Goal: Task Accomplishment & Management: Manage account settings

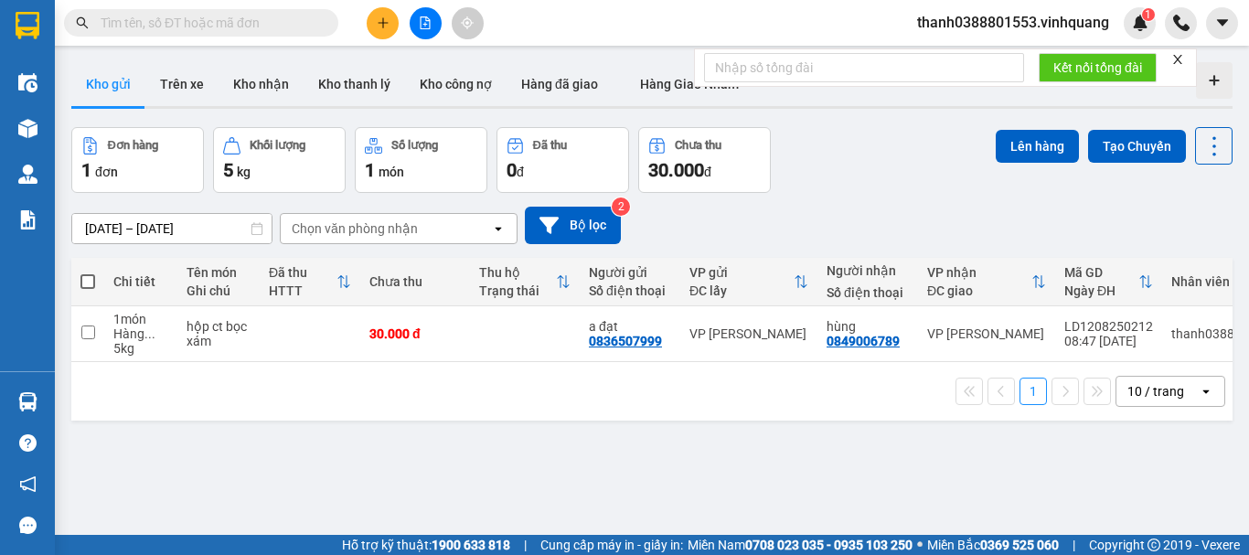
click at [956, 184] on div "Đơn hàng 1 đơn Khối lượng 5 kg Số lượng 1 món Đã thu 0 đ Chưa thu 30.000 đ Lên …" at bounding box center [651, 160] width 1161 height 66
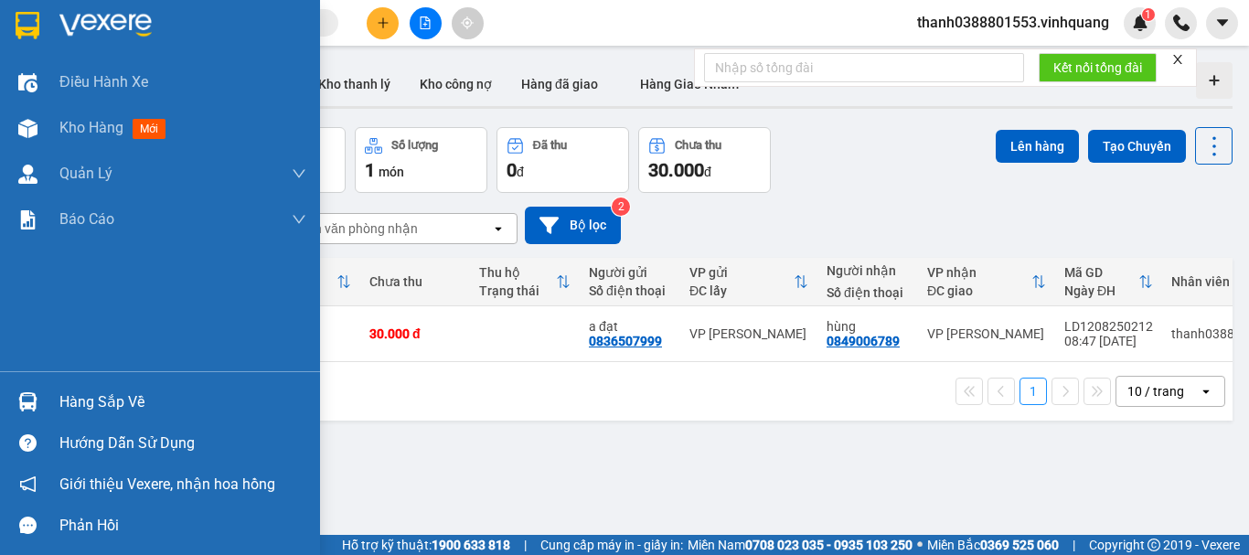
drag, startPoint x: 10, startPoint y: 401, endPoint x: 37, endPoint y: 406, distance: 26.9
click at [13, 401] on div "Hàng sắp về" at bounding box center [160, 401] width 320 height 41
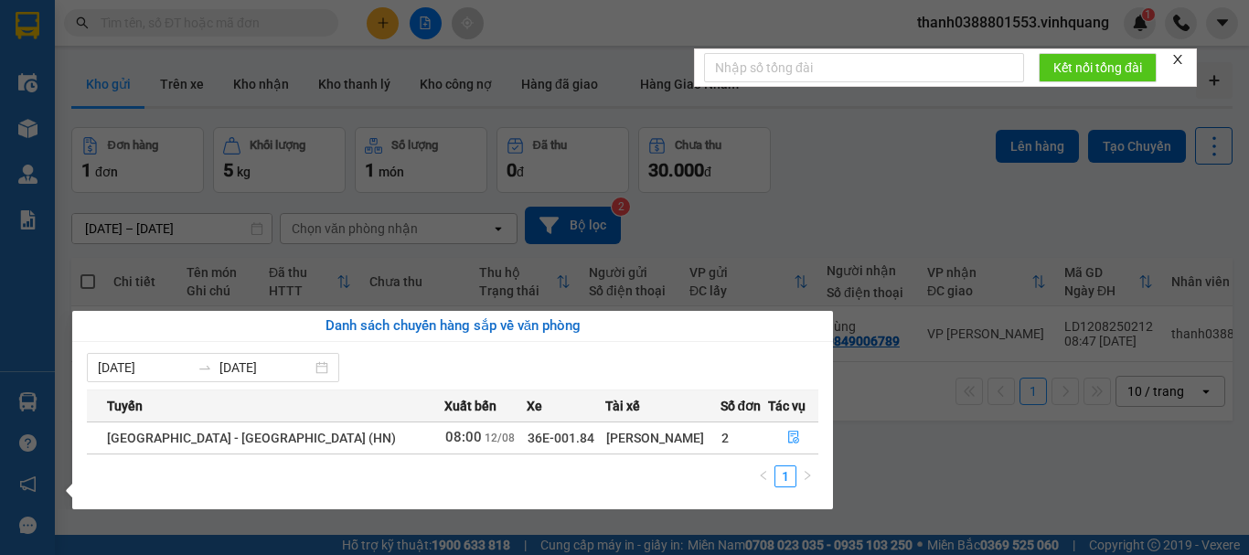
click at [912, 464] on section "Kết quả tìm kiếm ( 0 ) Bộ lọc No Data thanh0388801553.vinhquang 1 Điều hành xe …" at bounding box center [624, 277] width 1249 height 555
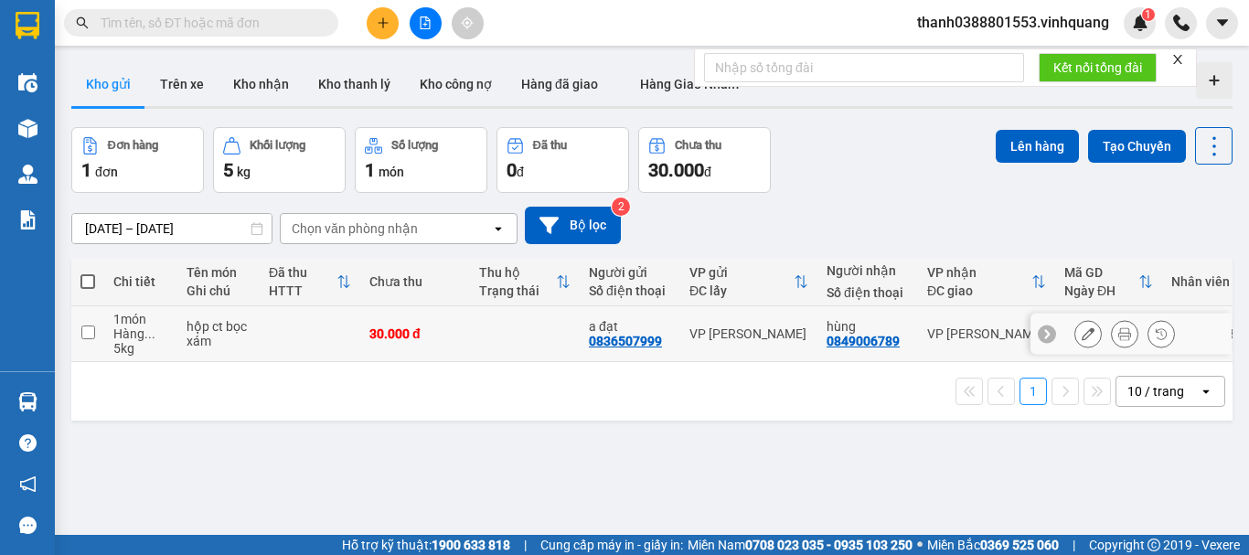
click at [87, 329] on input "checkbox" at bounding box center [88, 332] width 14 height 14
checkbox input "true"
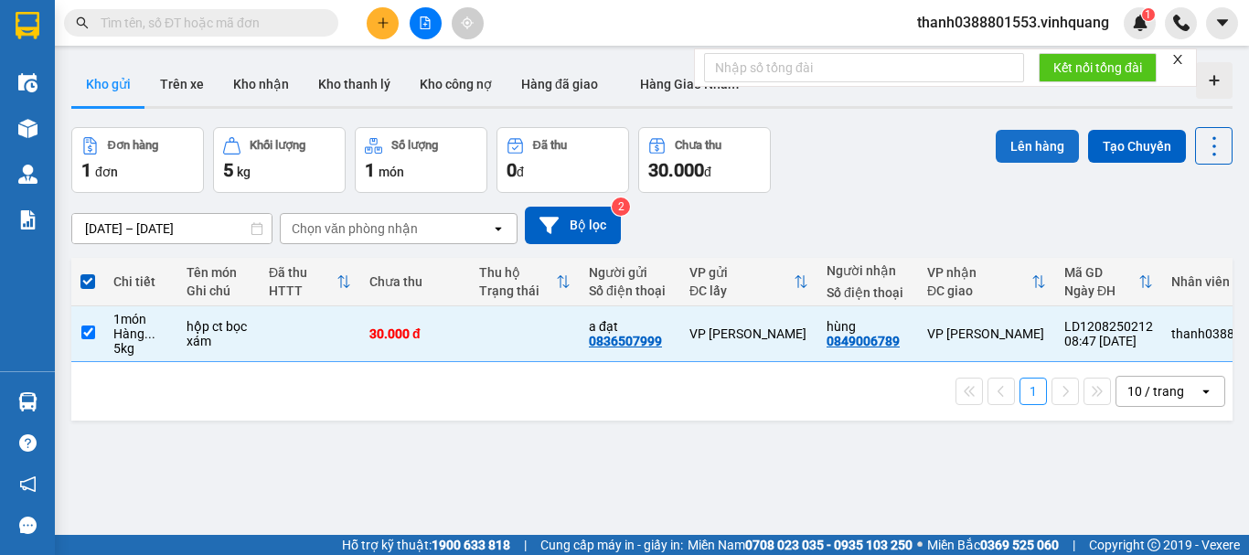
click at [1036, 146] on button "Lên hàng" at bounding box center [1036, 146] width 83 height 33
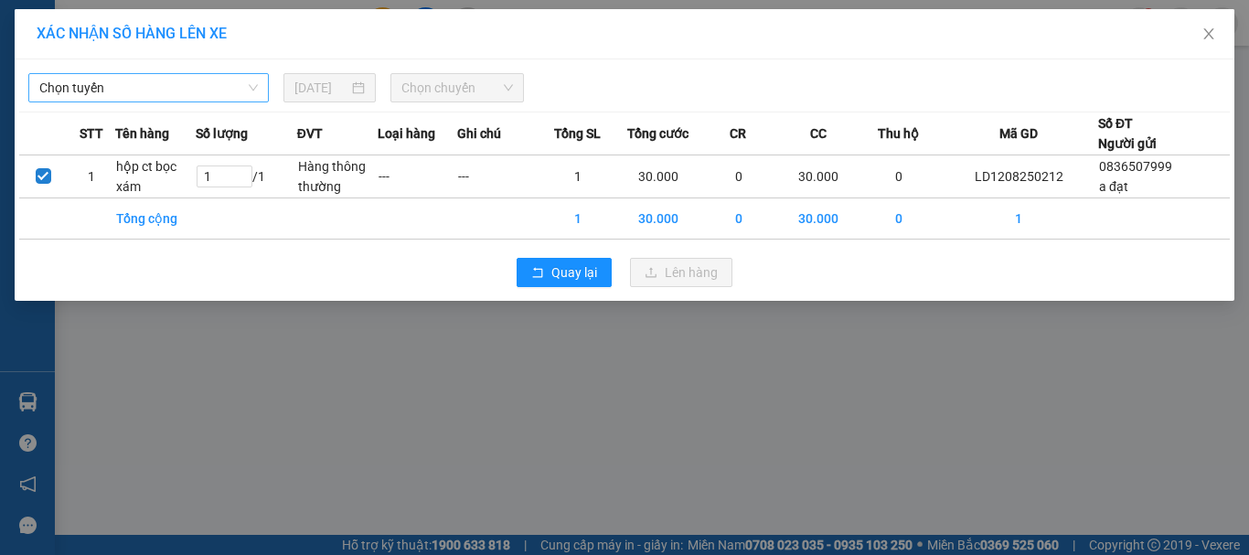
click at [209, 93] on span "Chọn tuyến" at bounding box center [148, 87] width 218 height 27
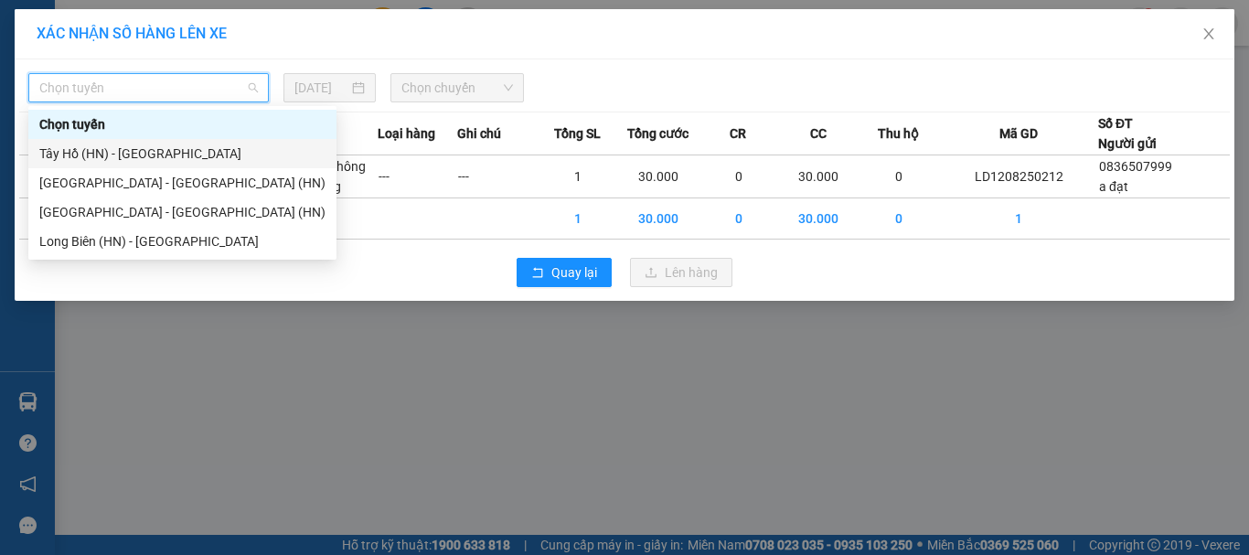
drag, startPoint x: 133, startPoint y: 243, endPoint x: 148, endPoint y: 157, distance: 87.2
click at [148, 157] on div "Chọn tuyến Tây Hồ (HN) - Thanh Hóa Thanh Hóa - Long Biên (HN) Thanh Hóa - Tây H…" at bounding box center [182, 183] width 308 height 146
click at [151, 156] on div "Tây Hồ (HN) - [GEOGRAPHIC_DATA]" at bounding box center [182, 153] width 286 height 20
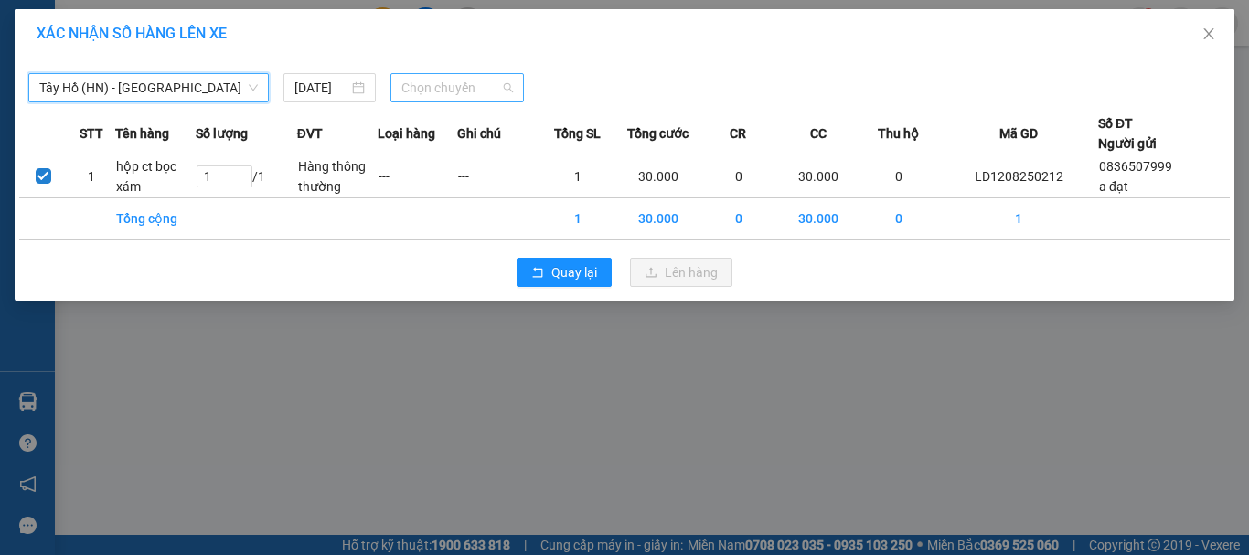
click at [408, 83] on span "Chọn chuyến" at bounding box center [457, 87] width 112 height 27
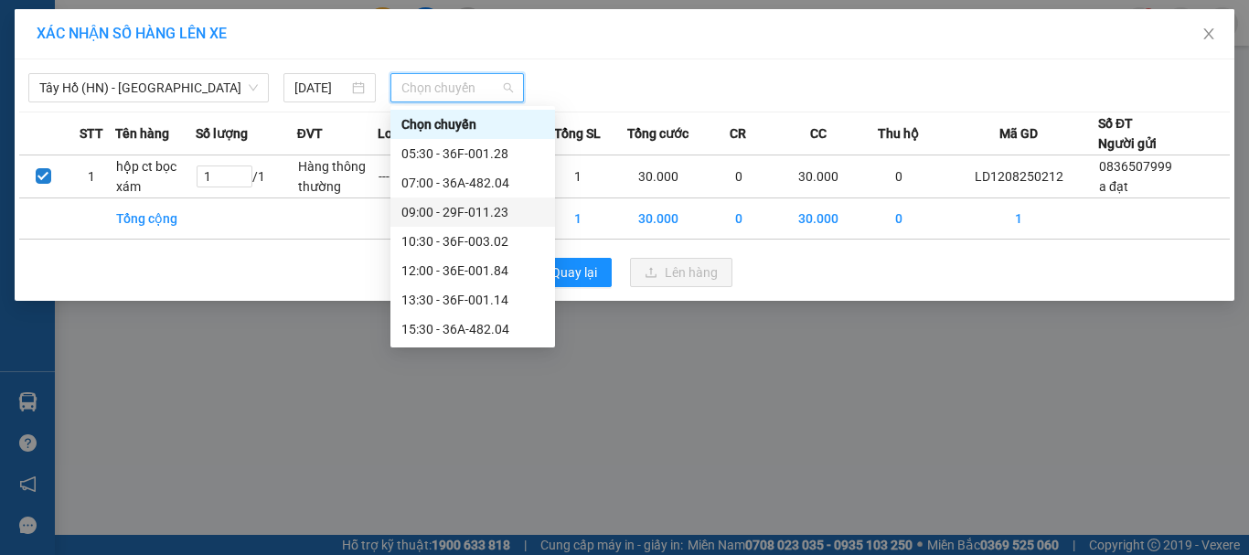
click at [465, 204] on div "09:00 - 29F-011.23" at bounding box center [472, 212] width 143 height 20
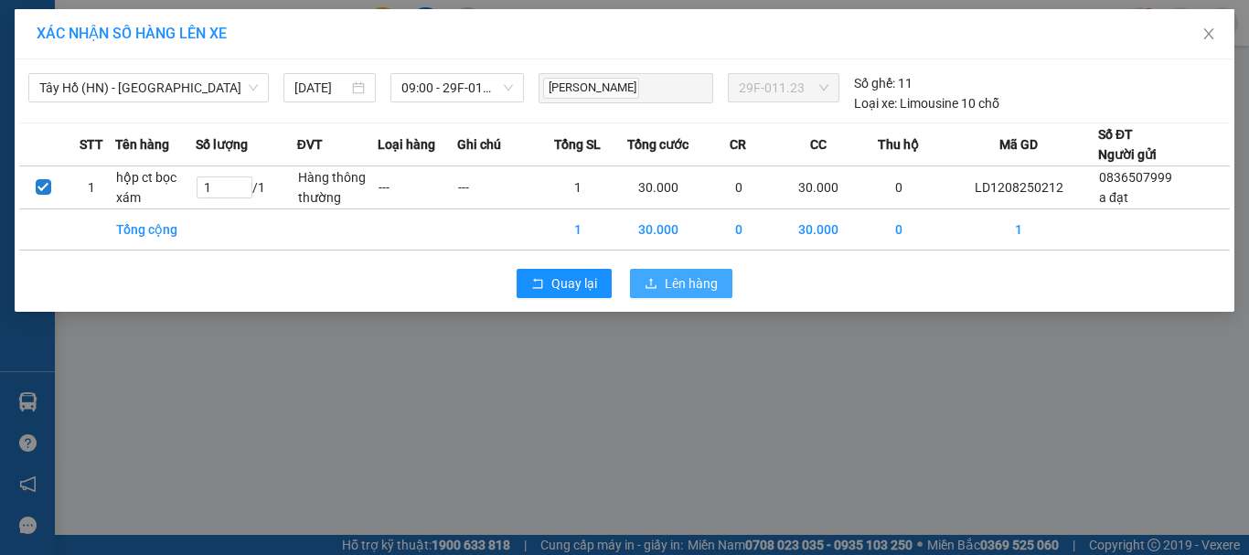
click at [696, 282] on span "Lên hàng" at bounding box center [690, 283] width 53 height 20
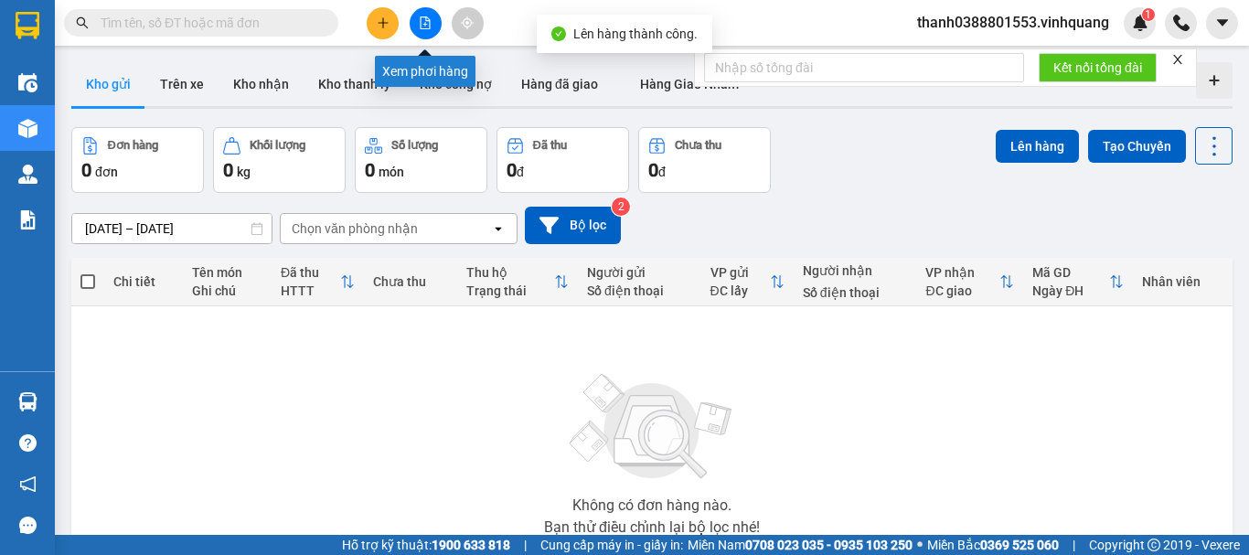
click at [419, 14] on button at bounding box center [425, 23] width 32 height 32
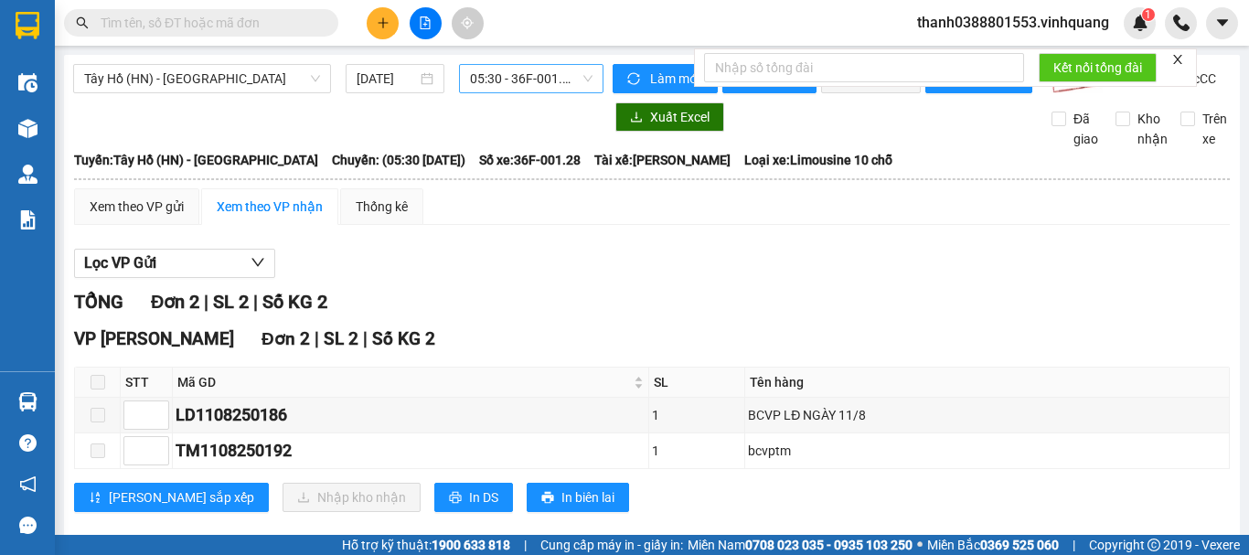
click at [507, 71] on span "05:30 - 36F-001.28" at bounding box center [531, 78] width 122 height 27
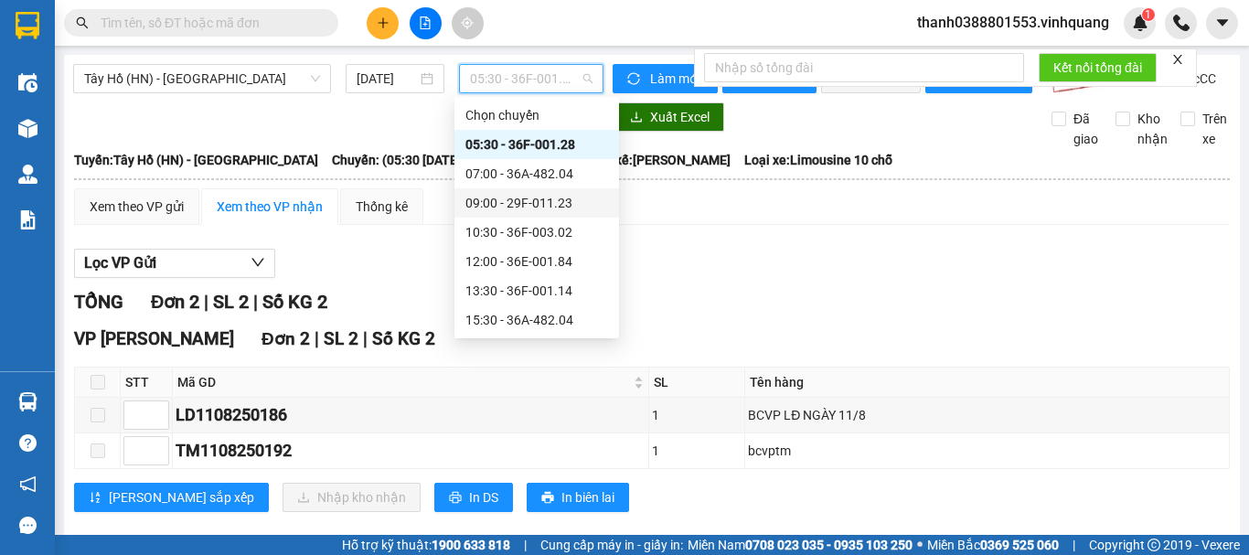
click at [509, 213] on div "09:00 - 29F-011.23" at bounding box center [536, 202] width 165 height 29
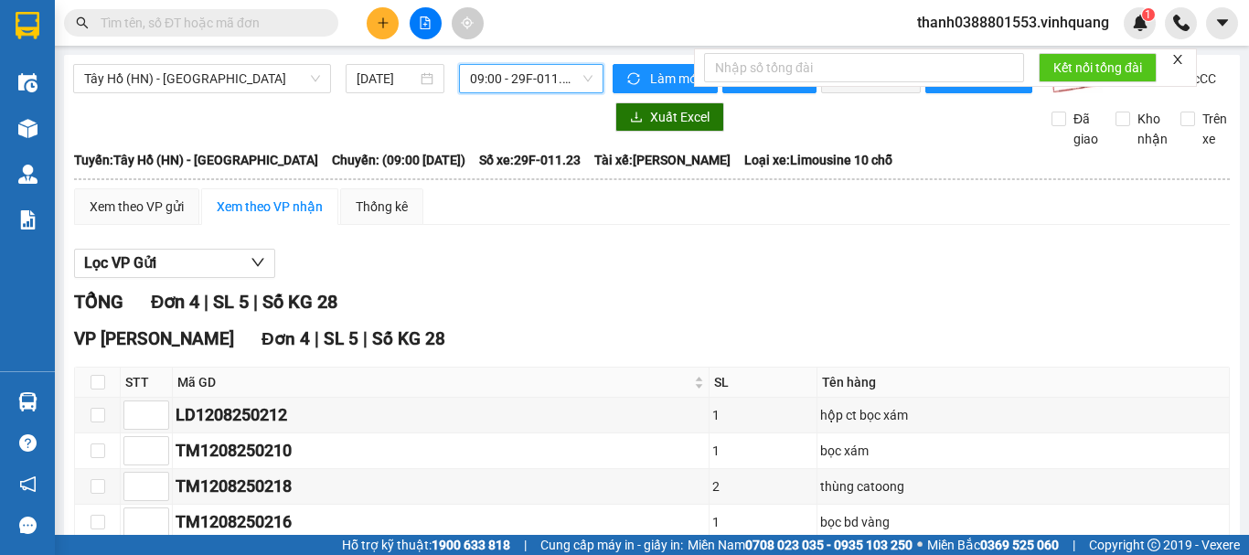
scroll to position [115, 0]
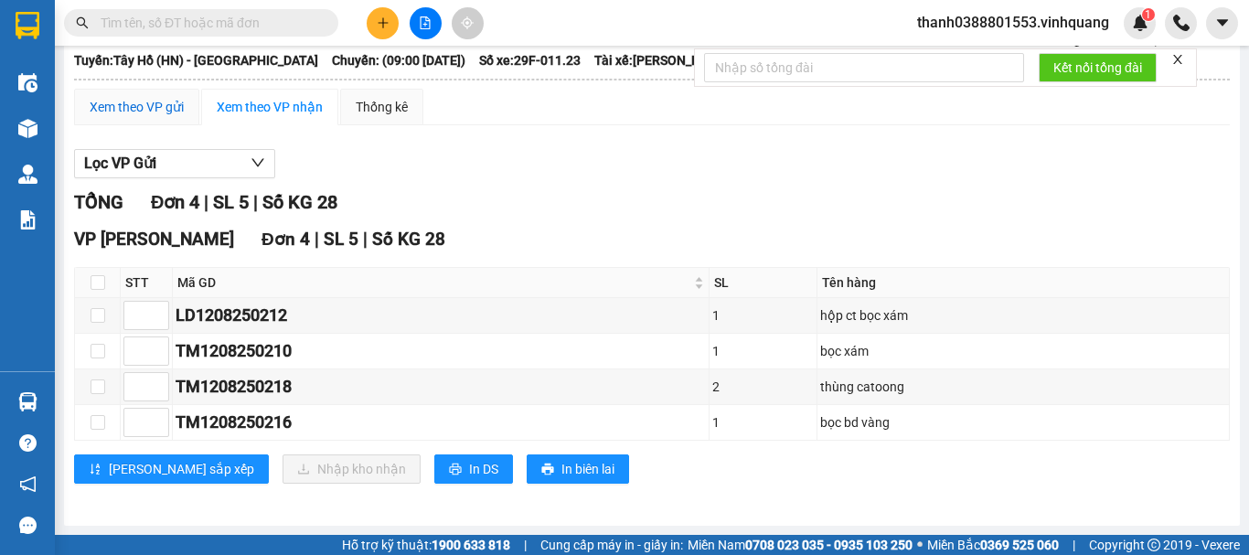
click at [142, 104] on div "Xem theo VP gửi" at bounding box center [137, 107] width 94 height 20
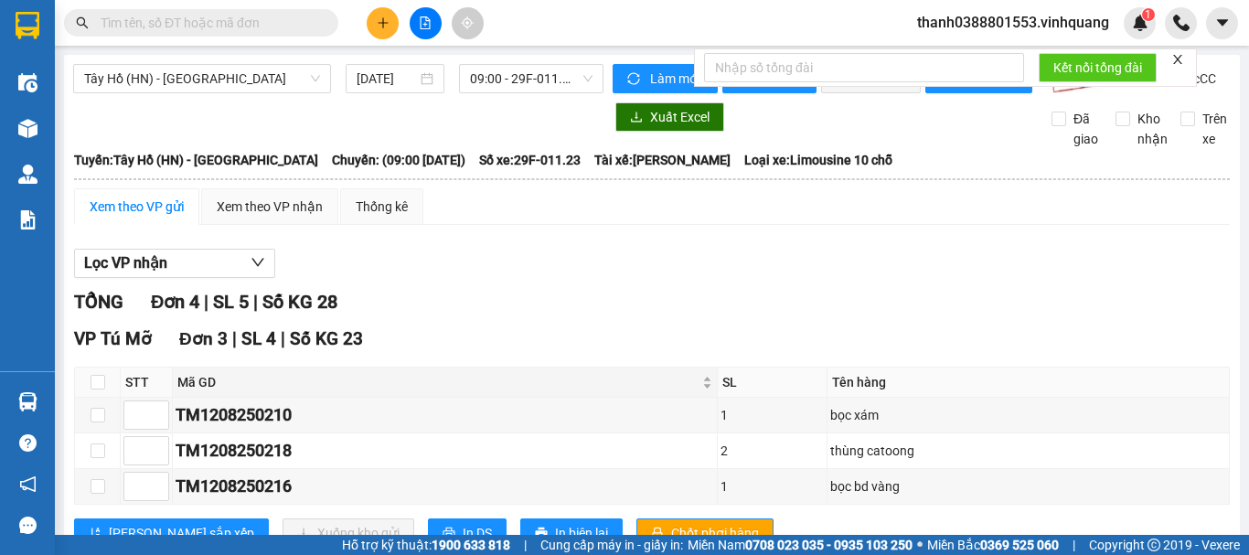
scroll to position [253, 0]
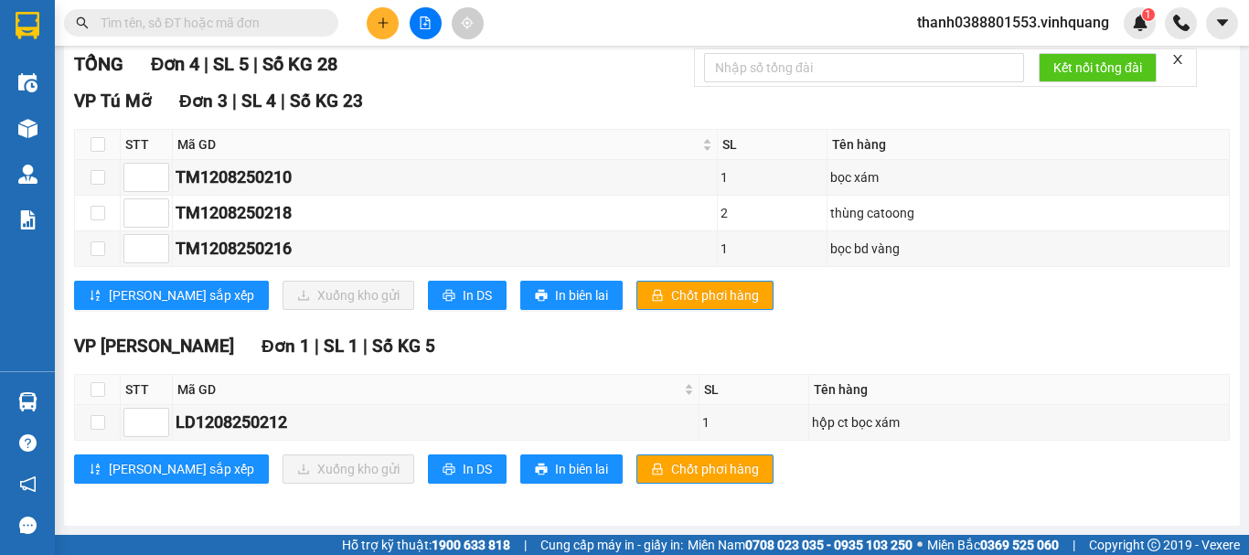
click at [238, 27] on input "text" at bounding box center [209, 23] width 216 height 20
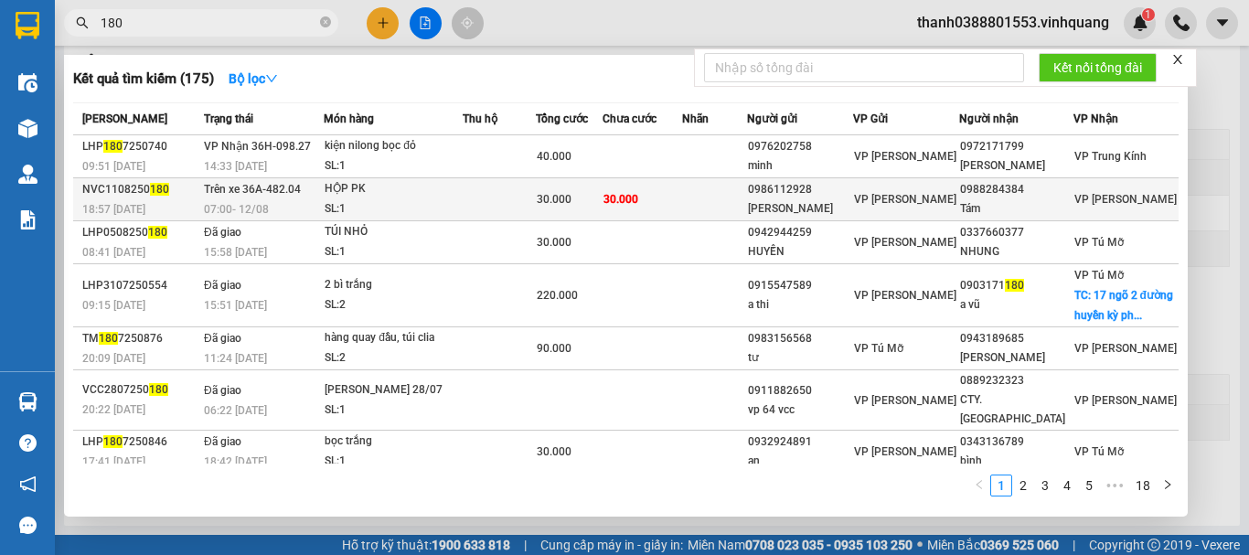
type input "180"
click at [456, 207] on div "SL: 1" at bounding box center [392, 209] width 137 height 20
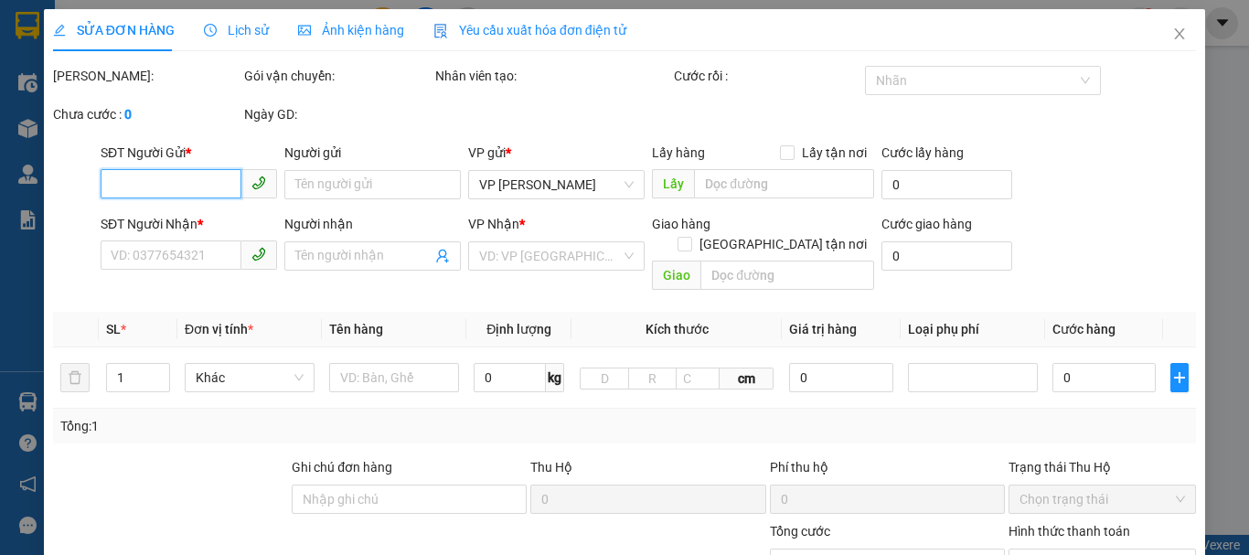
type input "0986112928"
type input "[PERSON_NAME]"
type input "0988284384"
type input "Tám"
type input "30.000"
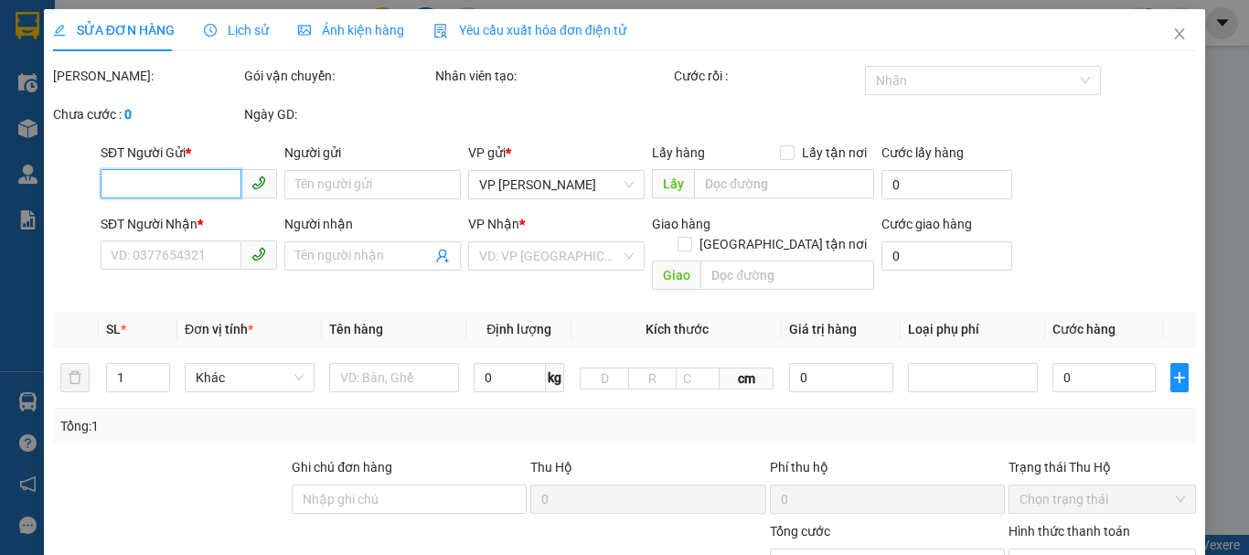
type input "30.000"
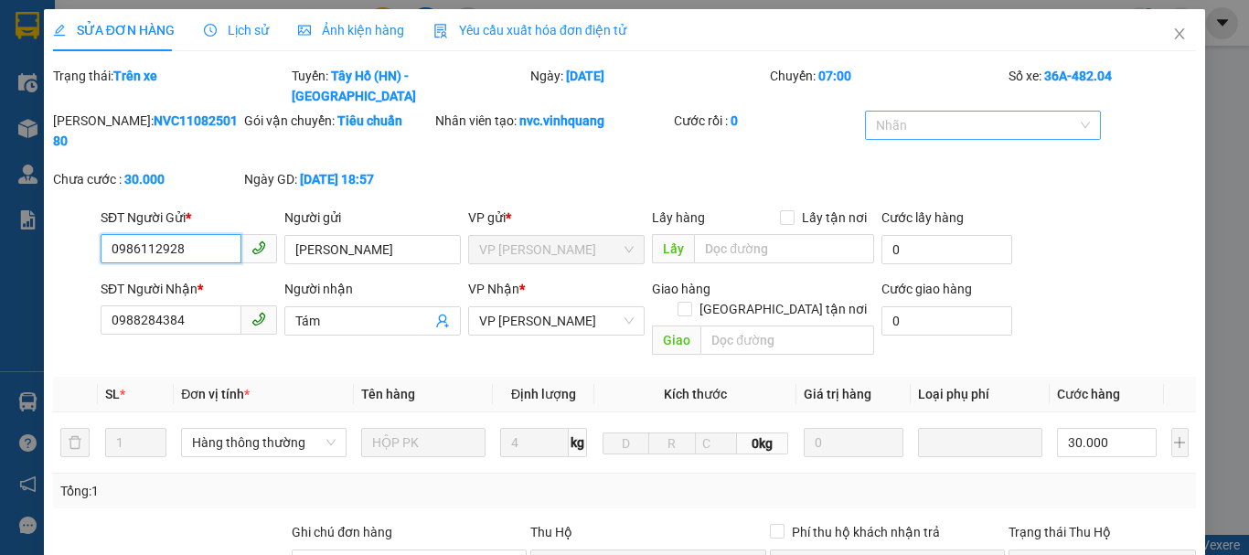
click at [955, 114] on div at bounding box center [972, 125] width 207 height 22
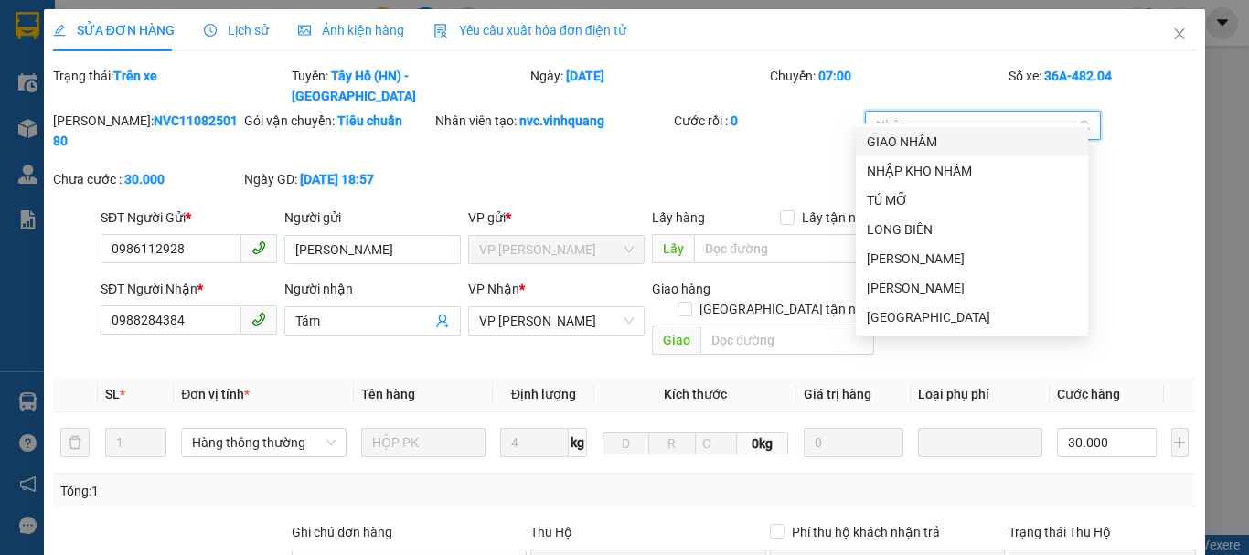
click at [955, 114] on div at bounding box center [972, 125] width 207 height 22
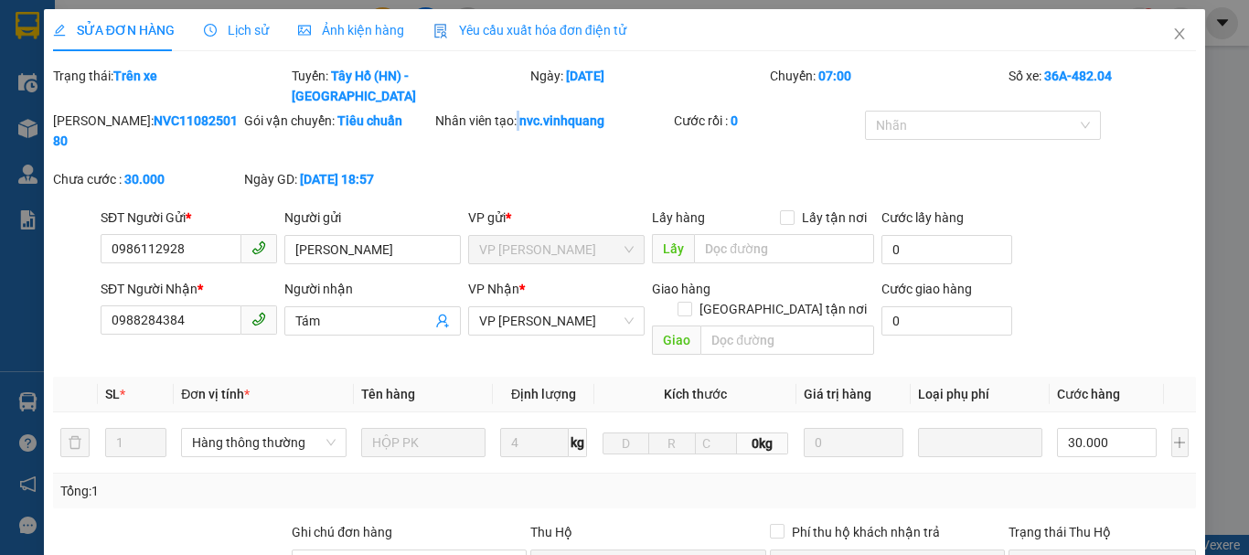
click at [515, 138] on div "Mã ĐH: NVC1108250180 Gói vận chuyển: Tiêu chuẩn Nhân viên tạo: nvc.vinhquang Cư…" at bounding box center [624, 159] width 1146 height 97
click at [1154, 37] on span "Close" at bounding box center [1178, 34] width 51 height 51
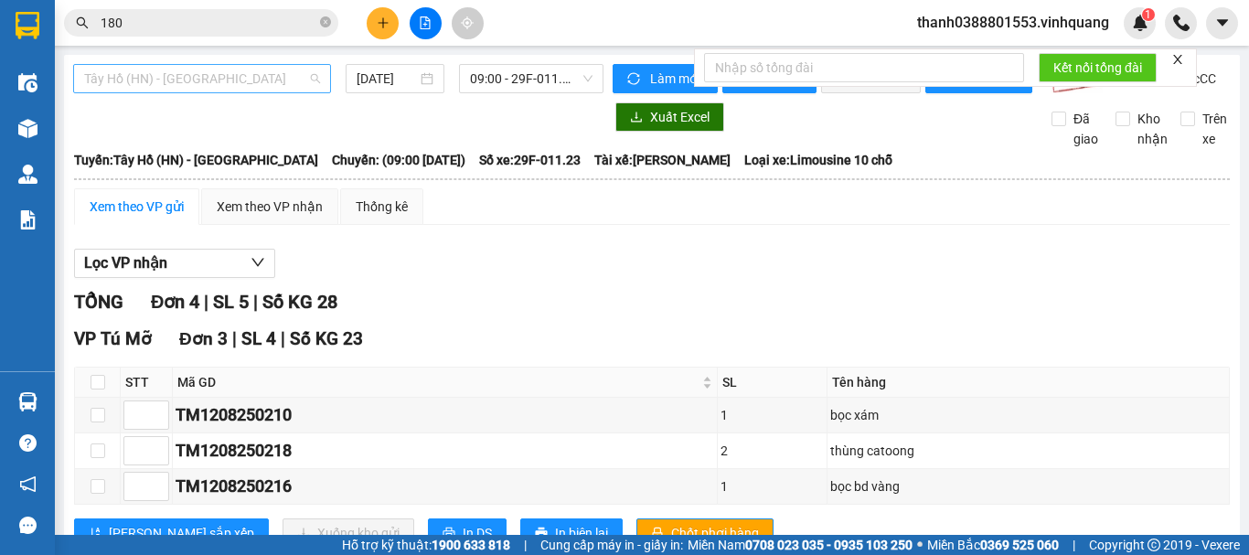
click at [277, 82] on span "Tây Hồ (HN) - [GEOGRAPHIC_DATA]" at bounding box center [202, 78] width 236 height 27
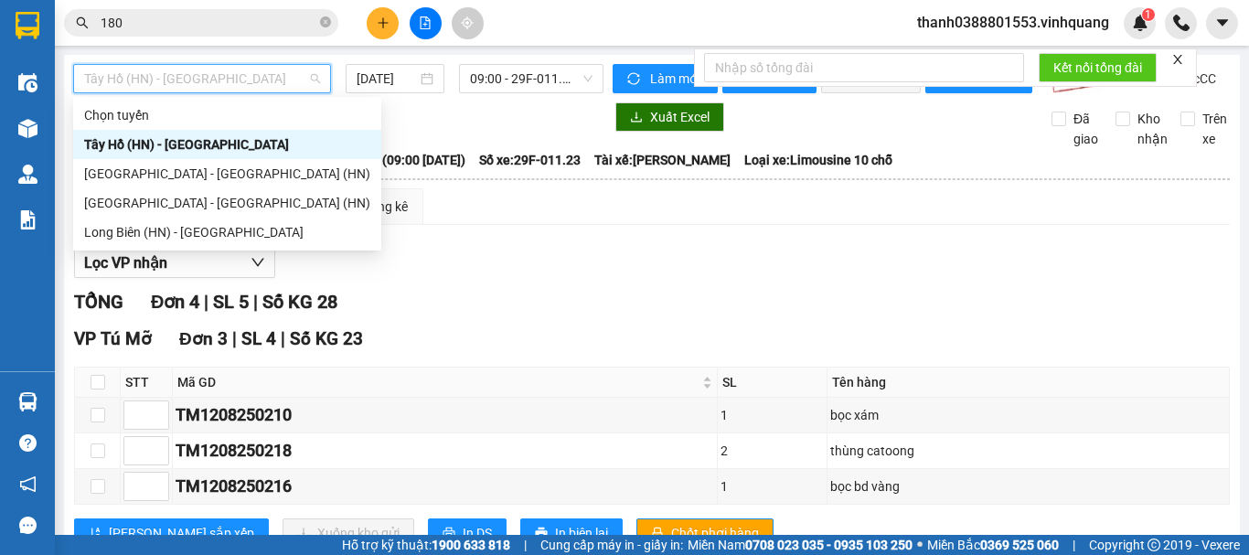
click at [221, 141] on div "Tây Hồ (HN) - [GEOGRAPHIC_DATA]" at bounding box center [227, 144] width 286 height 20
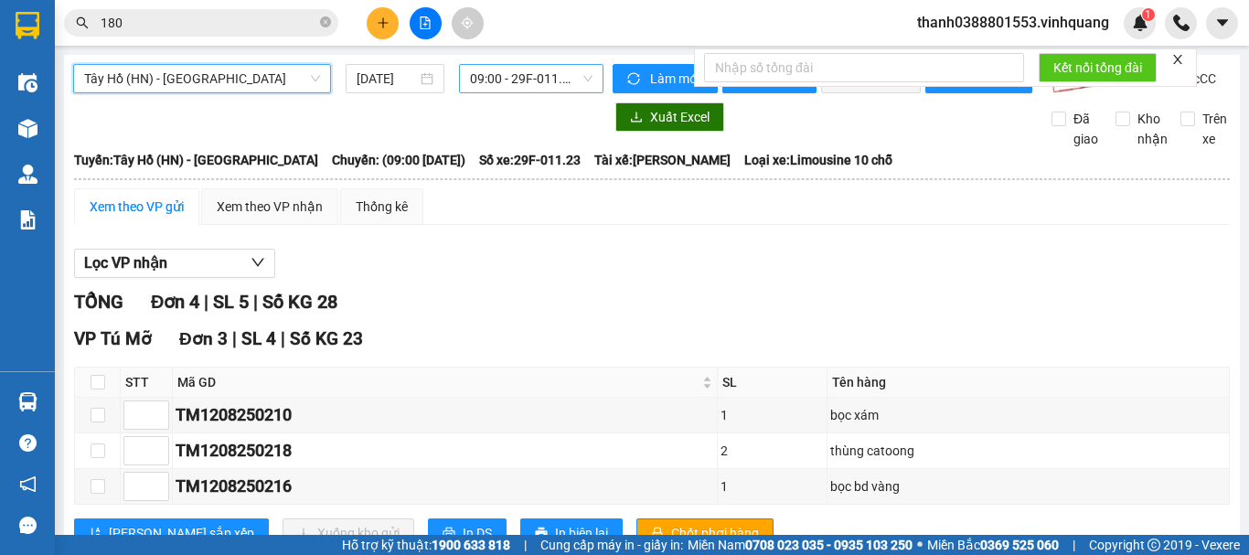
click at [524, 84] on span "09:00 - 29F-011.23" at bounding box center [531, 78] width 122 height 27
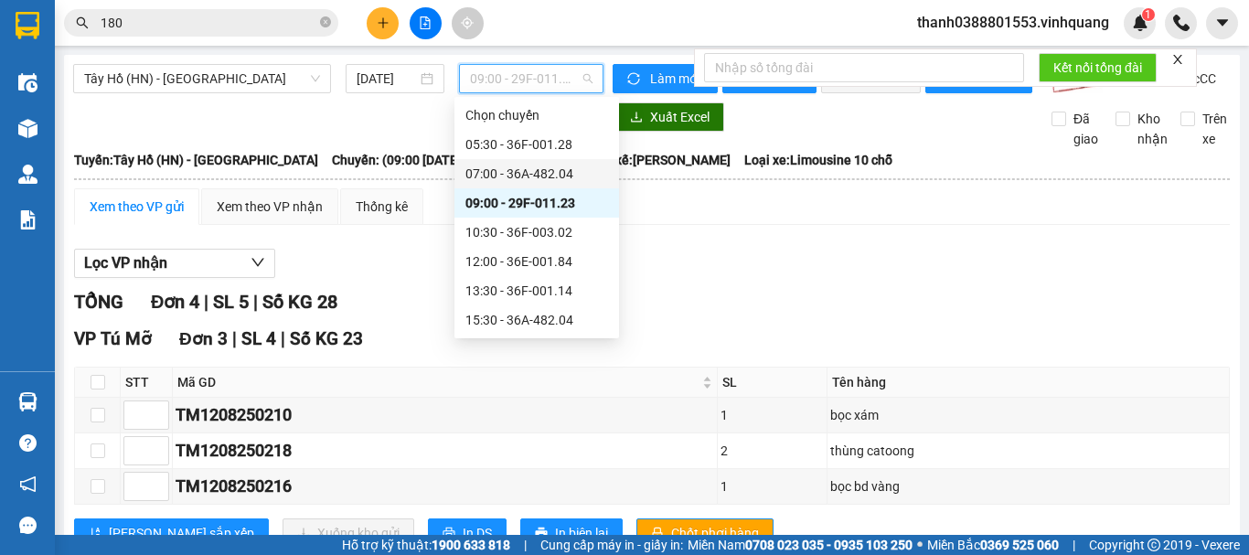
click at [537, 172] on div "07:00 - 36A-482.04" at bounding box center [536, 174] width 143 height 20
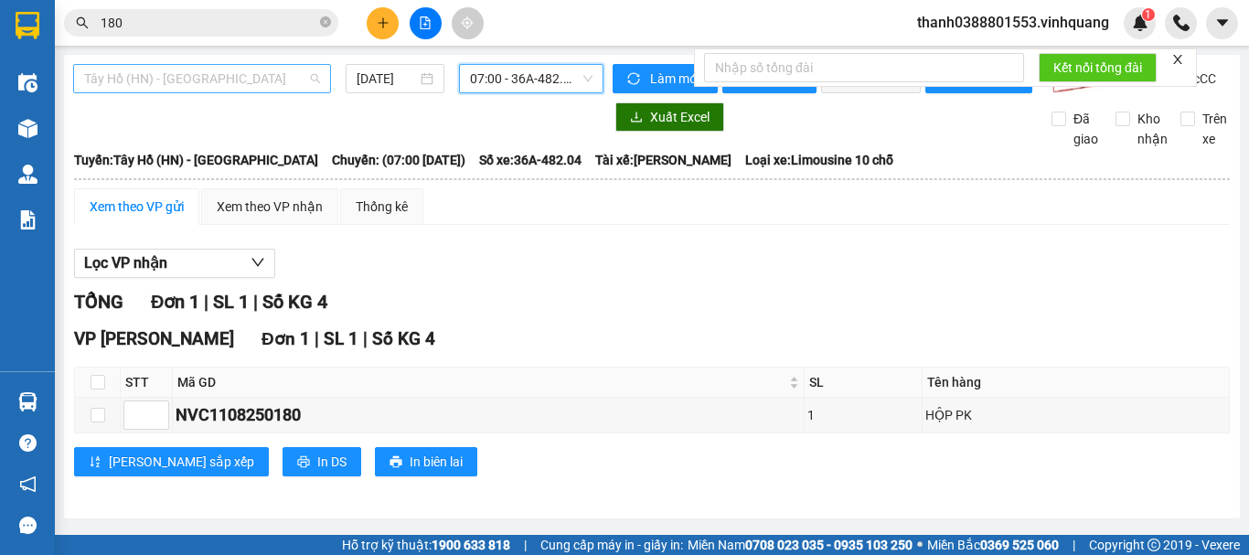
click at [292, 84] on span "Tây Hồ (HN) - [GEOGRAPHIC_DATA]" at bounding box center [202, 78] width 236 height 27
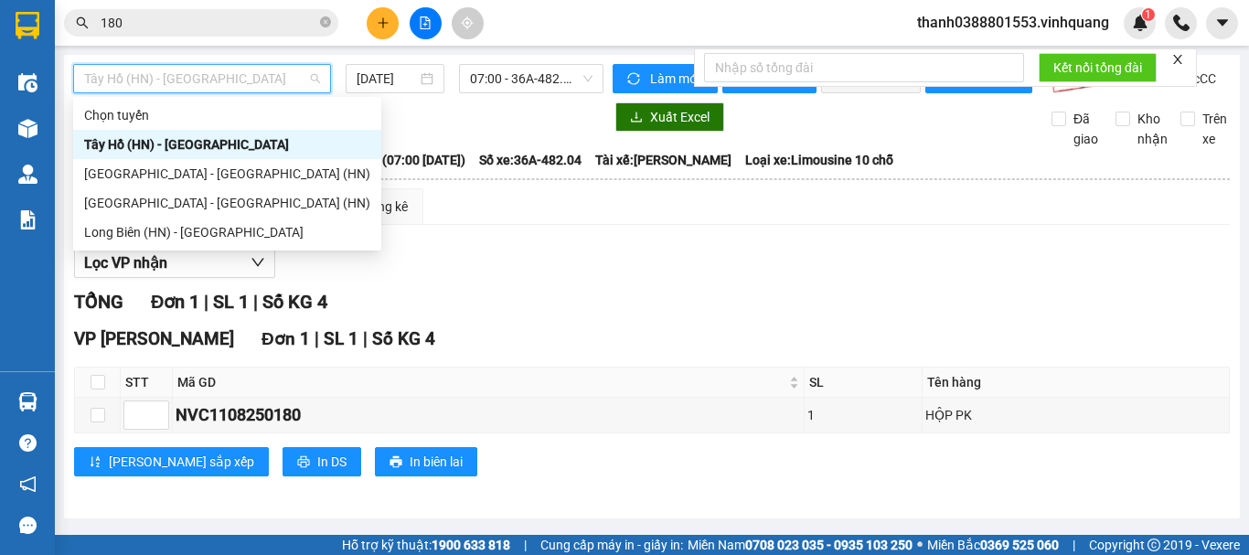
click at [212, 144] on div "Tây Hồ (HN) - [GEOGRAPHIC_DATA]" at bounding box center [227, 144] width 286 height 20
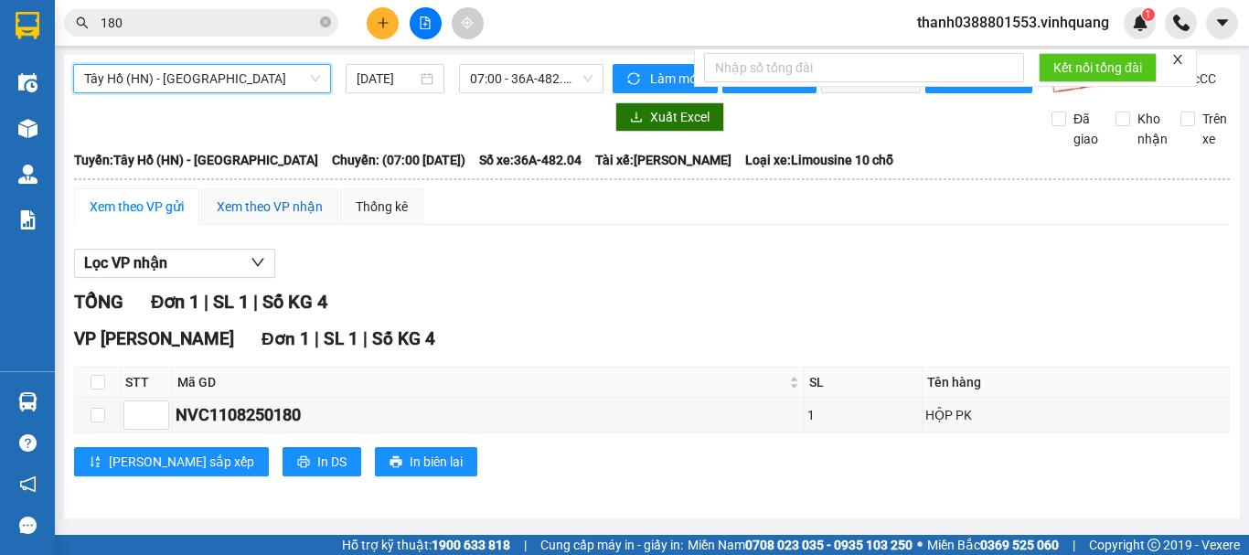
click at [278, 214] on div "Xem theo VP nhận" at bounding box center [270, 207] width 106 height 20
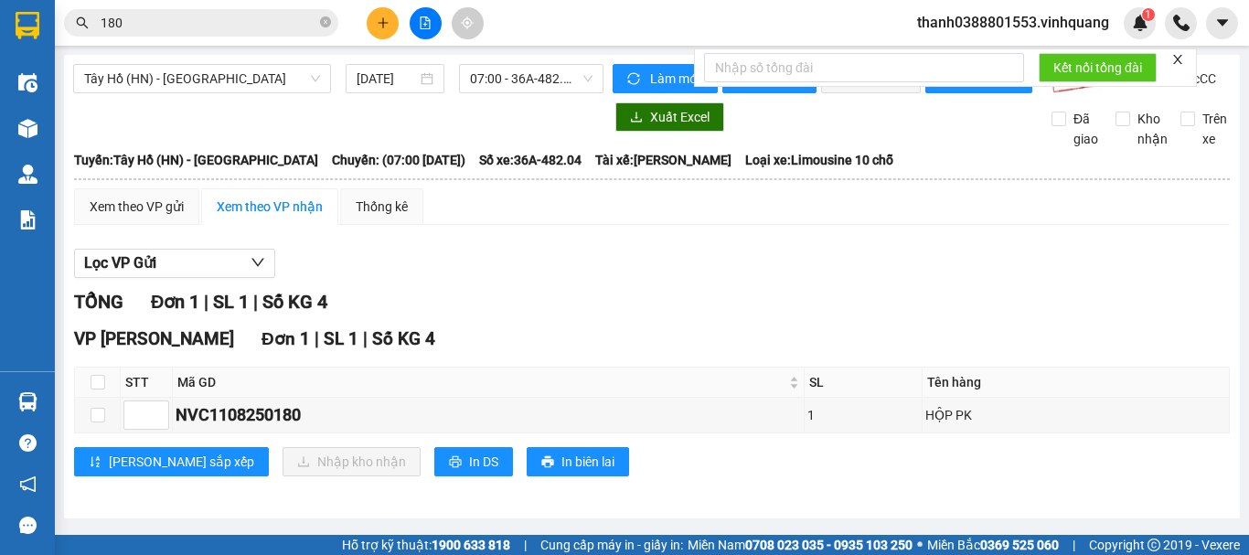
click at [1174, 53] on icon "close" at bounding box center [1177, 59] width 13 height 13
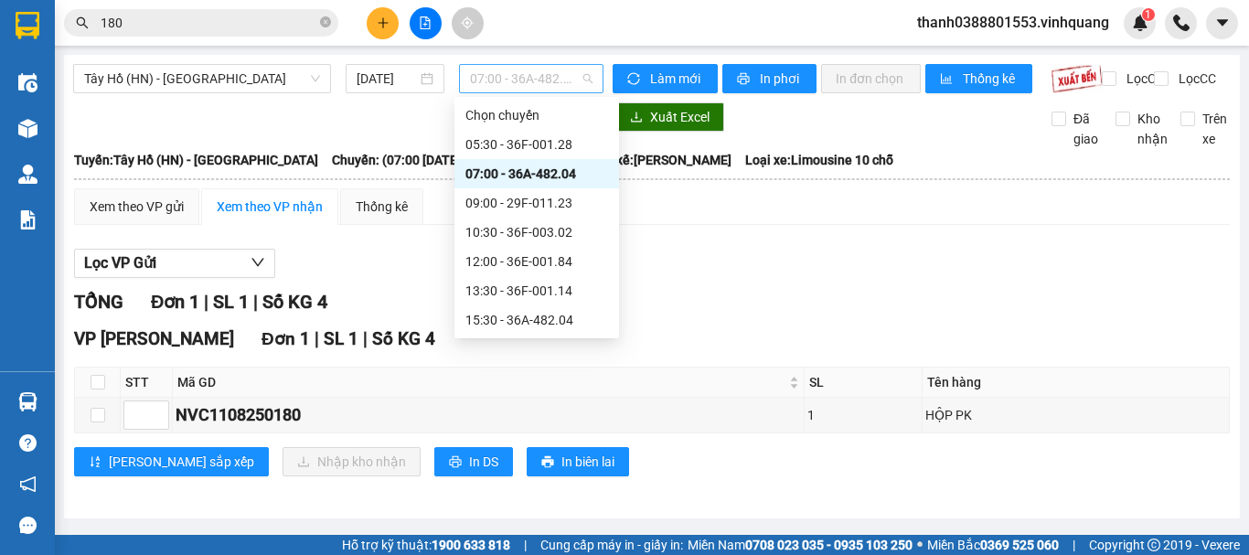
click at [520, 88] on span "07:00 - 36A-482.04" at bounding box center [531, 78] width 122 height 27
click at [519, 191] on div "09:00 - 29F-011.23" at bounding box center [536, 202] width 165 height 29
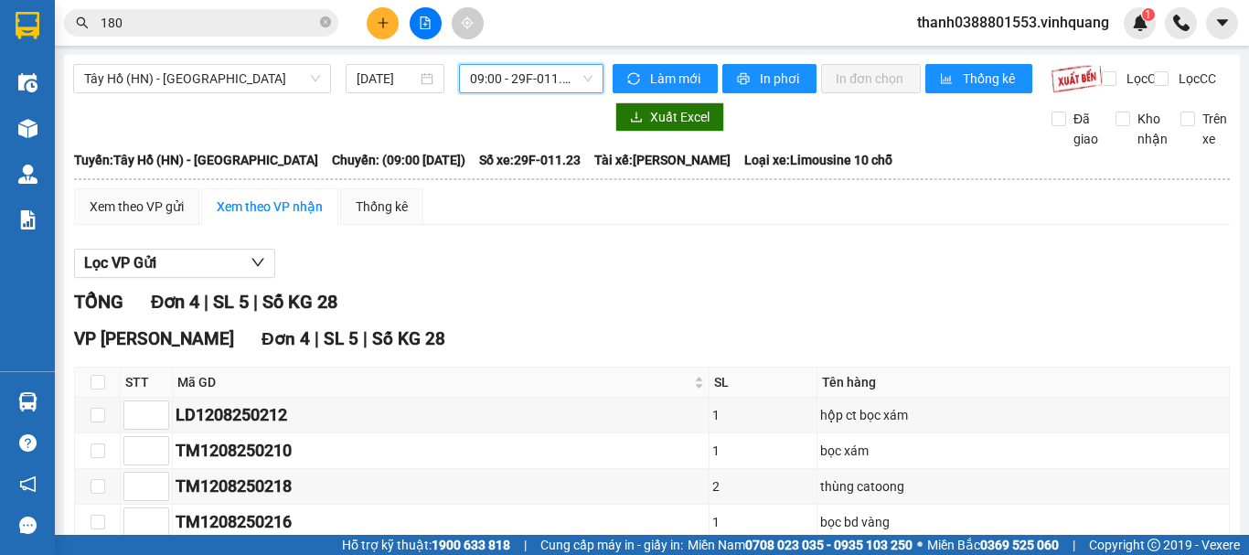
click at [531, 86] on span "09:00 - 29F-011.23" at bounding box center [531, 78] width 122 height 27
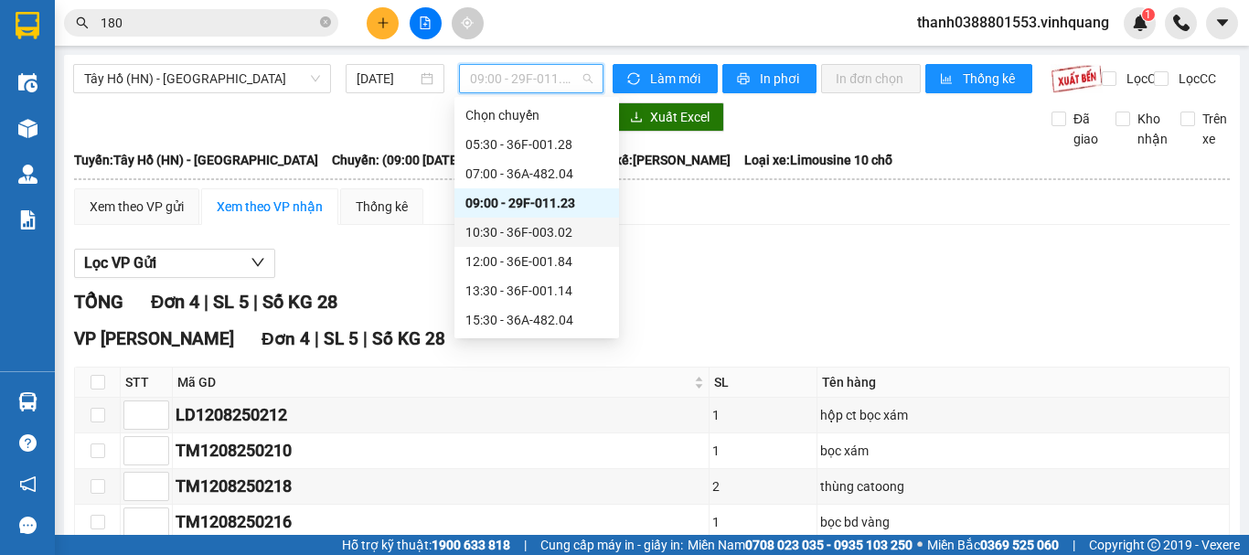
click at [516, 227] on div "10:30 - 36F-003.02" at bounding box center [536, 232] width 143 height 20
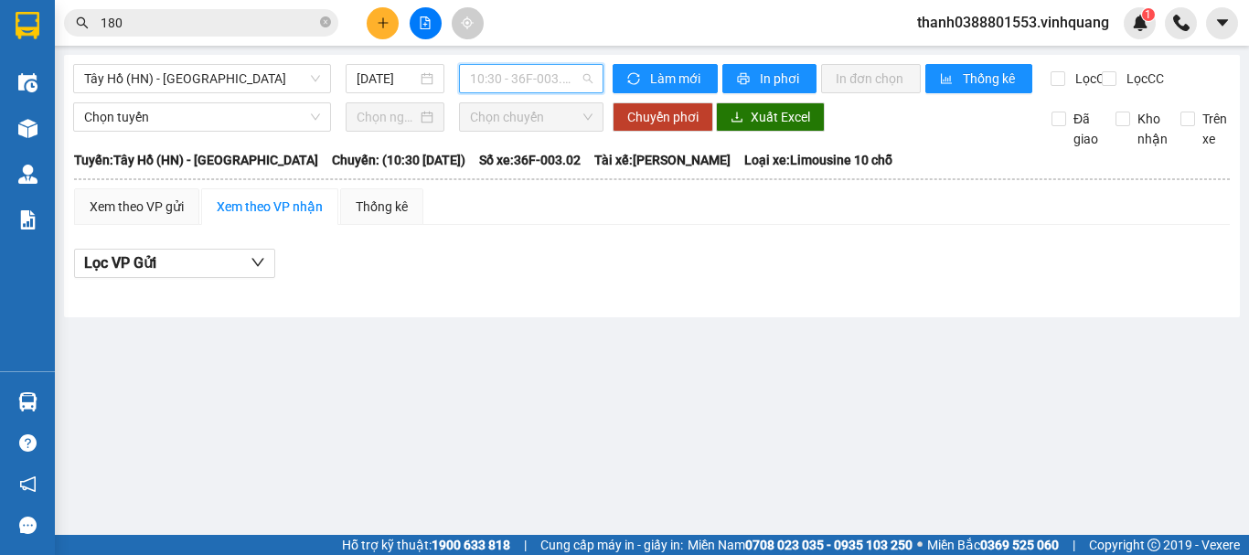
click at [532, 83] on span "10:30 - 36F-003.02" at bounding box center [531, 78] width 122 height 27
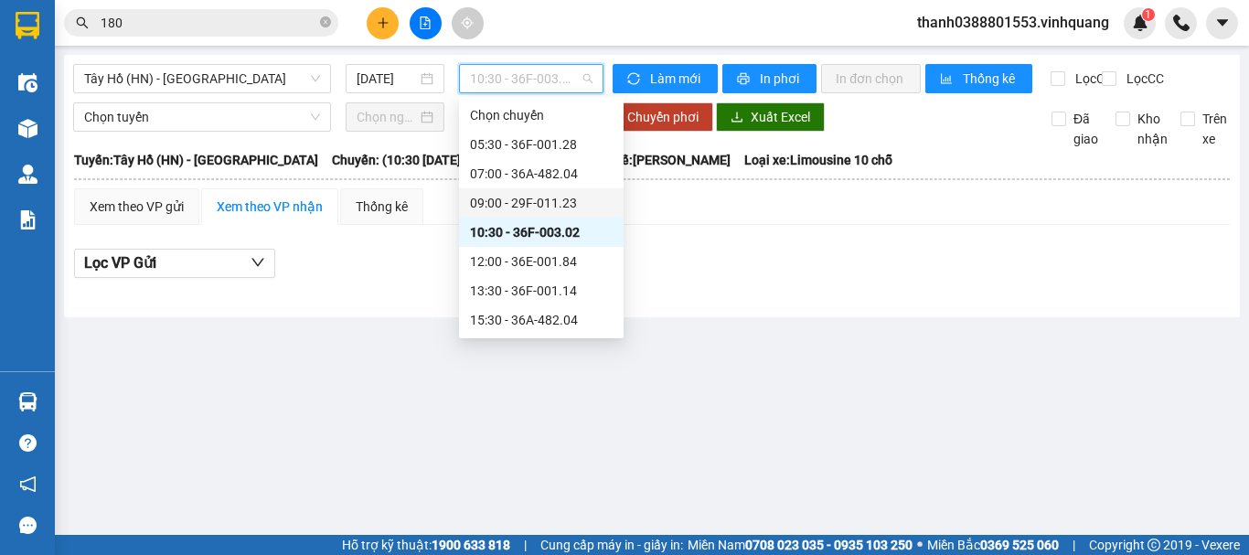
click at [531, 195] on div "09:00 - 29F-011.23" at bounding box center [541, 203] width 143 height 20
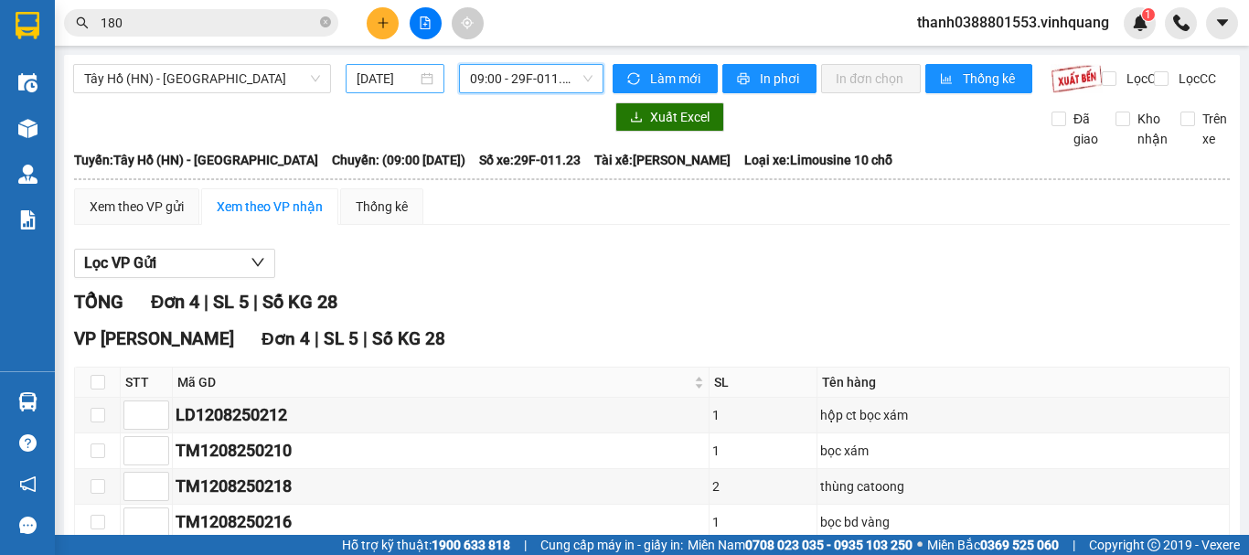
click at [395, 77] on input "[DATE]" at bounding box center [386, 79] width 60 height 20
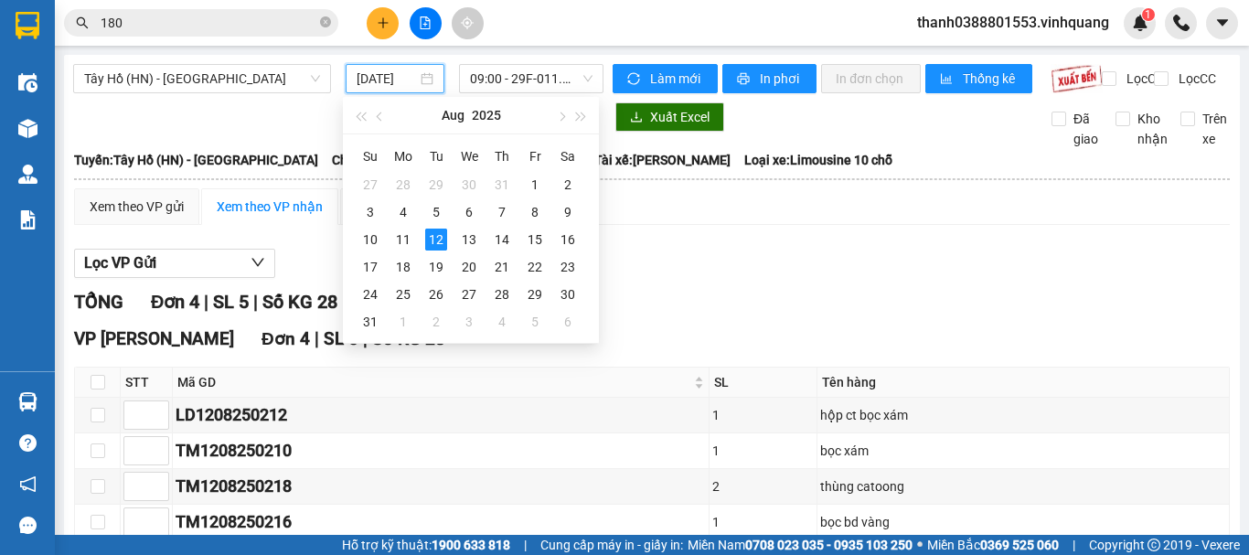
click at [791, 246] on div "Xem theo VP gửi Xem theo VP nhận Thống kê Lọc VP Gửi TỔNG Đơn 4 | SL 5 | Số KG…" at bounding box center [651, 397] width 1155 height 418
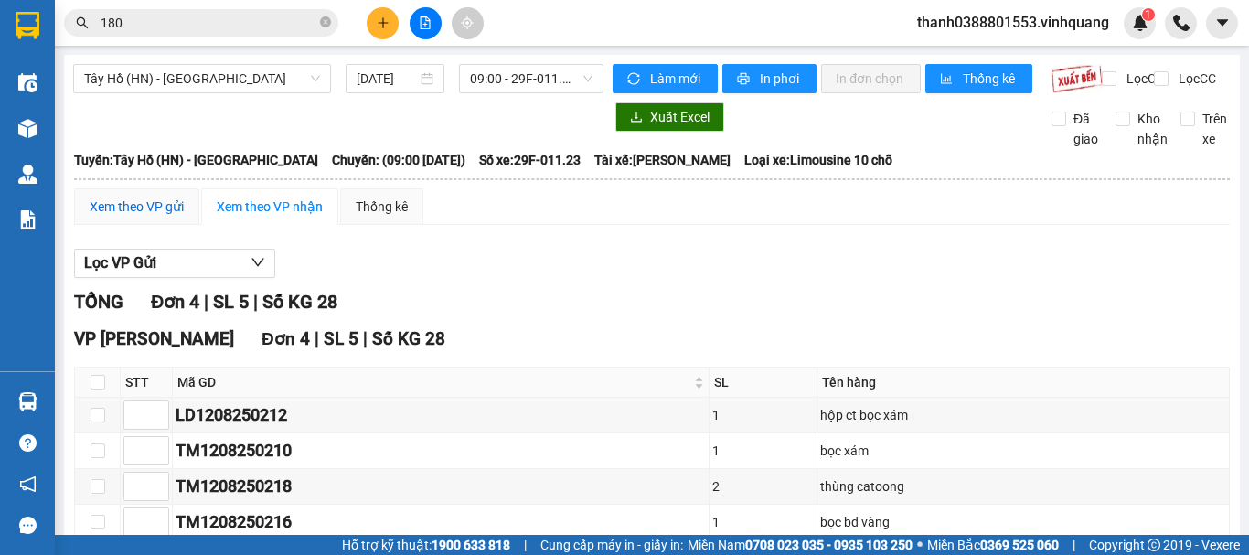
click at [150, 217] on div "Xem theo VP gửi" at bounding box center [137, 207] width 94 height 20
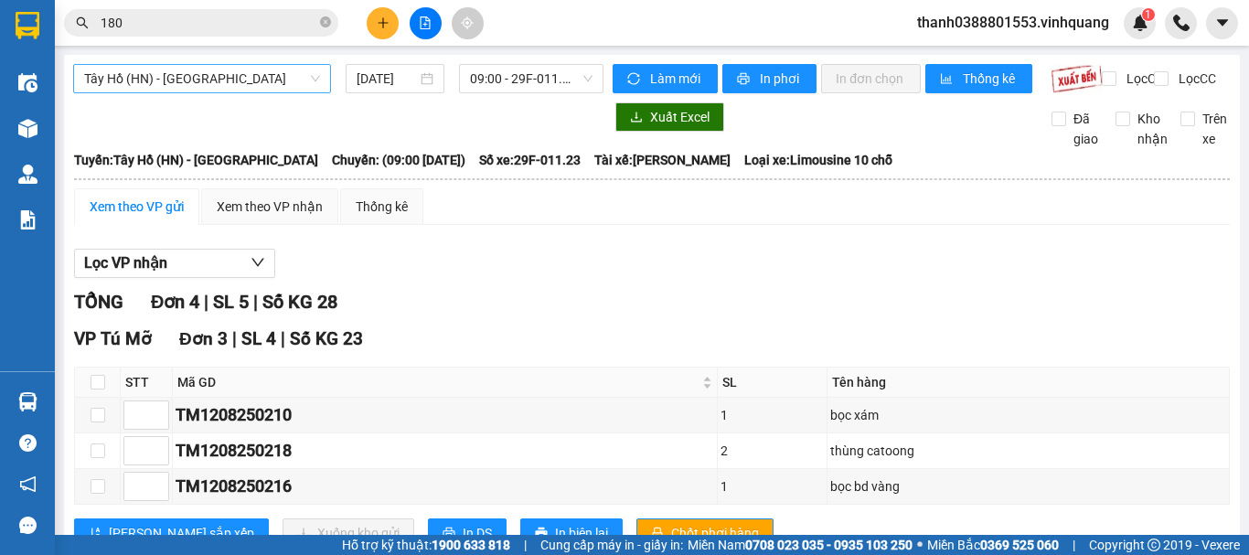
click at [231, 88] on span "Tây Hồ (HN) - [GEOGRAPHIC_DATA]" at bounding box center [202, 78] width 236 height 27
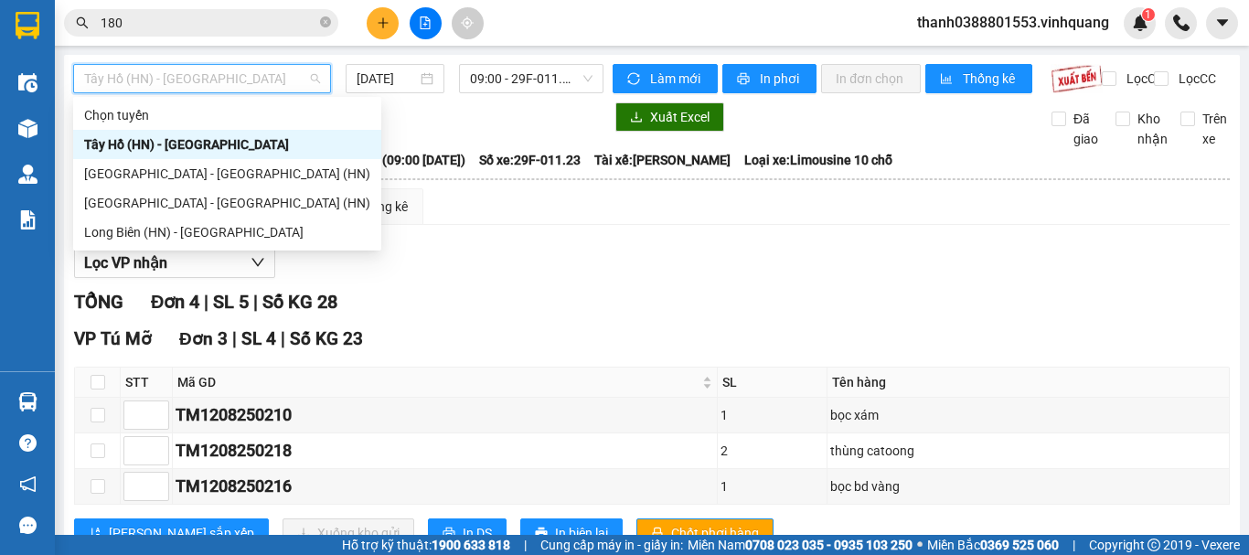
click at [231, 88] on span "Tây Hồ (HN) - [GEOGRAPHIC_DATA]" at bounding box center [202, 78] width 236 height 27
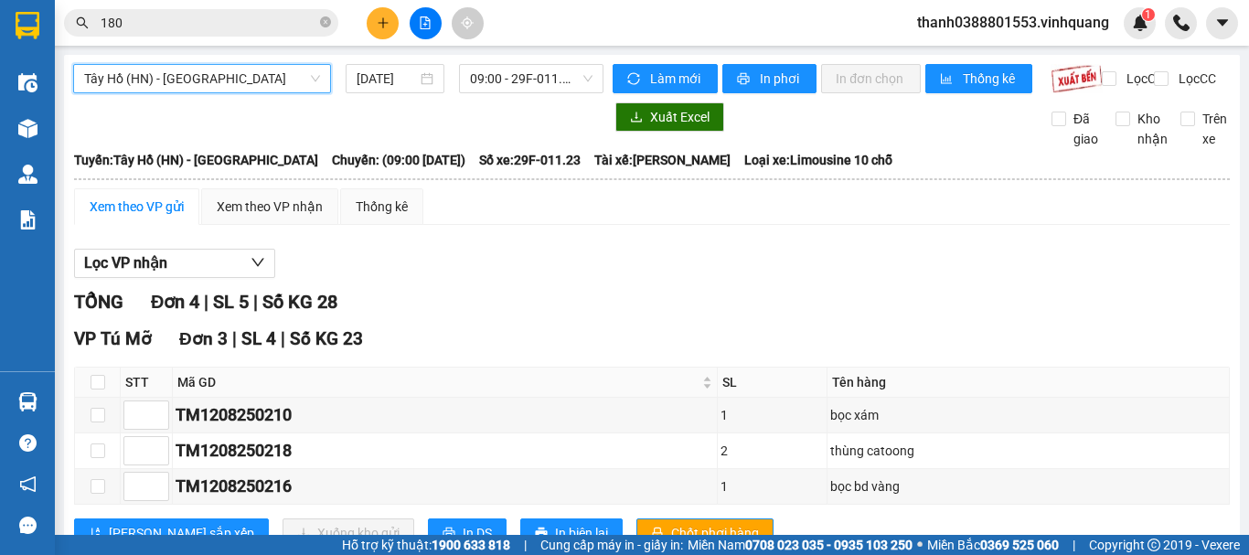
click at [504, 93] on div "Tây Hồ (HN) - Thanh Hóa Tây Hồ (HN) - Thanh Hóa 12/08/2025 09:00 - 29F-011.23" at bounding box center [338, 78] width 530 height 29
click at [513, 93] on div "Tây Hồ (HN) - Thanh Hóa 12/08/2025 09:00 - 29F-011.23" at bounding box center [338, 78] width 530 height 29
click at [278, 77] on span "Tây Hồ (HN) - [GEOGRAPHIC_DATA]" at bounding box center [202, 78] width 236 height 27
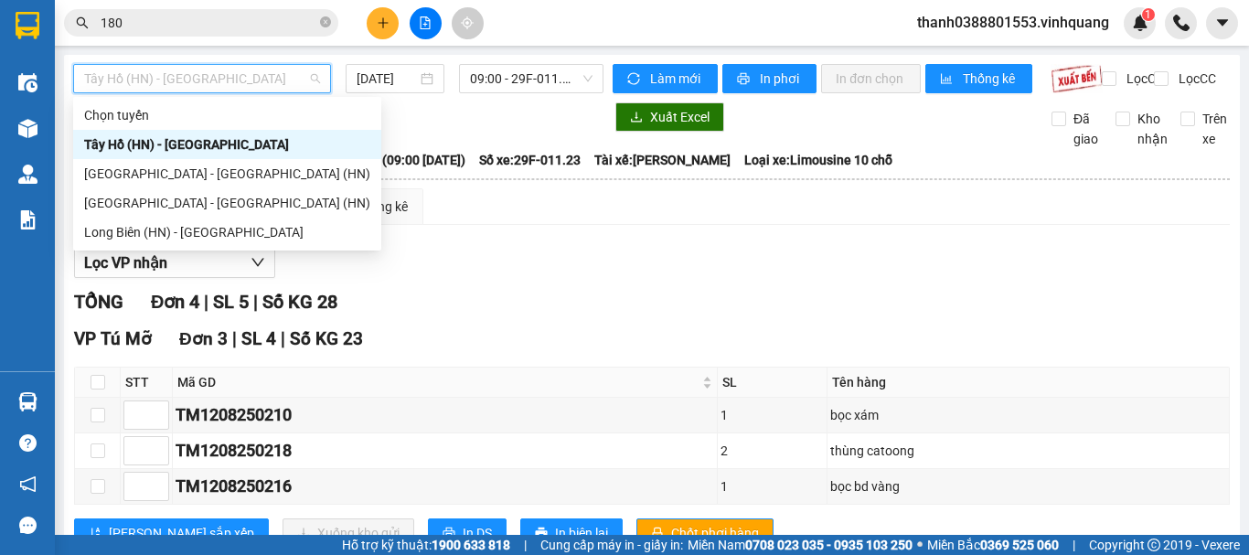
click at [278, 77] on span "Tây Hồ (HN) - [GEOGRAPHIC_DATA]" at bounding box center [202, 78] width 236 height 27
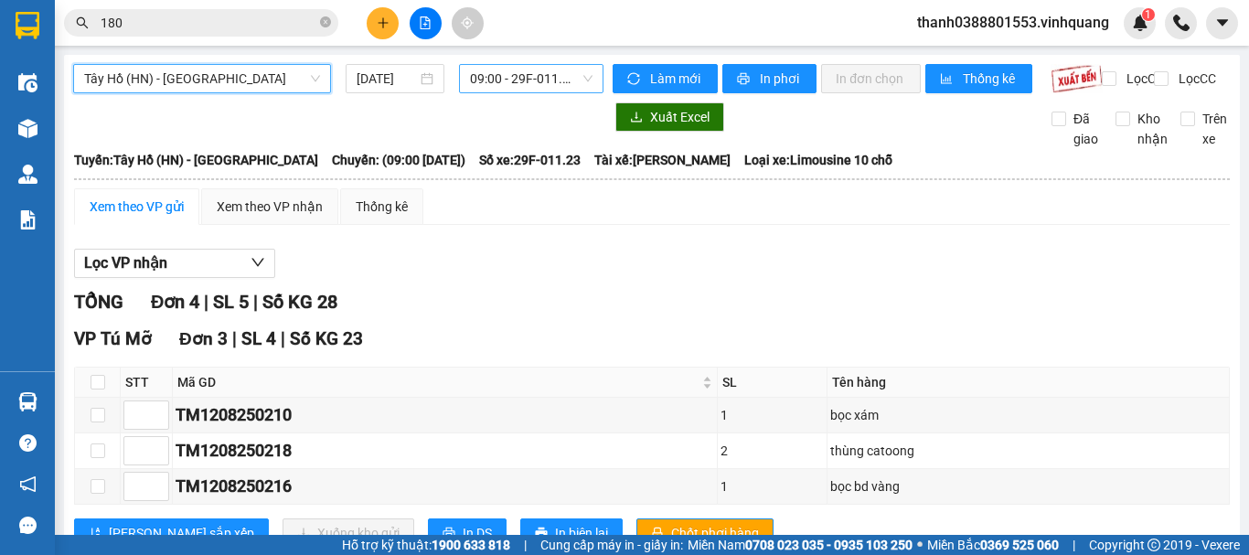
click at [555, 75] on span "09:00 - 29F-011.23" at bounding box center [531, 78] width 122 height 27
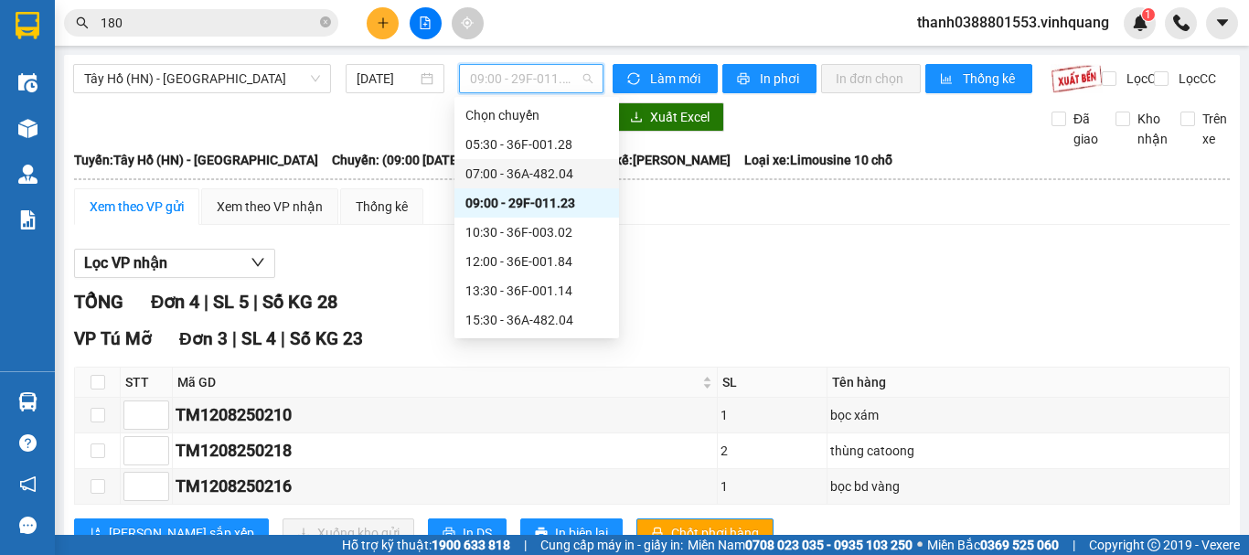
click at [531, 169] on div "07:00 - 36A-482.04" at bounding box center [536, 174] width 143 height 20
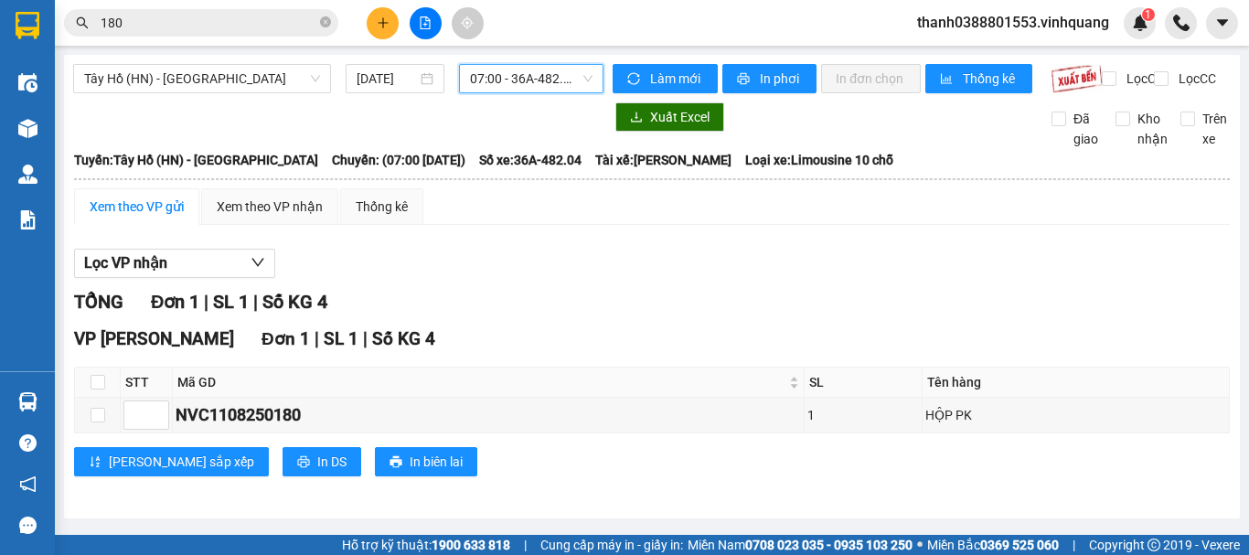
scroll to position [8, 0]
click at [100, 422] on input "checkbox" at bounding box center [97, 415] width 15 height 15
checkbox input "true"
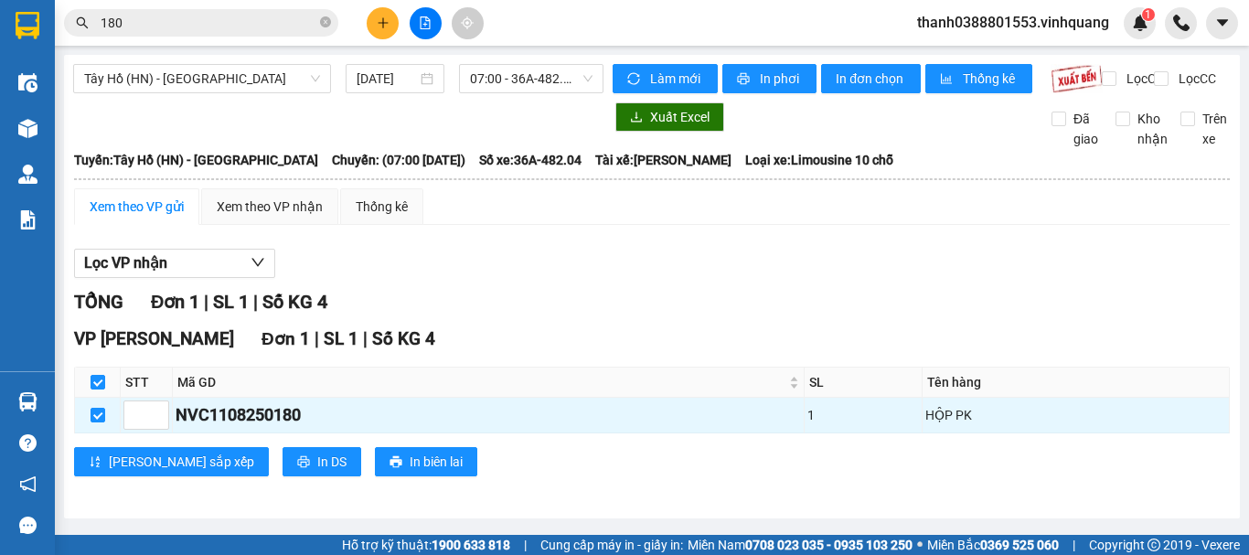
scroll to position [0, 0]
click at [555, 79] on span "07:00 - 36A-482.04" at bounding box center [531, 78] width 122 height 27
click at [596, 249] on div "Xem theo VP gửi Xem theo VP nhận Thống kê Lọc VP nhận TỔNG Đơn 1 | SL 1 | Số KG…" at bounding box center [651, 343] width 1155 height 311
click at [260, 225] on div "Xem theo VP nhận" at bounding box center [269, 206] width 137 height 37
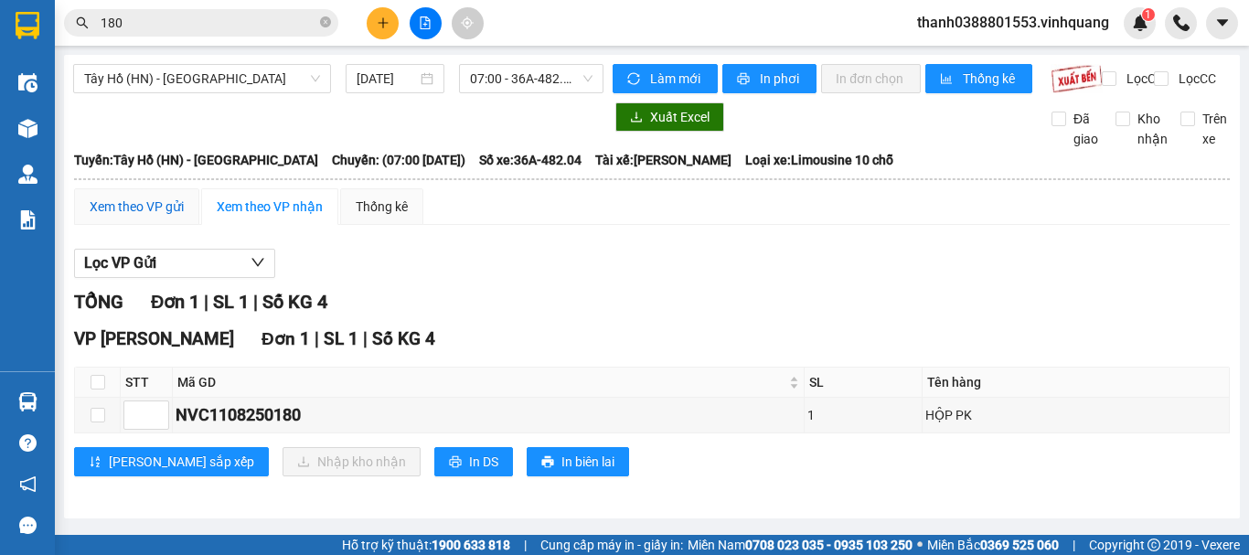
click at [165, 217] on div "Xem theo VP gửi" at bounding box center [137, 207] width 94 height 20
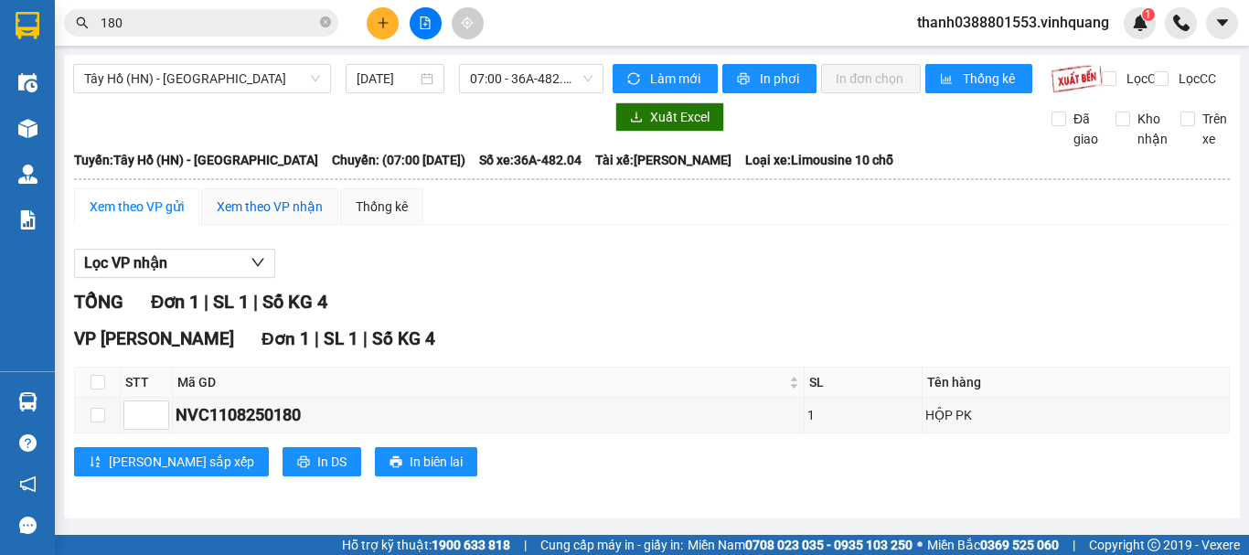
click at [269, 217] on div "Xem theo VP nhận" at bounding box center [270, 207] width 106 height 20
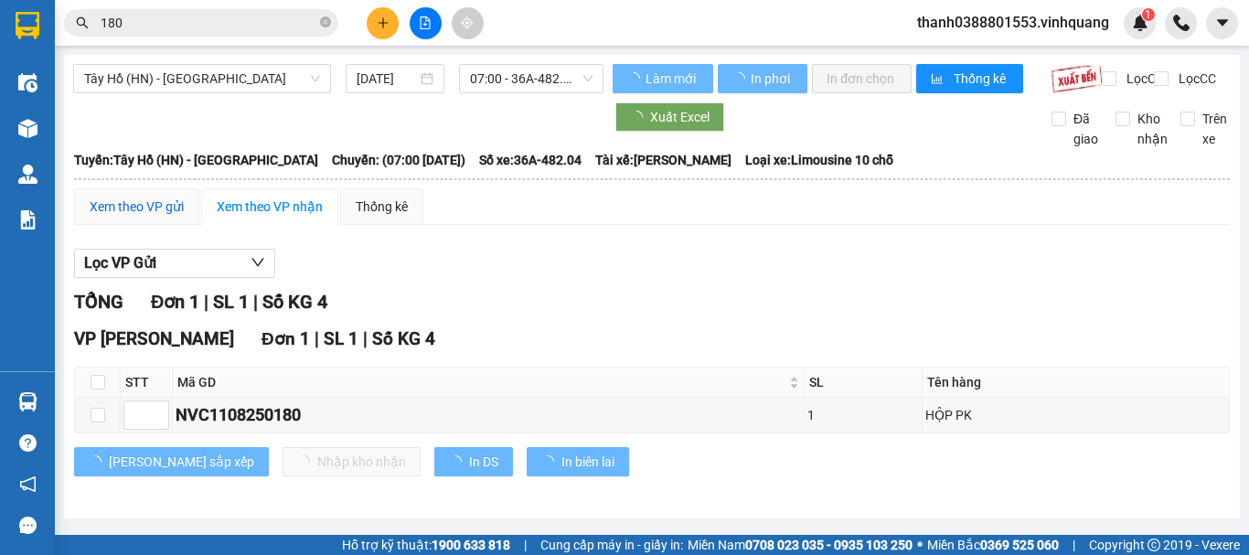
click at [151, 217] on div "Xem theo VP gửi" at bounding box center [137, 207] width 94 height 20
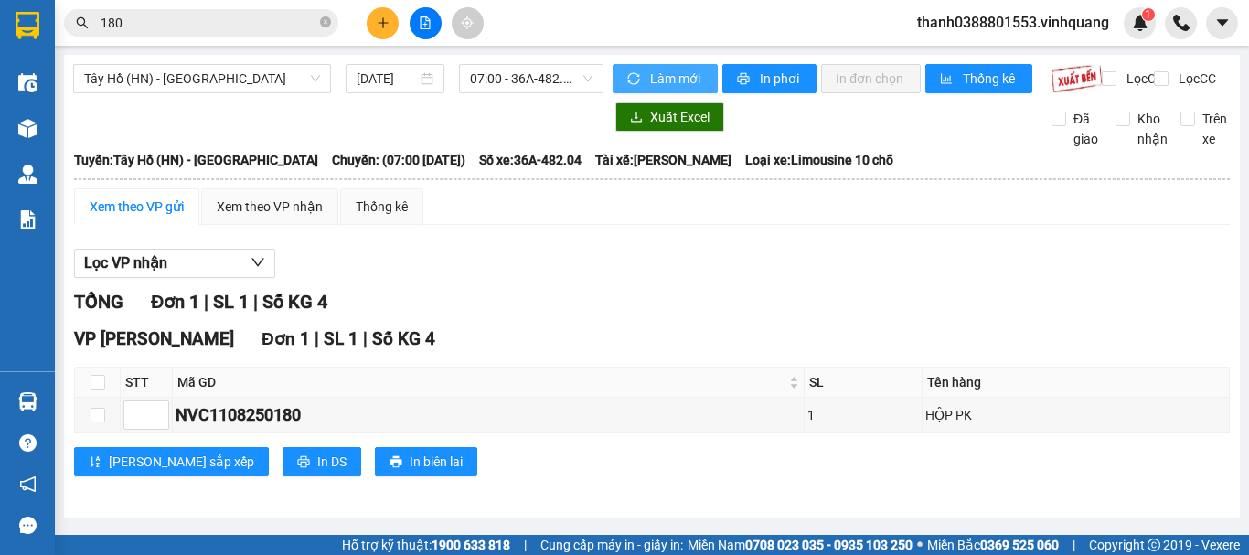
click at [652, 71] on span "Làm mới" at bounding box center [676, 79] width 53 height 20
click at [402, 416] on td "NVC1108250180" at bounding box center [489, 416] width 632 height 36
click at [356, 428] on div "NVC1108250180" at bounding box center [487, 415] width 625 height 26
click at [93, 388] on label at bounding box center [97, 382] width 15 height 20
click at [93, 388] on input "checkbox" at bounding box center [97, 382] width 15 height 15
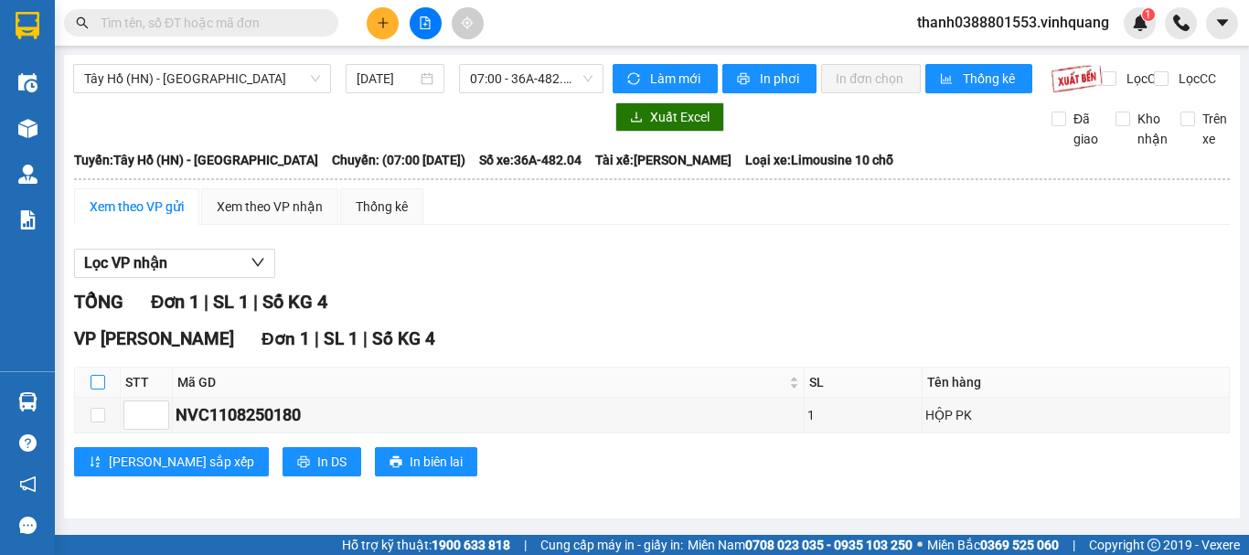
checkbox input "true"
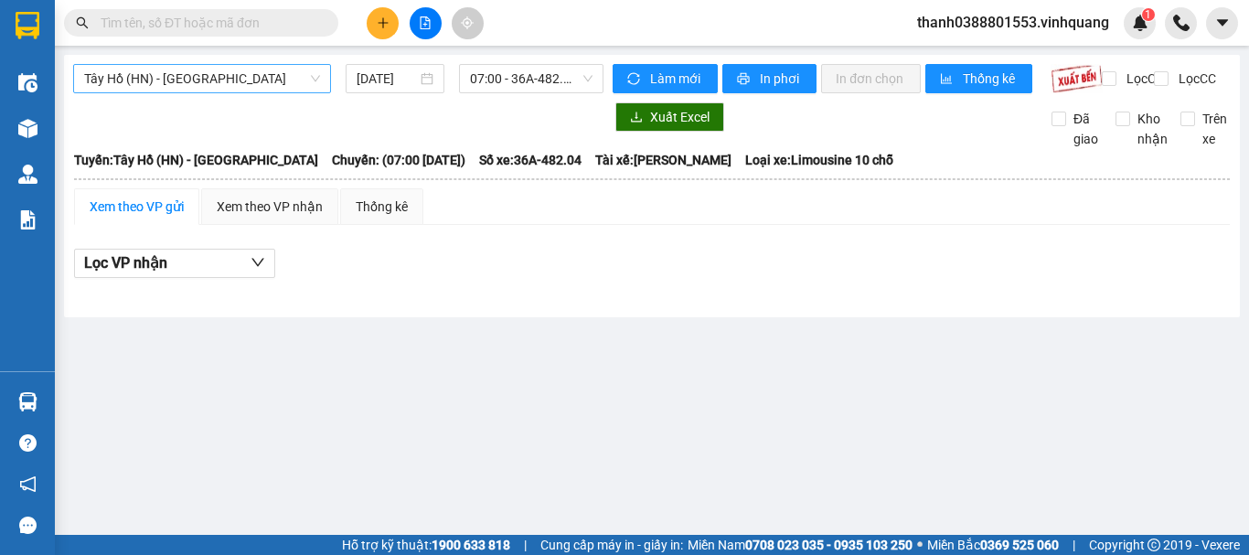
click at [265, 85] on span "Tây Hồ (HN) - [GEOGRAPHIC_DATA]" at bounding box center [202, 78] width 236 height 27
click at [264, 84] on span "Tây Hồ (HN) - [GEOGRAPHIC_DATA]" at bounding box center [202, 78] width 236 height 27
click at [505, 74] on span "07:00 - 36A-482.04" at bounding box center [531, 78] width 122 height 27
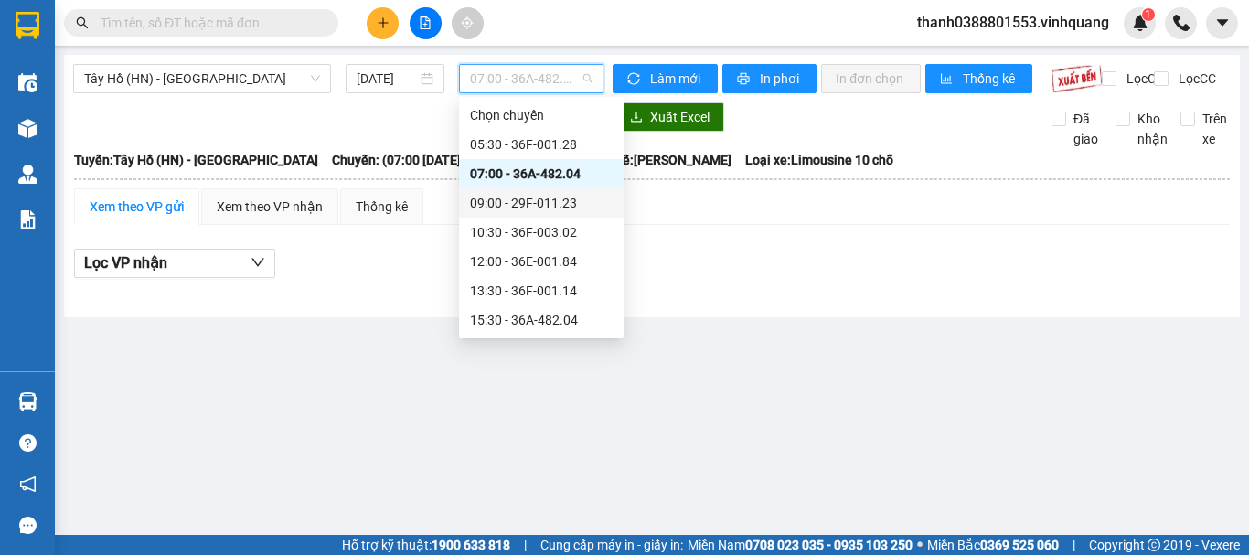
click at [518, 191] on div "09:00 - 29F-011.23" at bounding box center [541, 202] width 165 height 29
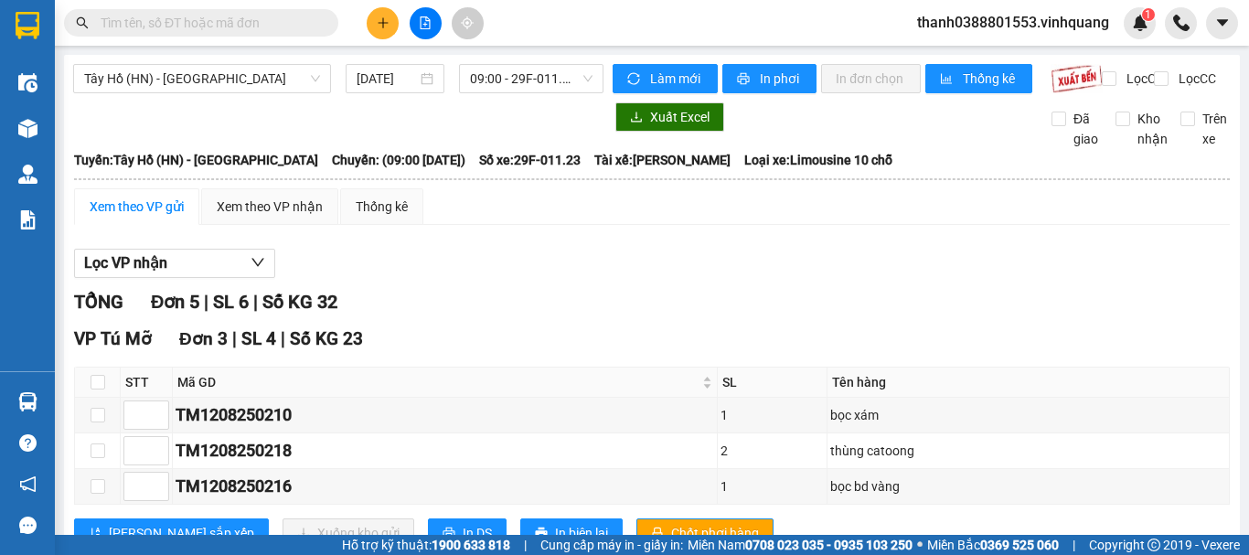
click at [540, 242] on div "Xem theo VP gửi Xem theo VP nhận Thống kê Lọc VP nhận TỔNG Đơn 5 | SL 6 | Số KG…" at bounding box center [651, 552] width 1155 height 729
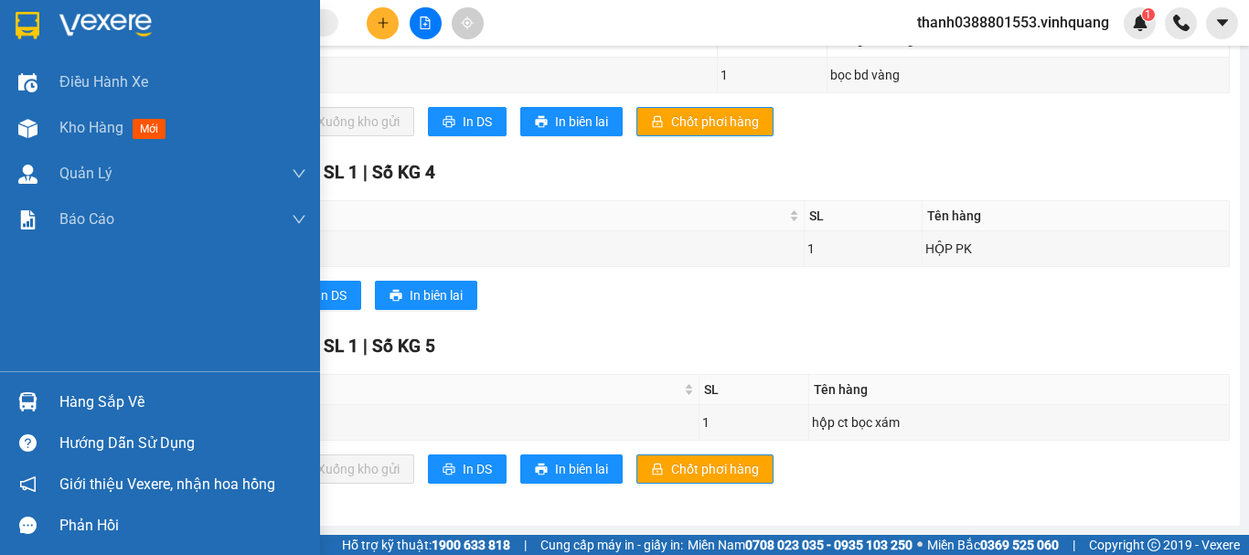
click at [58, 398] on div "Hàng sắp về" at bounding box center [160, 401] width 320 height 41
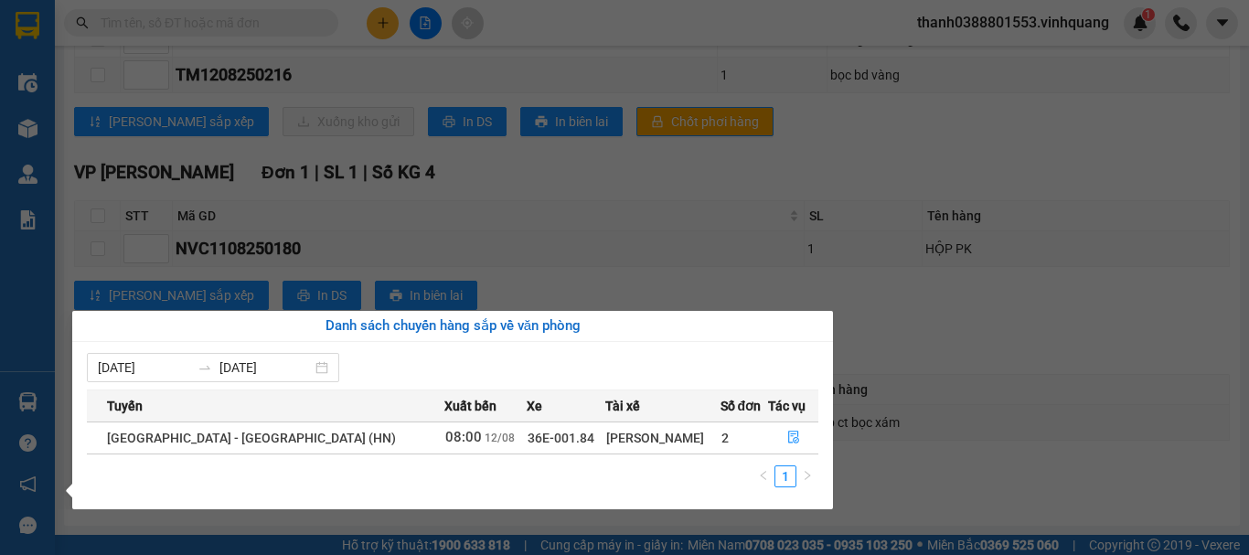
click at [530, 266] on section "Kết quả tìm kiếm ( 0 ) Bộ lọc No Data thanh0388801553.vinhquang 1 Điều hành xe …" at bounding box center [624, 277] width 1249 height 555
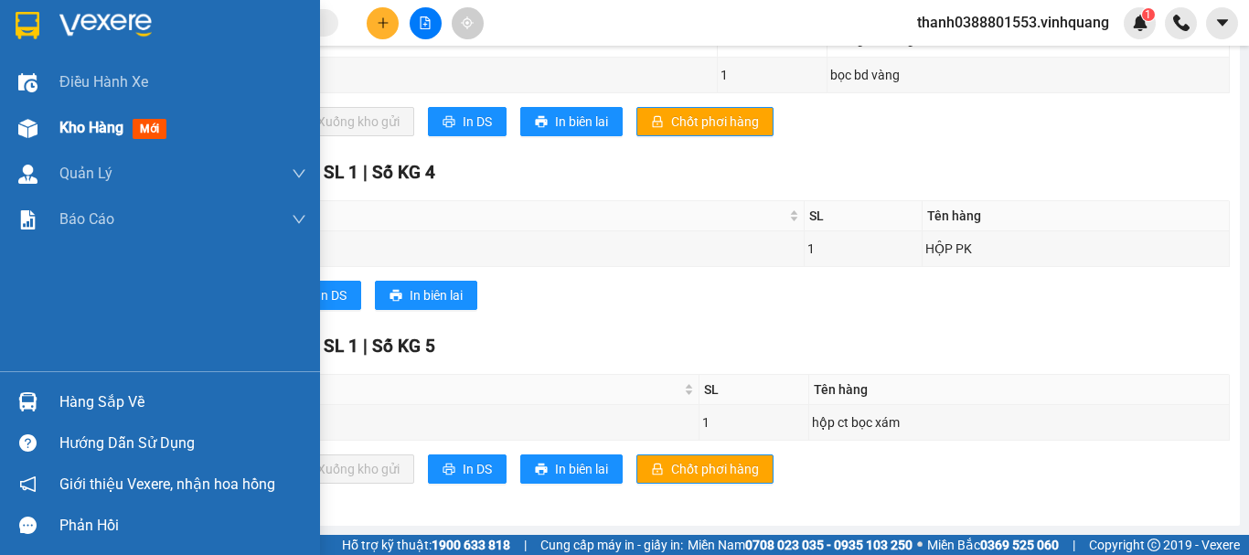
click at [101, 133] on span "Kho hàng" at bounding box center [91, 127] width 64 height 17
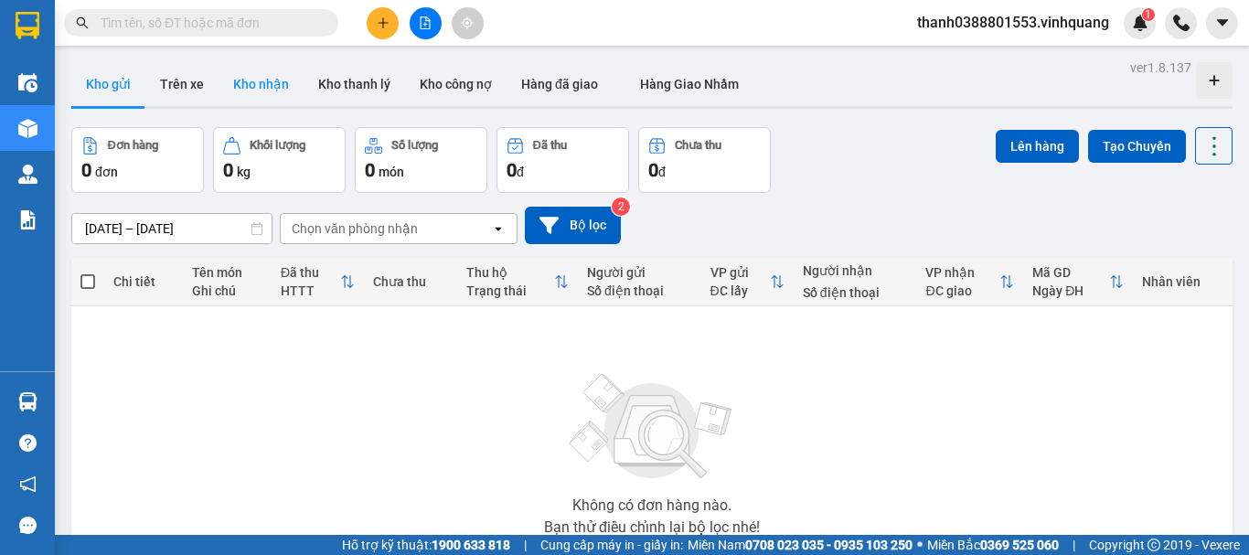
click at [293, 82] on button "Kho nhận" at bounding box center [260, 84] width 85 height 44
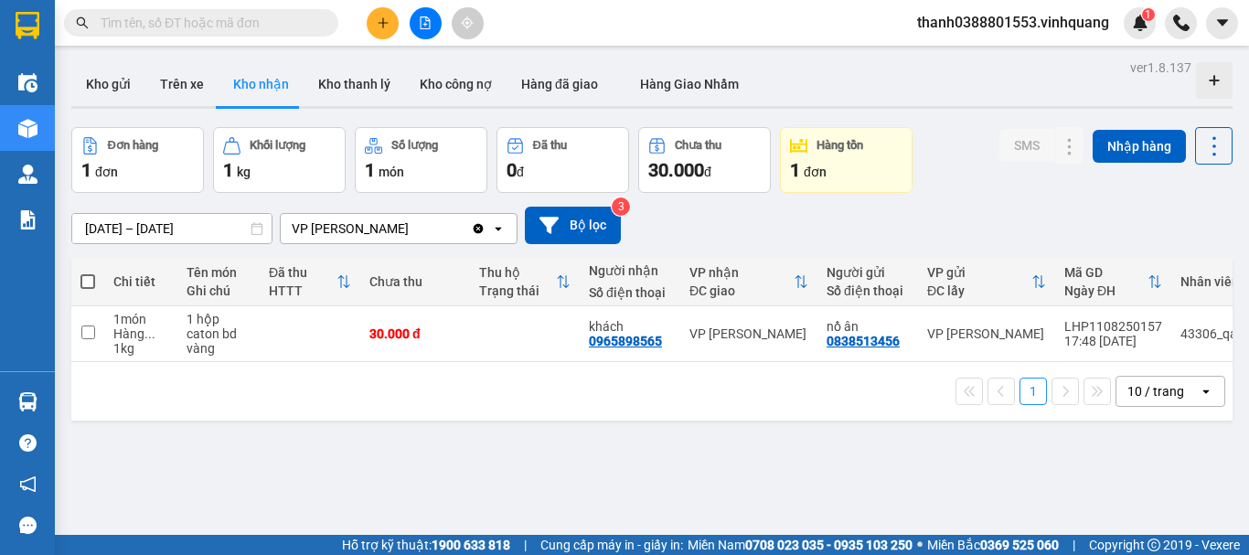
click at [390, 33] on button at bounding box center [383, 23] width 32 height 32
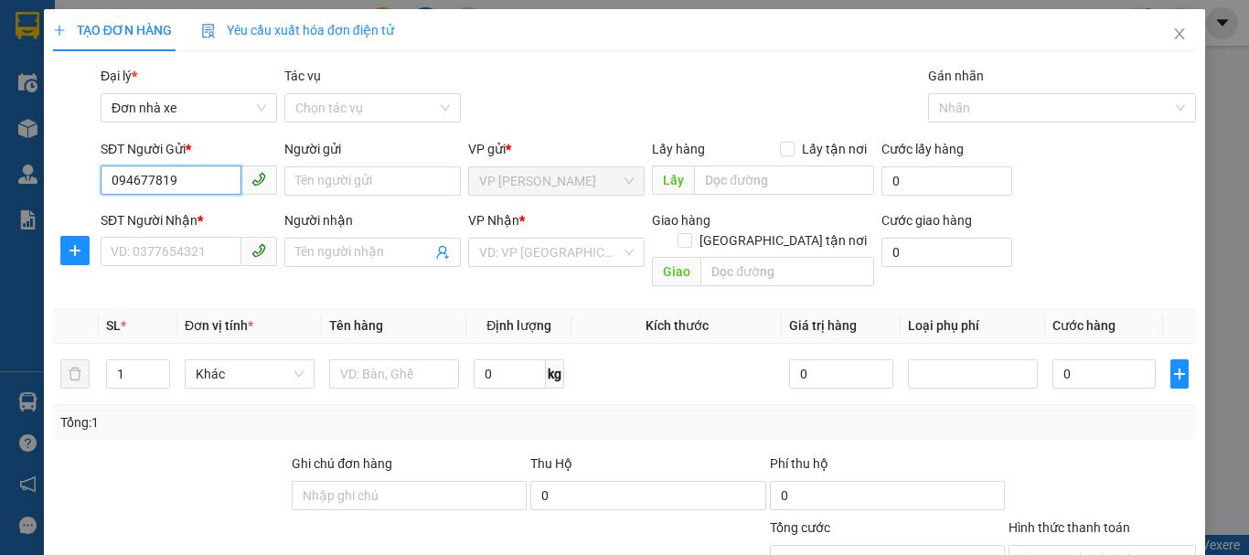
type input "0946778194"
click at [200, 213] on div "0946778194 - [PERSON_NAME]" at bounding box center [201, 217] width 180 height 20
type input "[PERSON_NAME]"
type input "0946930688"
type input "NT thuận phát"
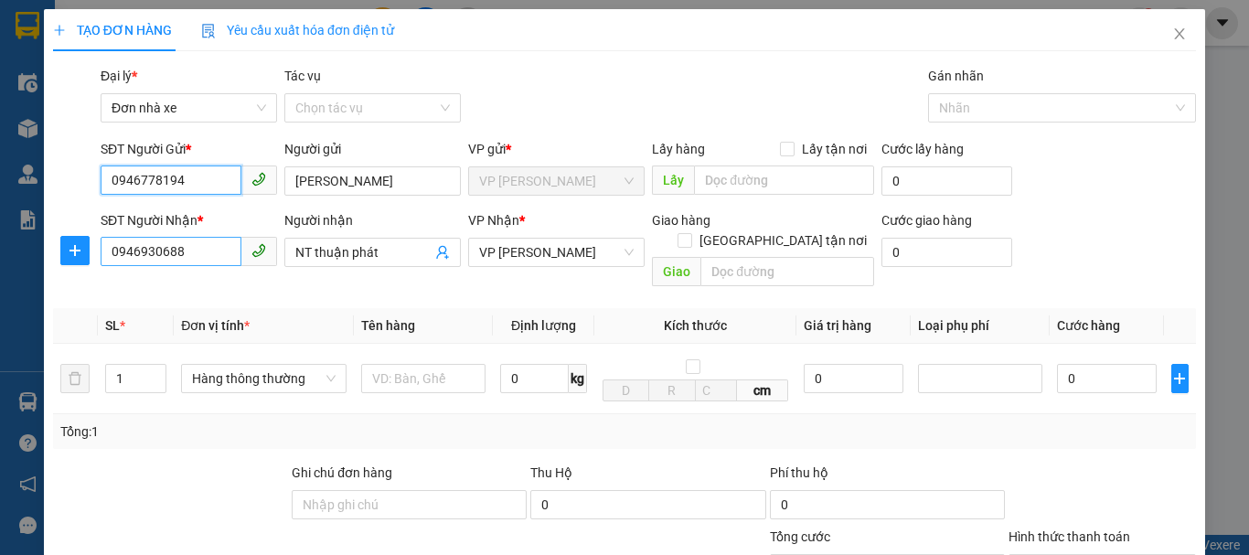
type input "0946778194"
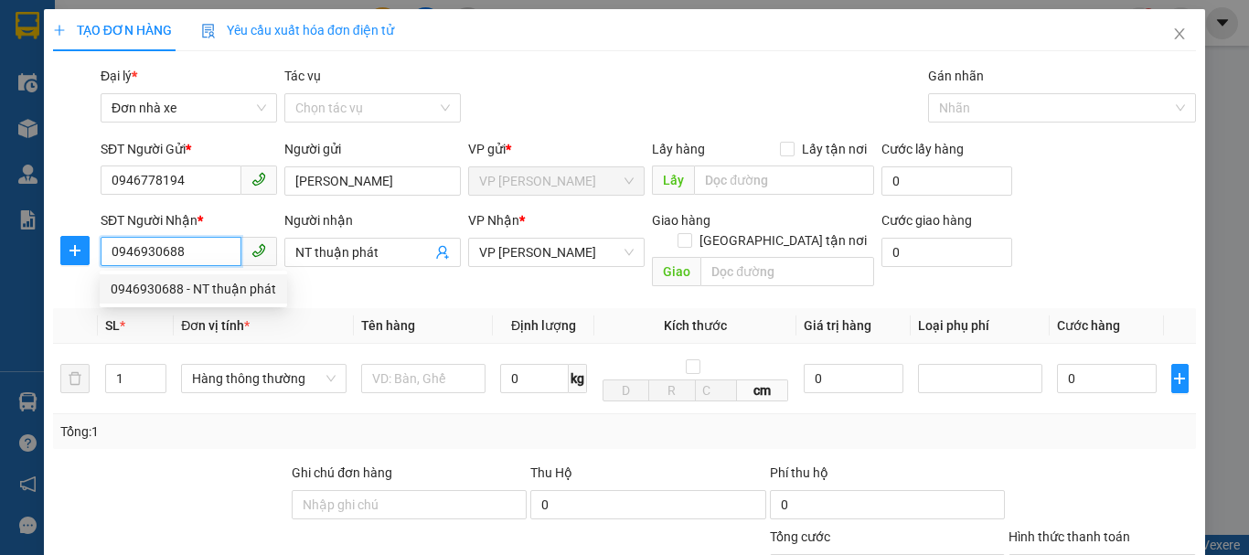
drag, startPoint x: 139, startPoint y: 243, endPoint x: 90, endPoint y: 257, distance: 50.3
click at [90, 257] on div "SĐT Người Nhận * 0946930688 Người nhận NT thuận phát VP Nhận * VP [PERSON_NAME]…" at bounding box center [624, 252] width 1146 height 84
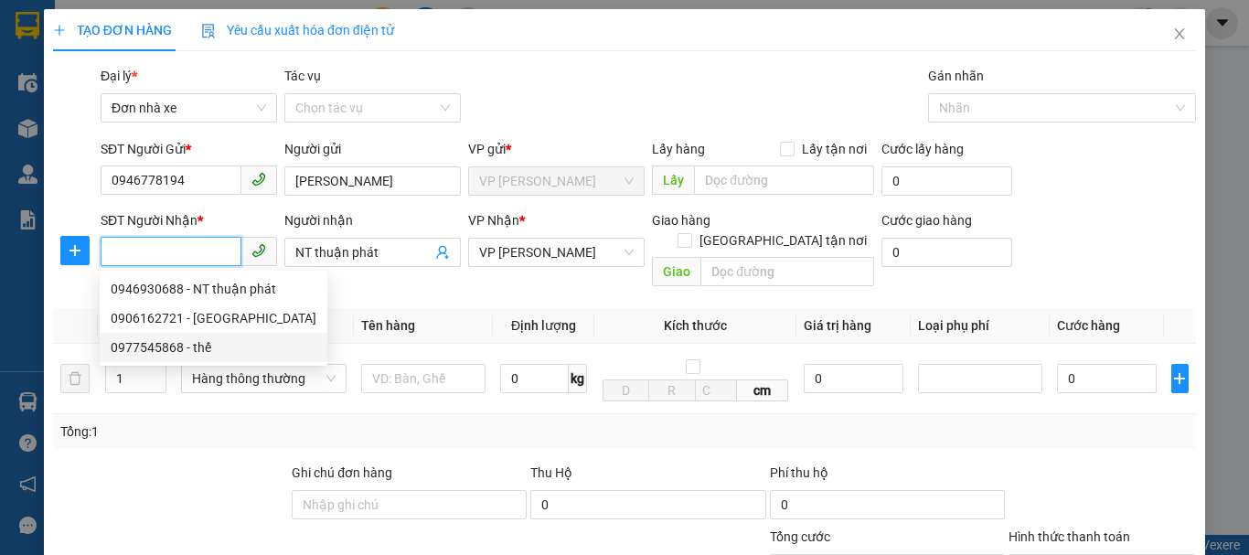
click at [204, 345] on div "0977545868 - thế" at bounding box center [214, 347] width 206 height 20
type input "0977545868"
type input "thế"
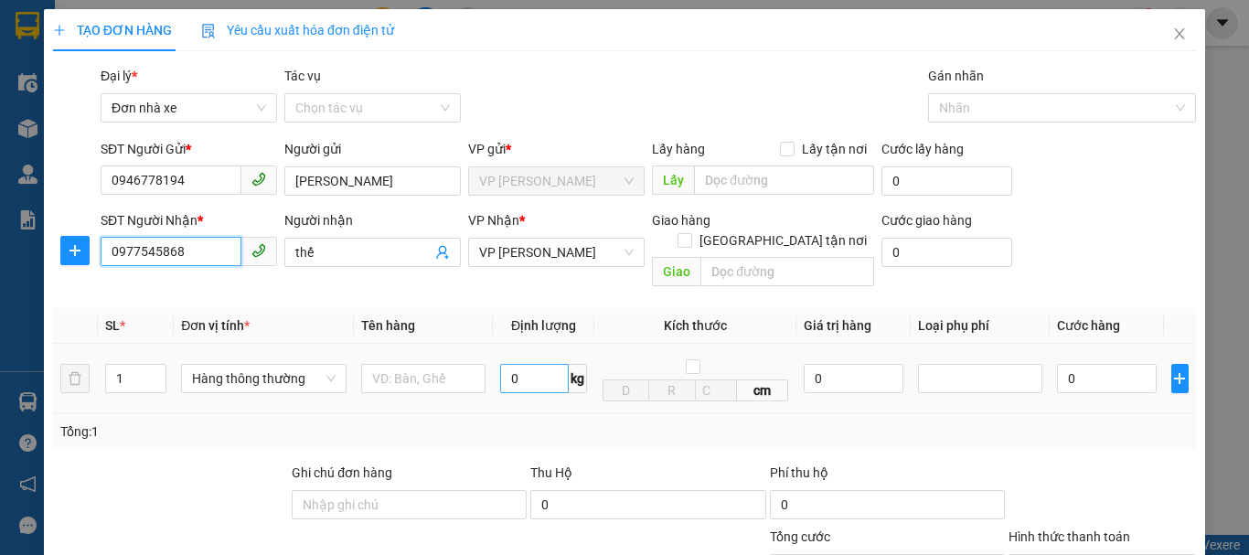
type input "0977545868"
click at [541, 365] on input "0" at bounding box center [534, 378] width 69 height 29
type input "2"
type input "5"
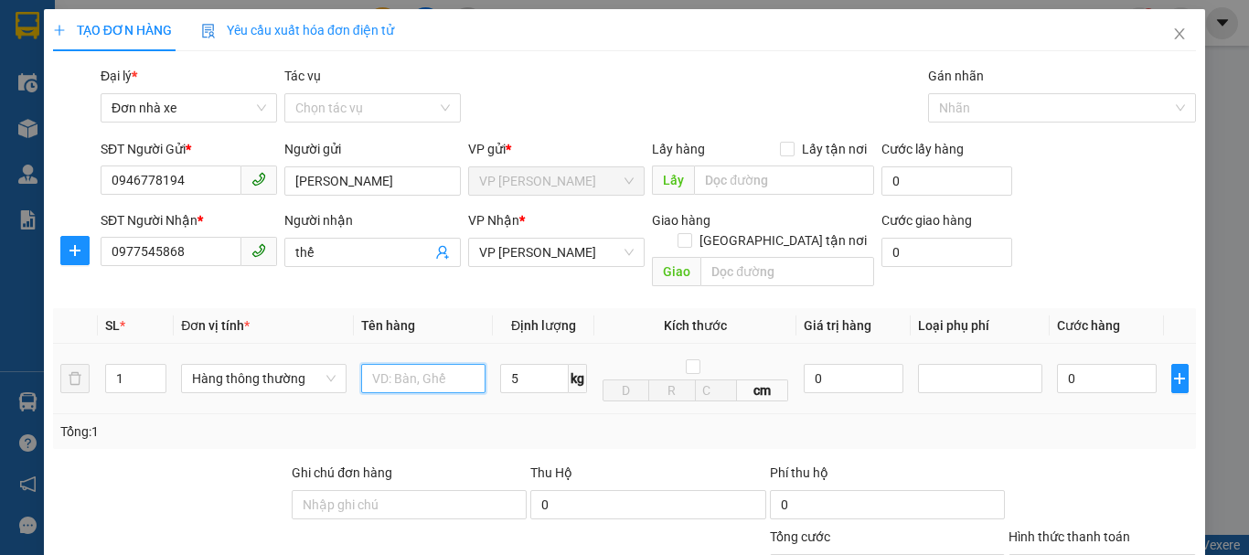
click at [396, 367] on input "text" at bounding box center [423, 378] width 124 height 29
type input "30.000"
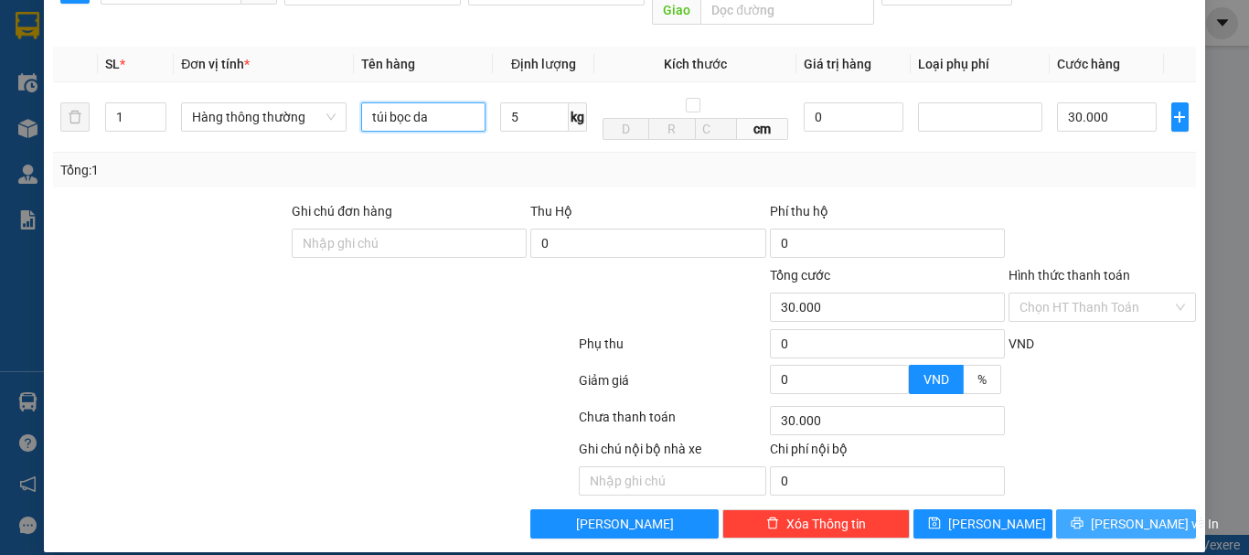
type input "túi bọc da"
click at [1117, 514] on span "[PERSON_NAME] và In" at bounding box center [1154, 524] width 128 height 20
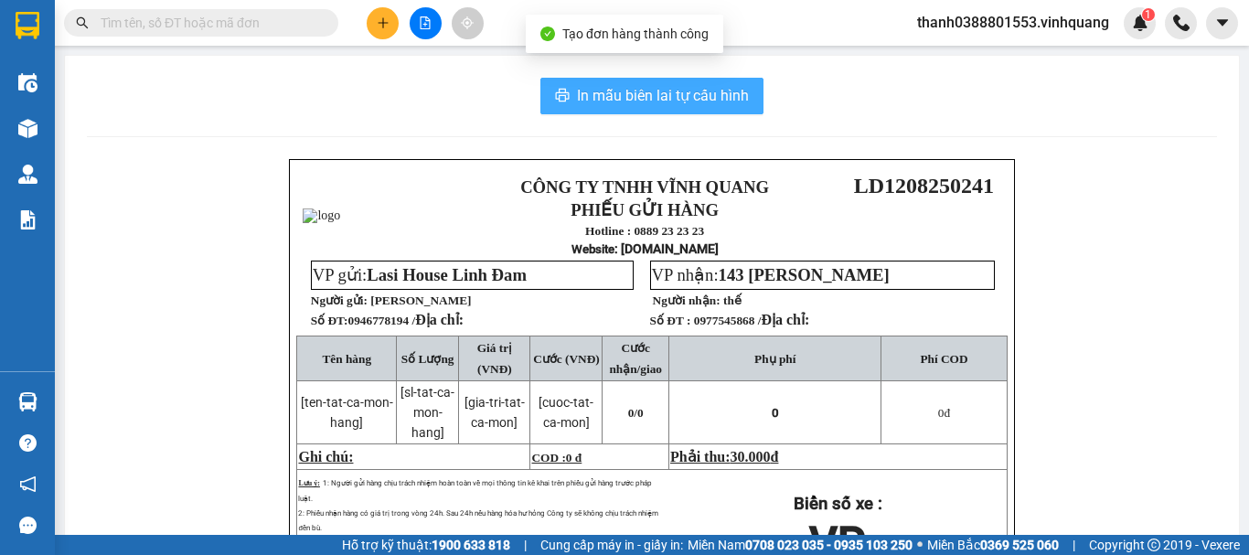
click at [675, 112] on button "In mẫu biên lai tự cấu hình" at bounding box center [651, 96] width 223 height 37
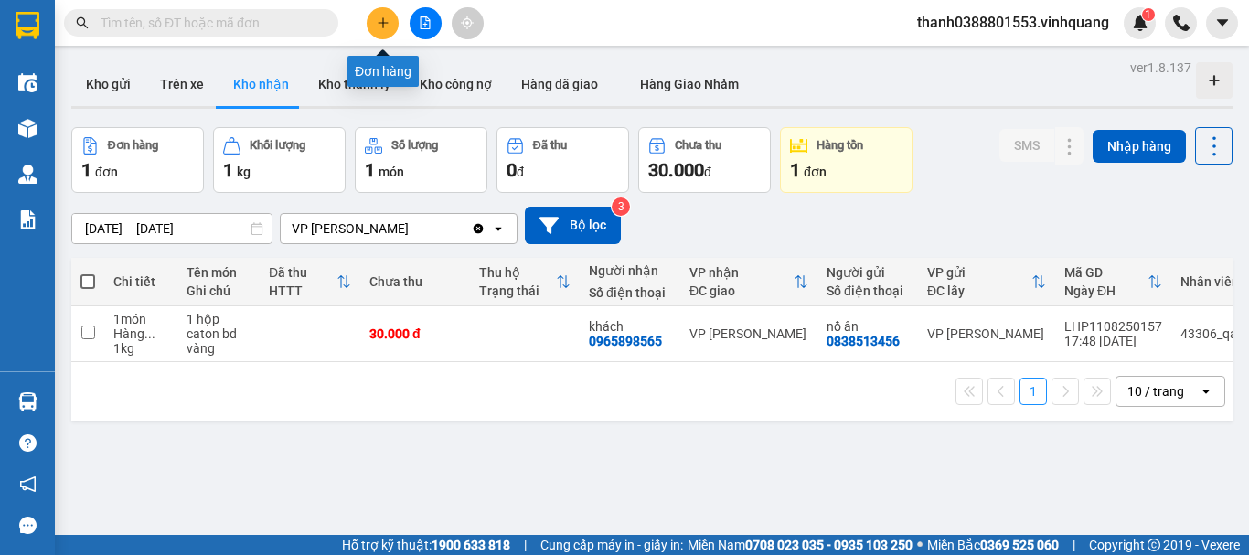
click at [394, 30] on button at bounding box center [383, 23] width 32 height 32
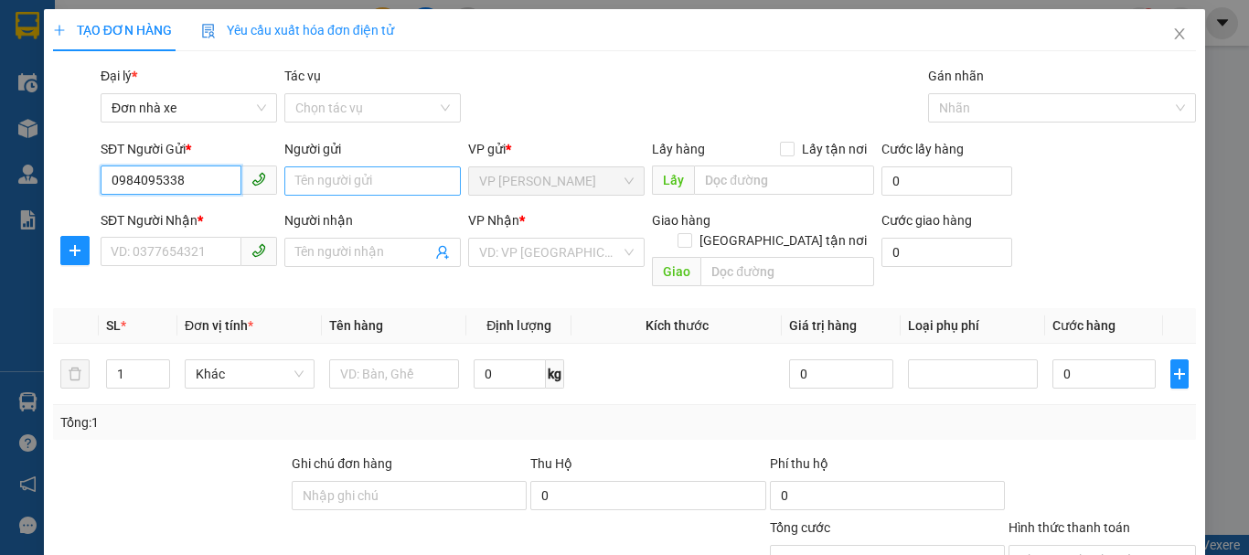
type input "0984095338"
click at [338, 180] on input "Người gửi" at bounding box center [372, 180] width 176 height 29
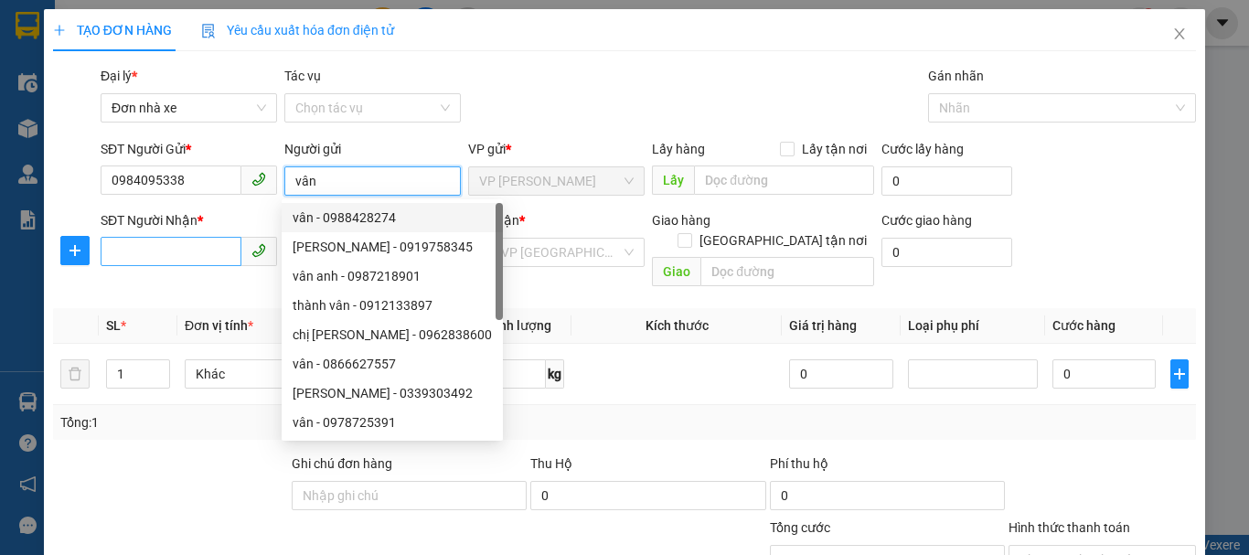
type input "vân"
click at [178, 264] on input "SĐT Người Nhận *" at bounding box center [171, 251] width 141 height 29
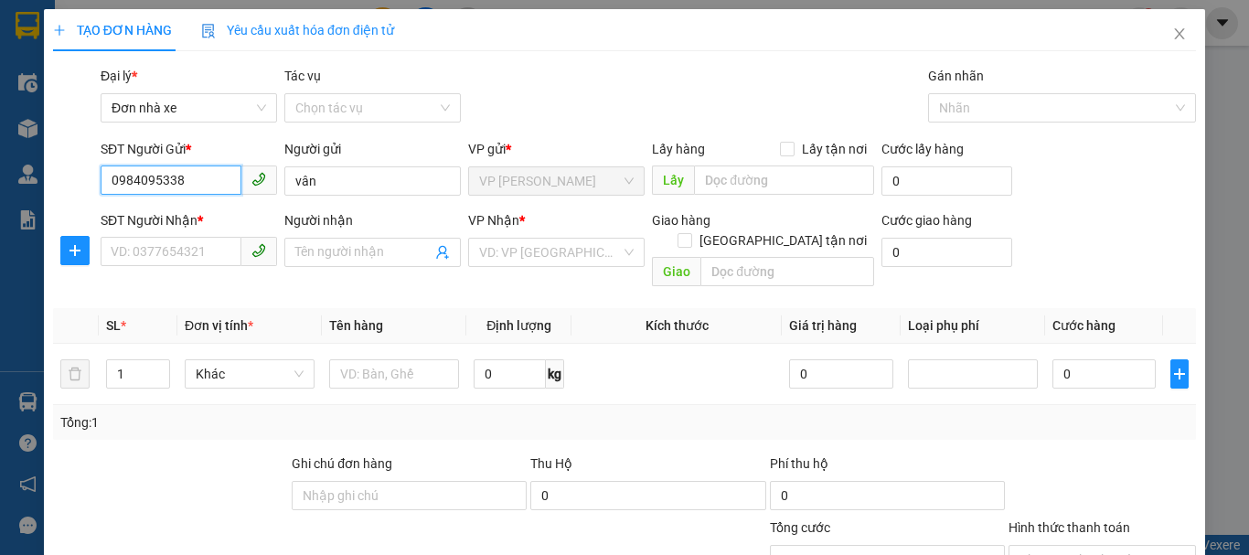
drag, startPoint x: 206, startPoint y: 180, endPoint x: 96, endPoint y: 179, distance: 109.7
click at [97, 179] on div "SĐT Người Gửi * 0984095338 0984095338" at bounding box center [189, 171] width 184 height 64
click at [193, 245] on input "SĐT Người Nhận *" at bounding box center [171, 251] width 141 height 29
paste input "0984095338"
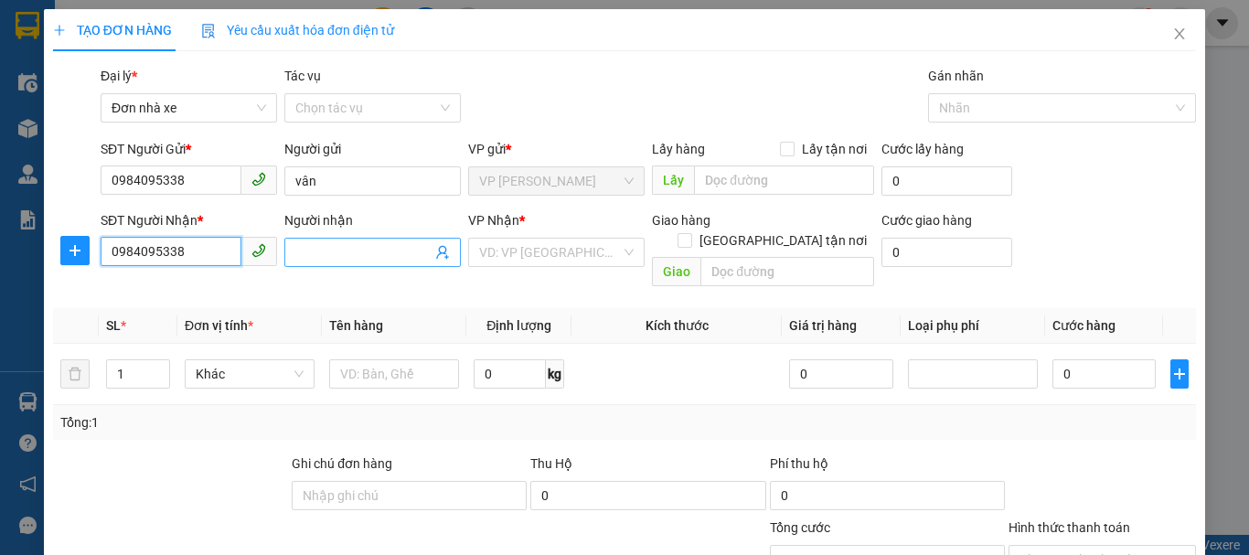
type input "0984095338"
click at [342, 257] on input "Người nhận" at bounding box center [363, 252] width 136 height 20
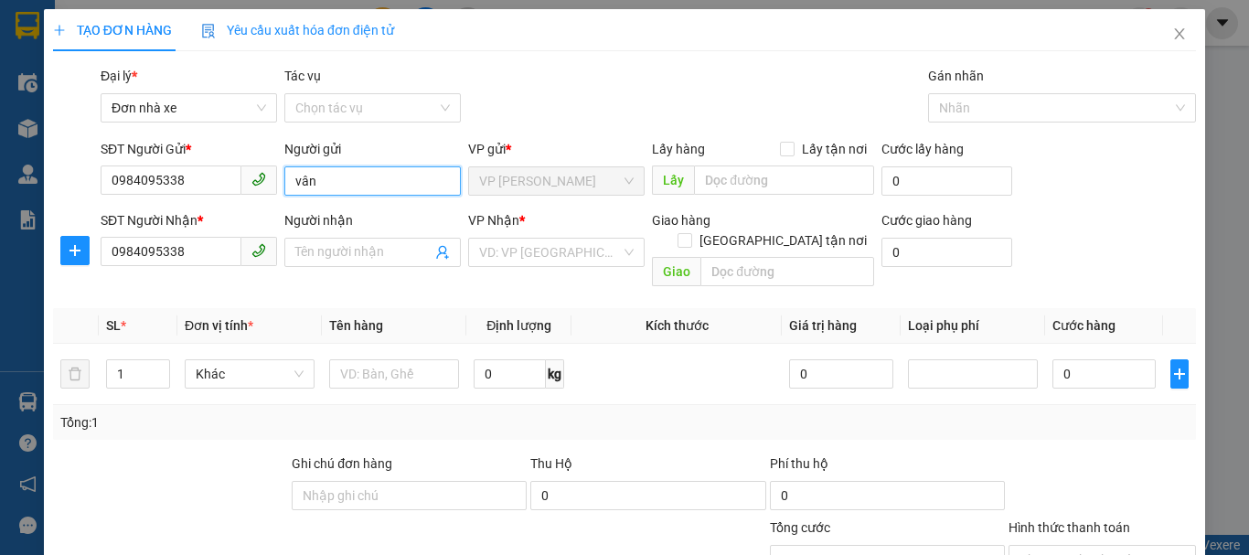
drag, startPoint x: 321, startPoint y: 181, endPoint x: 265, endPoint y: 182, distance: 55.8
click at [265, 182] on div "SĐT Người Gửi * 0984095338 Người gửi vân VP gửi * VP [PERSON_NAME] Lấy hàng Lấy…" at bounding box center [648, 171] width 1102 height 64
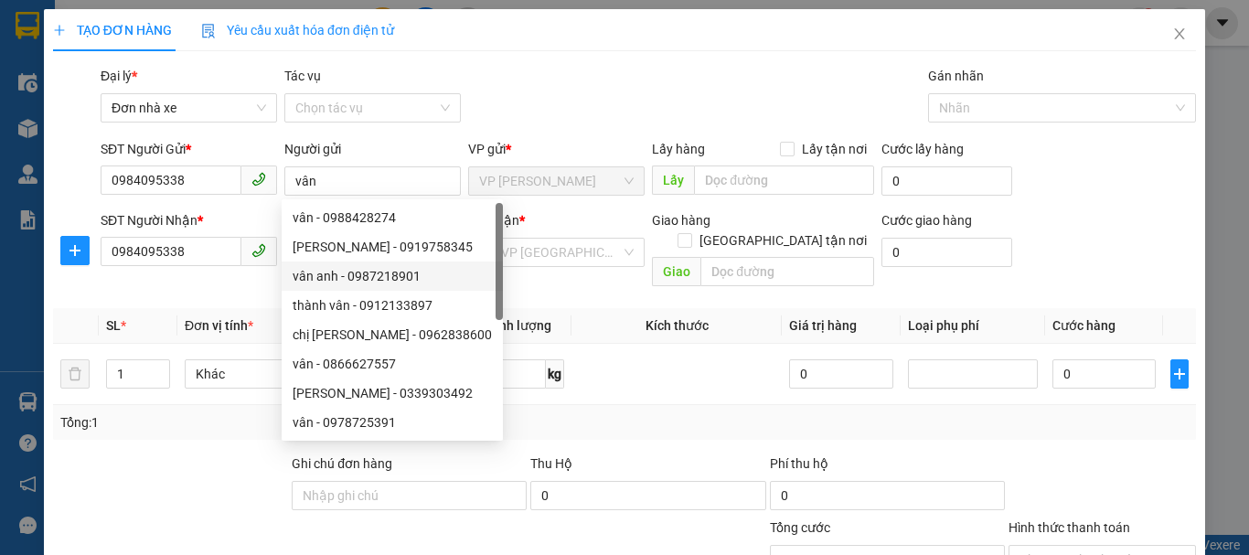
click at [205, 453] on div at bounding box center [170, 485] width 239 height 64
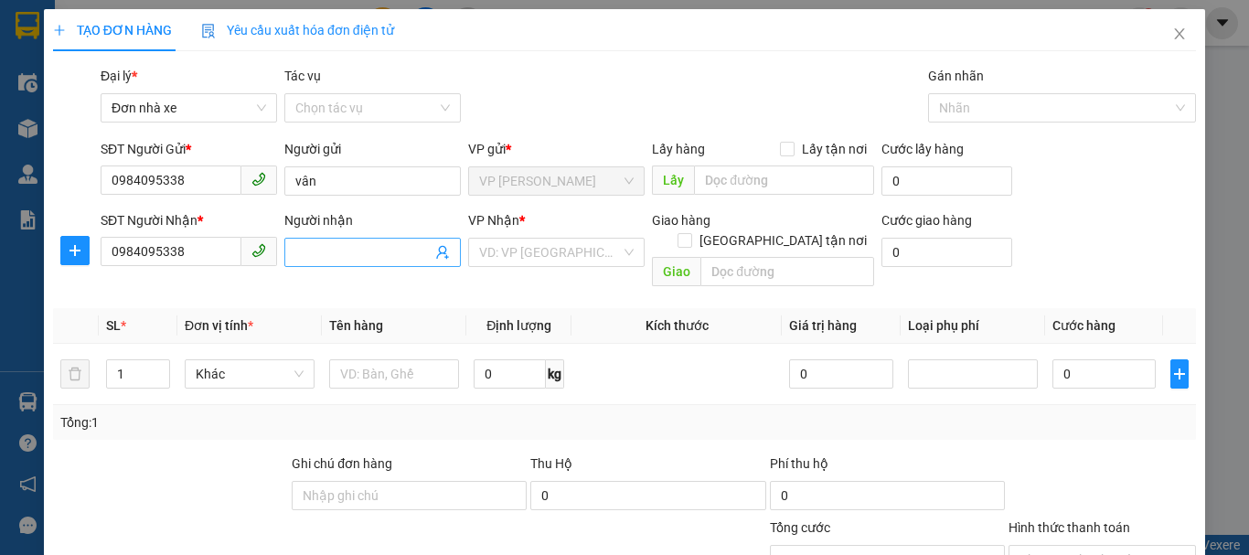
click at [320, 258] on input "Người nhận" at bounding box center [363, 252] width 136 height 20
paste input "vân"
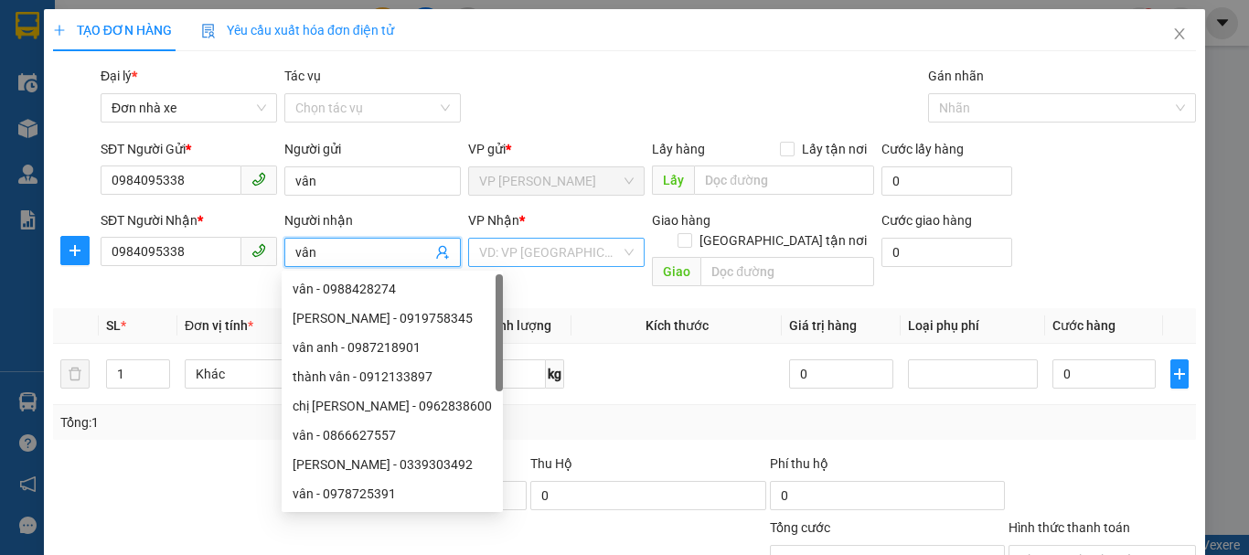
type input "vân"
click at [492, 265] on input "search" at bounding box center [550, 252] width 142 height 27
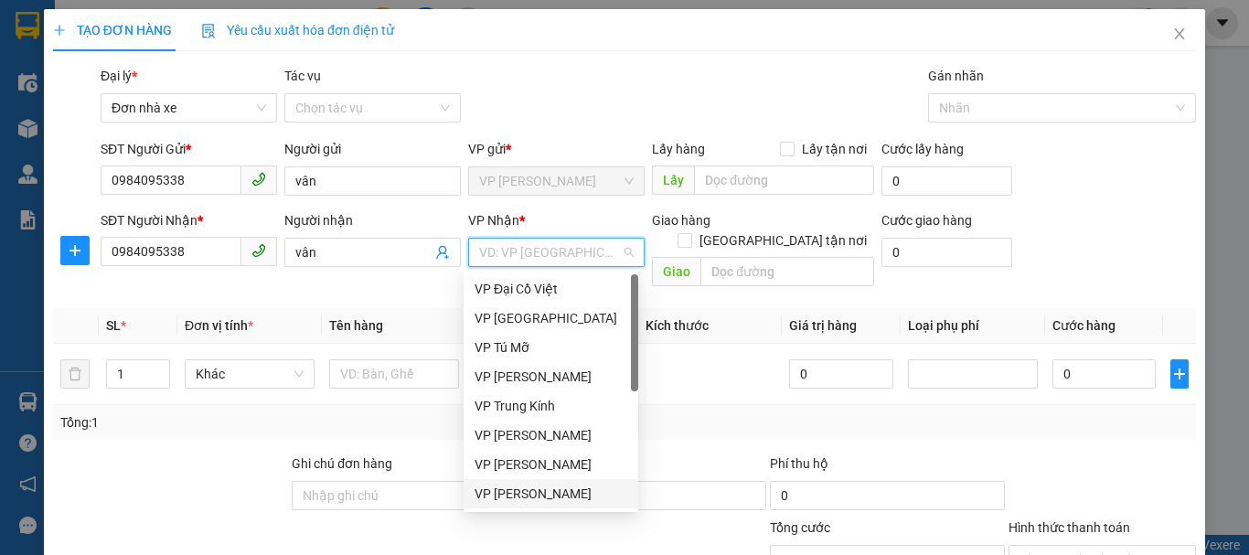
click at [579, 489] on div "VP [PERSON_NAME]" at bounding box center [550, 494] width 153 height 20
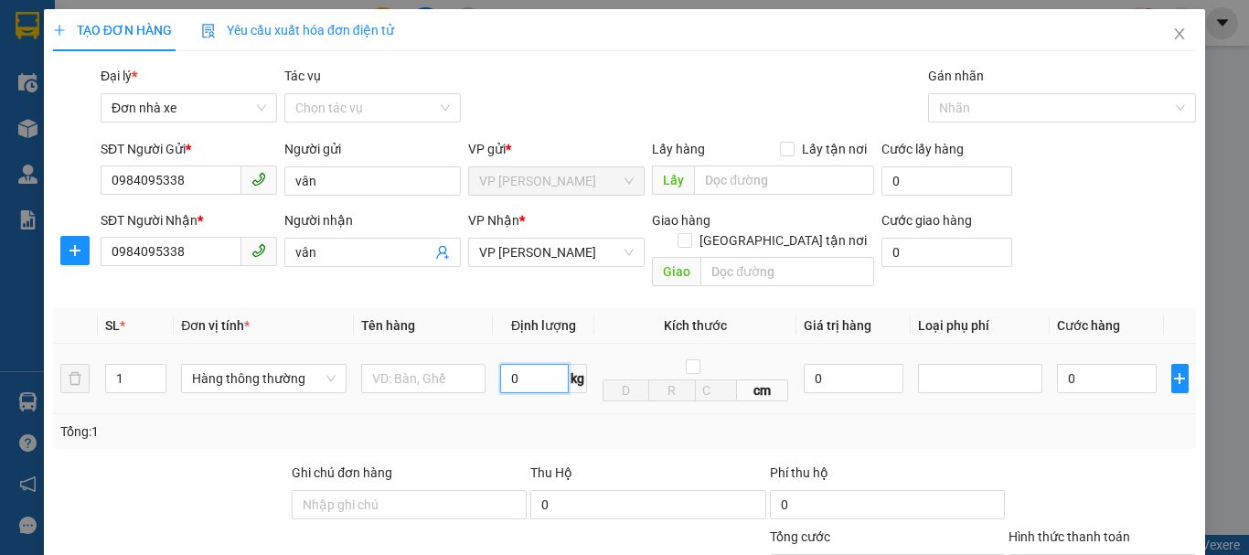
click at [515, 364] on input "0" at bounding box center [534, 378] width 69 height 29
type input "1"
click at [394, 364] on input "text" at bounding box center [423, 378] width 124 height 29
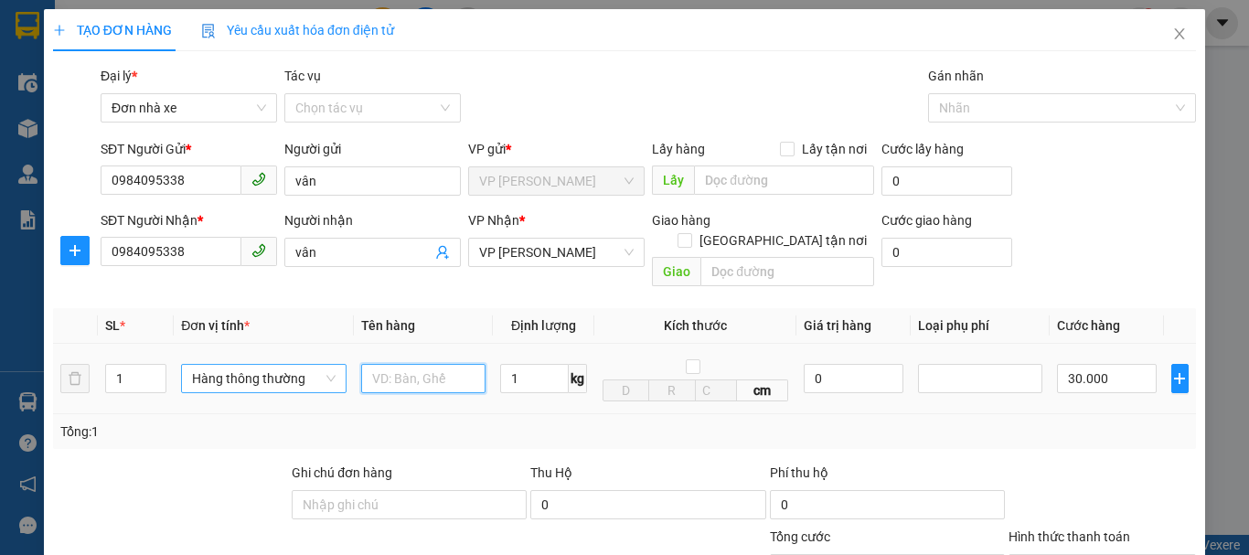
type input "30.000"
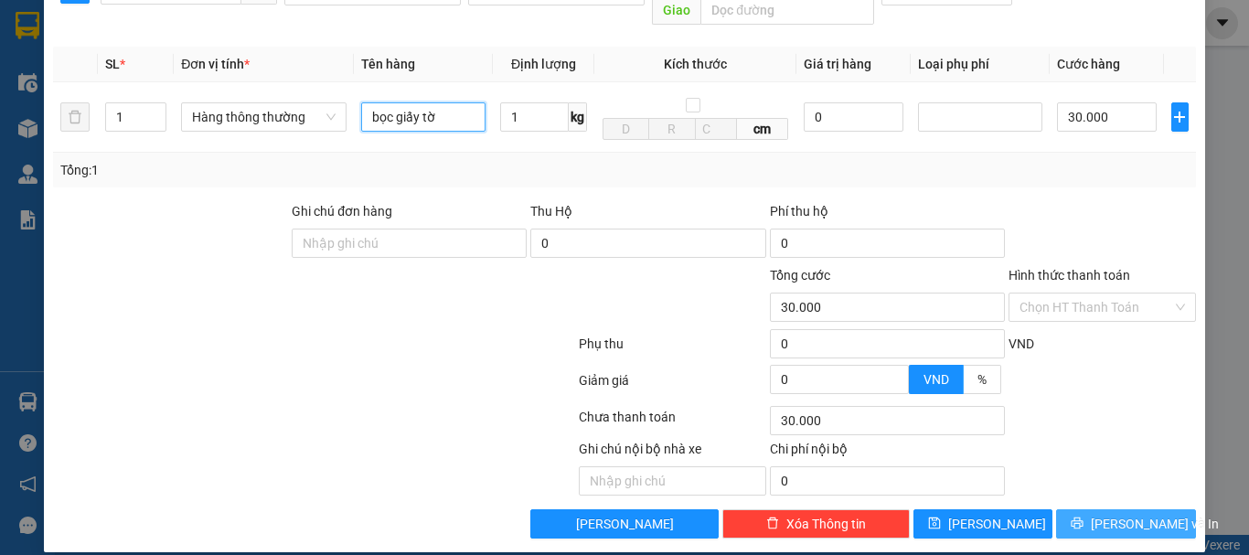
type input "bọc giấy tờ"
click at [1102, 509] on button "[PERSON_NAME] và In" at bounding box center [1126, 523] width 140 height 29
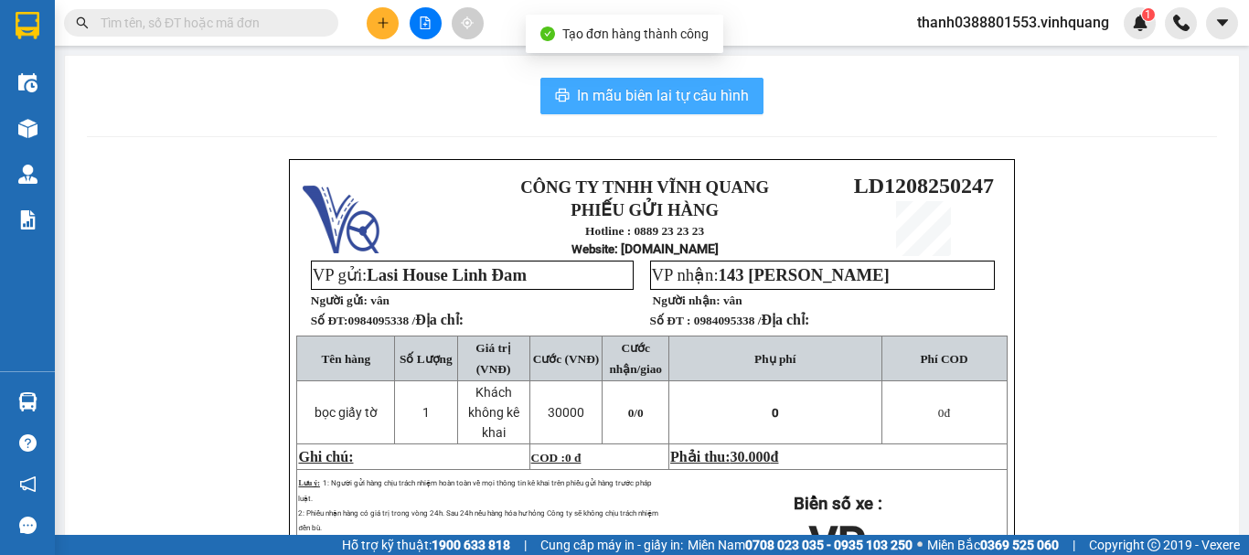
click at [636, 99] on span "In mẫu biên lai tự cấu hình" at bounding box center [663, 95] width 172 height 23
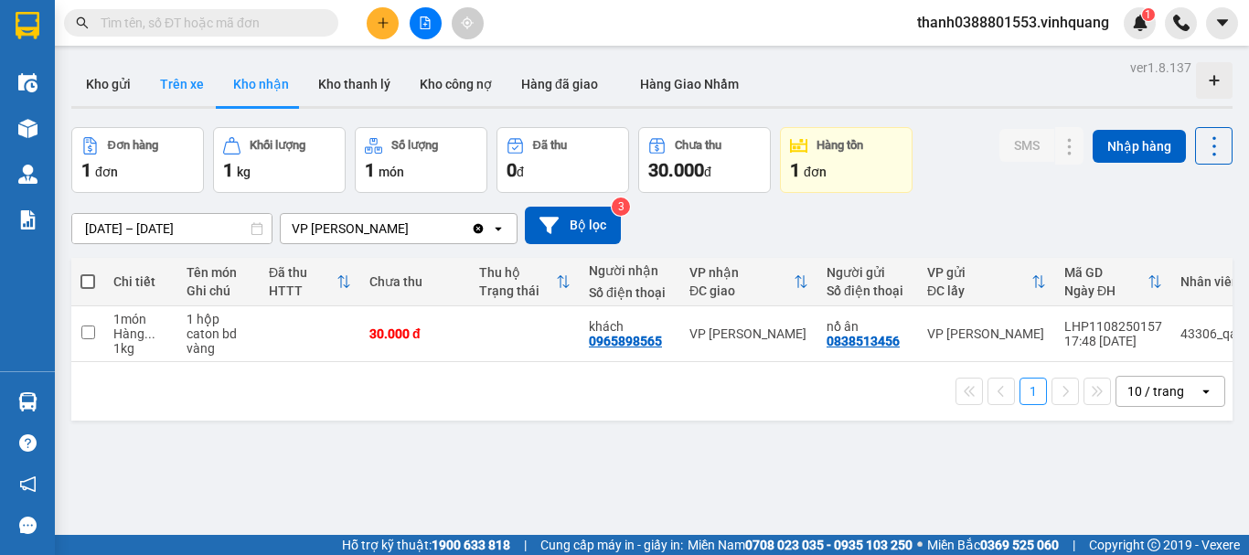
click at [170, 83] on button "Trên xe" at bounding box center [181, 84] width 73 height 44
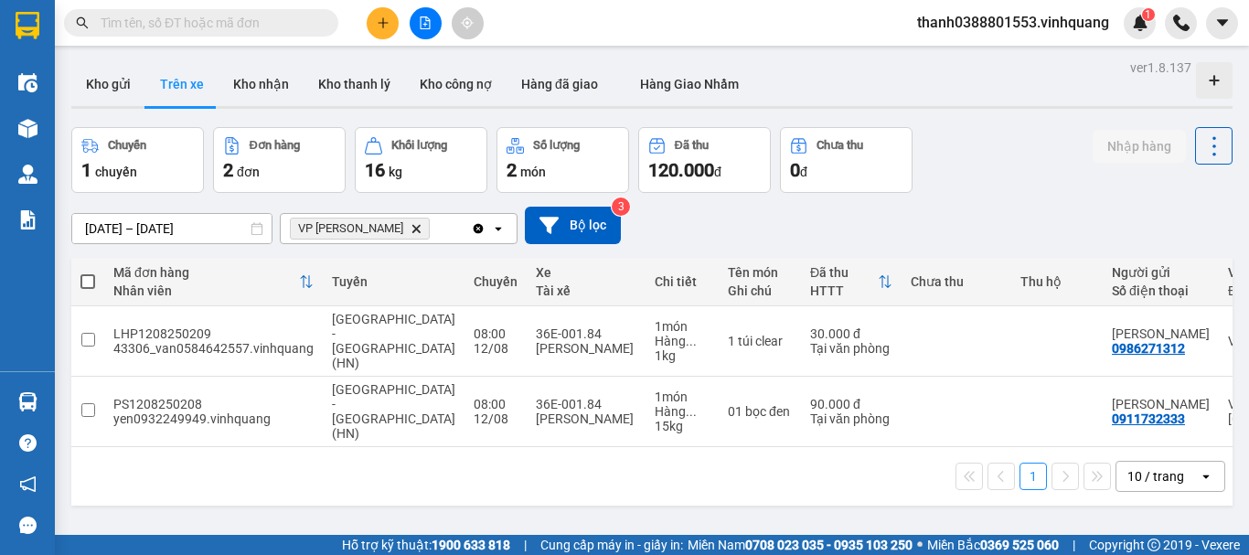
click at [410, 229] on icon "Delete" at bounding box center [415, 228] width 11 height 11
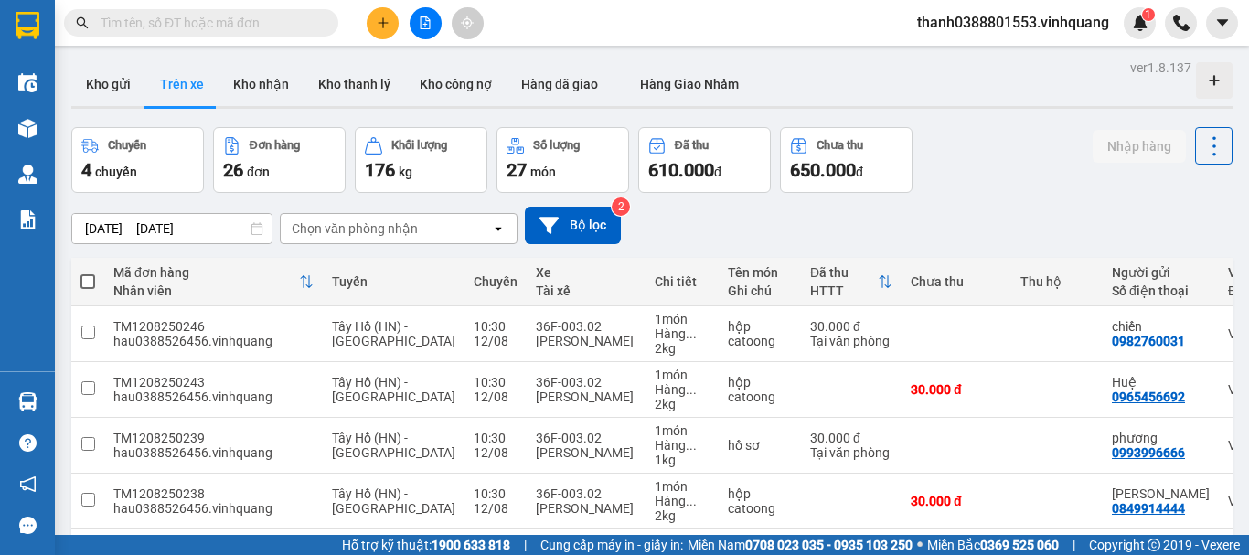
click at [253, 27] on input "text" at bounding box center [209, 23] width 216 height 20
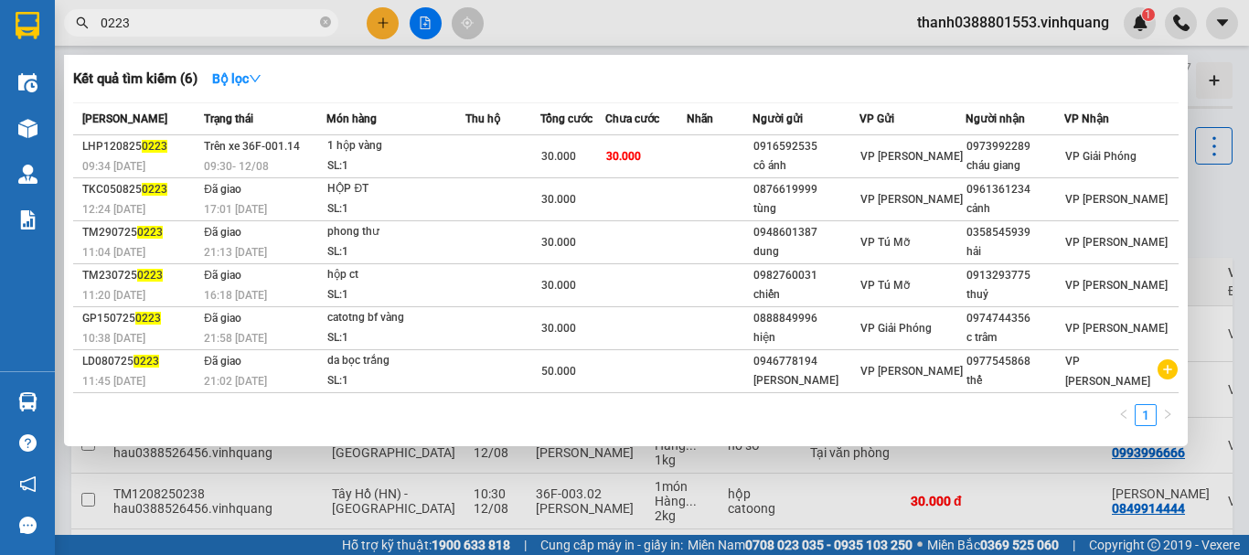
click at [102, 24] on input "0223" at bounding box center [209, 23] width 216 height 20
type input "250223"
click at [569, 21] on div at bounding box center [624, 277] width 1249 height 555
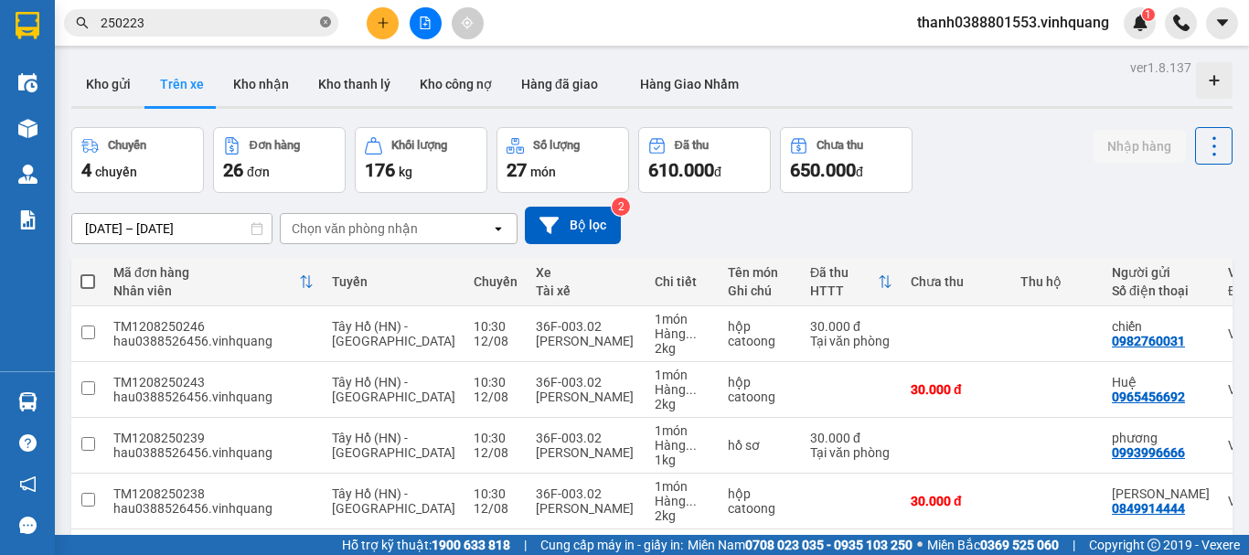
click at [324, 21] on icon "close-circle" at bounding box center [325, 21] width 11 height 11
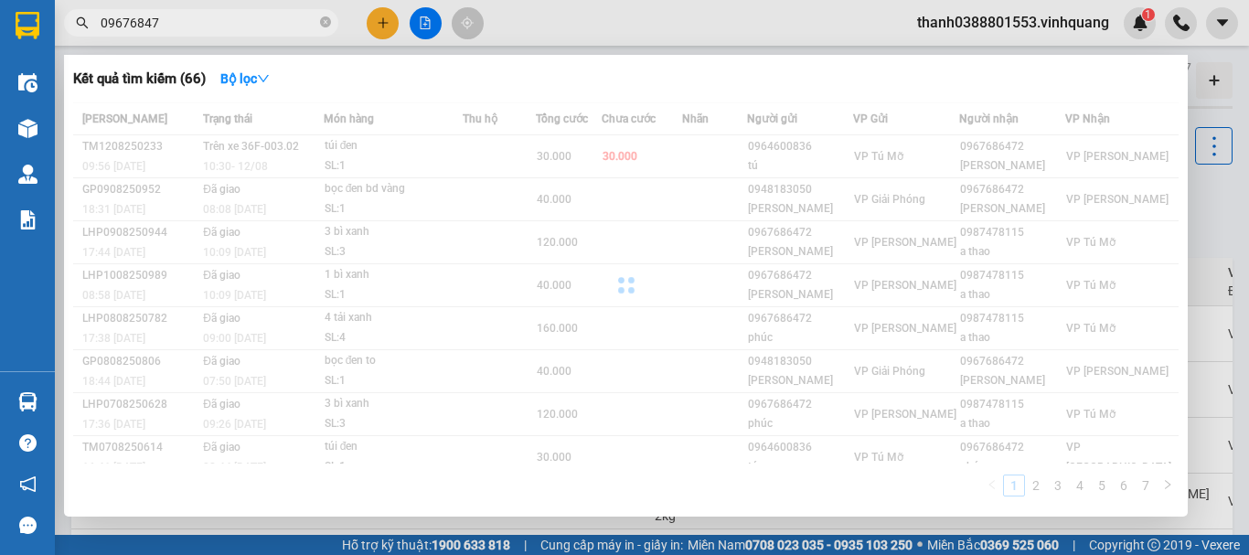
type input "096768472"
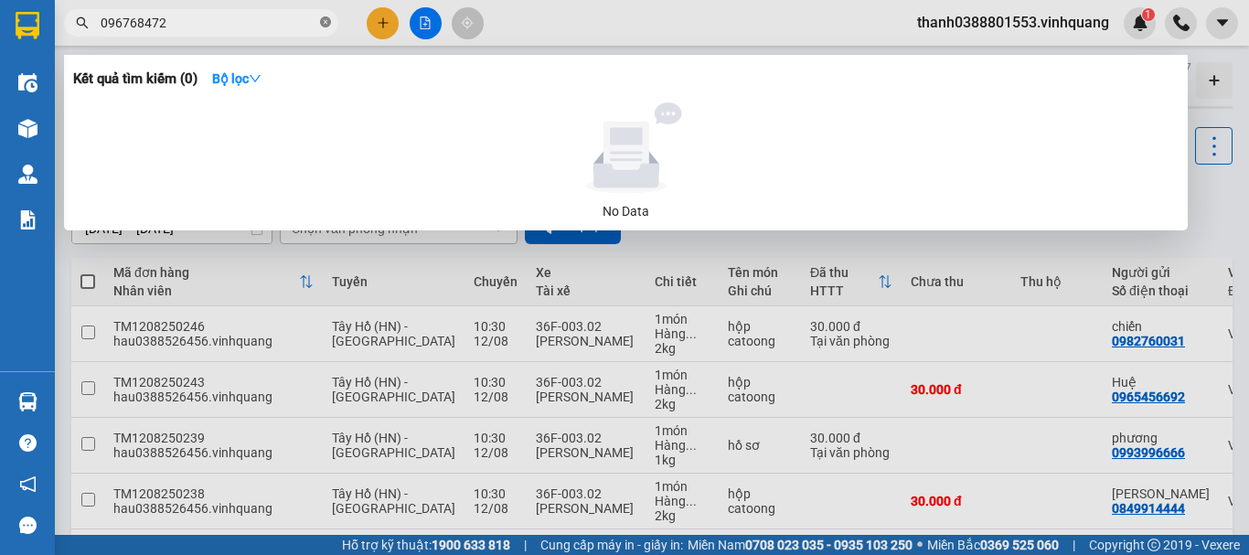
click at [321, 17] on icon "close-circle" at bounding box center [325, 21] width 11 height 11
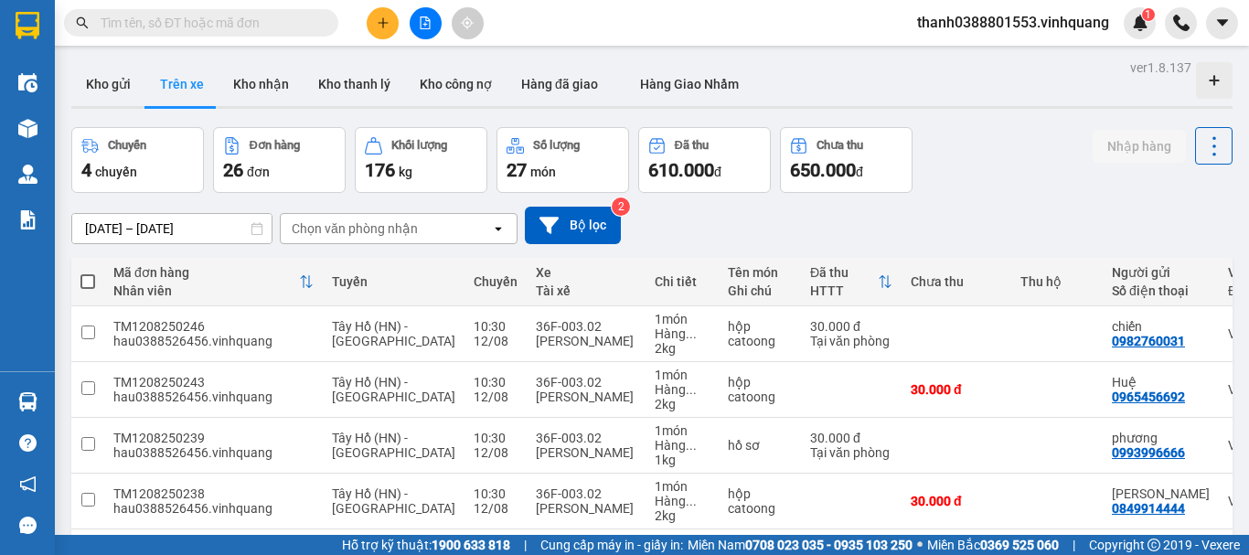
click at [675, 237] on div "[DATE] – [DATE] Press the down arrow key to interact with the calendar and sele…" at bounding box center [651, 225] width 1161 height 37
click at [101, 80] on button "Kho gửi" at bounding box center [108, 84] width 74 height 44
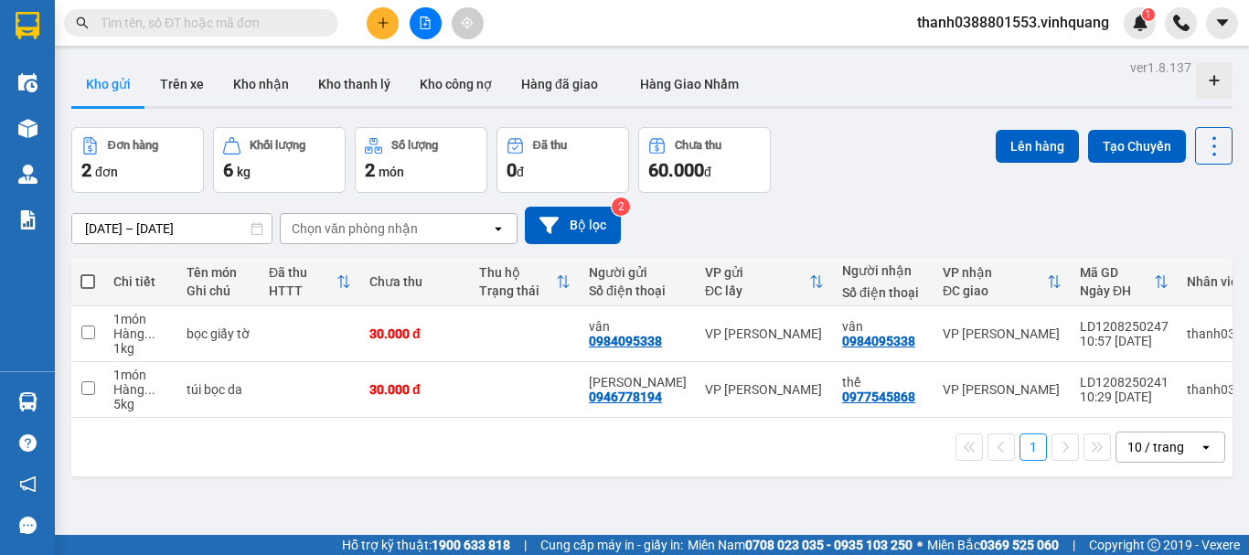
click at [340, 231] on div "Chọn văn phòng nhận" at bounding box center [355, 228] width 126 height 18
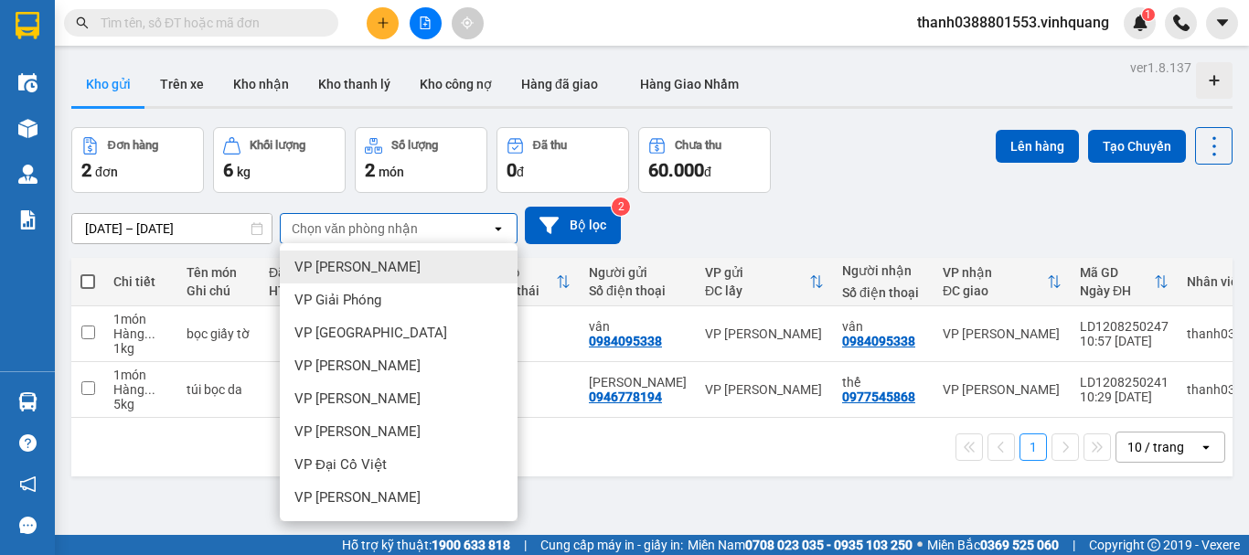
click at [740, 207] on div "[DATE] – [DATE] Press the down arrow key to interact with the calendar and sele…" at bounding box center [651, 225] width 1161 height 37
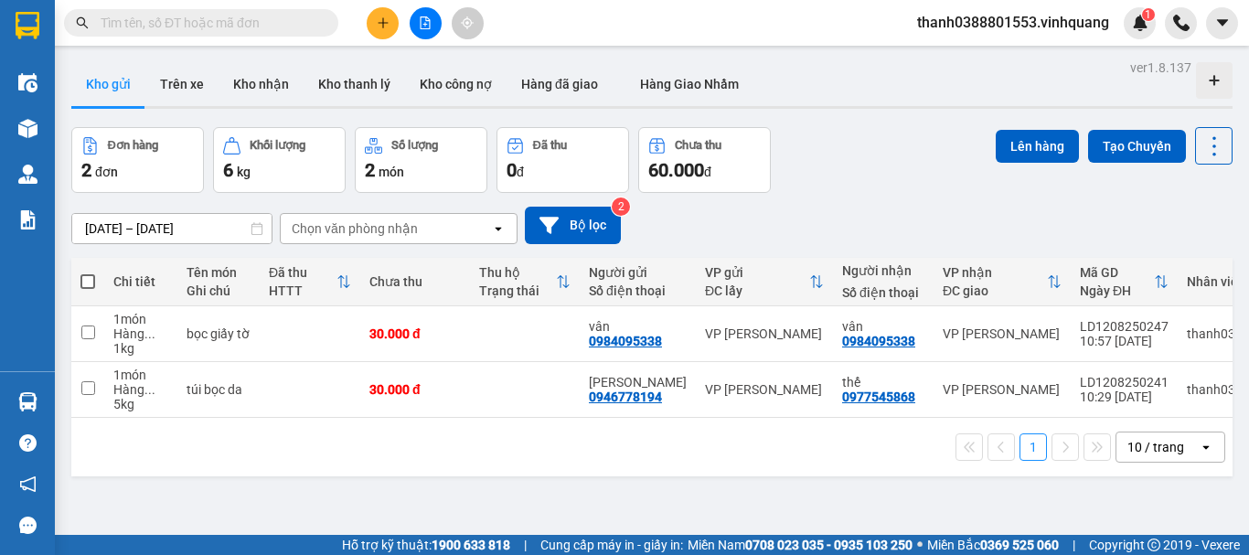
click at [403, 235] on div "Chọn văn phòng nhận" at bounding box center [355, 228] width 126 height 18
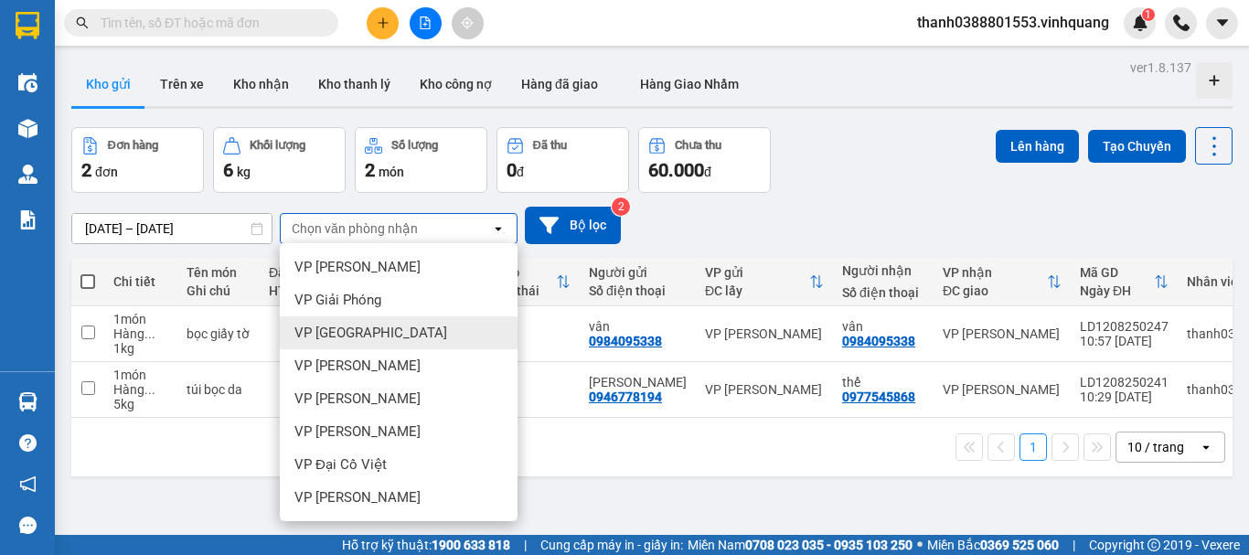
click at [824, 194] on div "[DATE] – [DATE] Press the down arrow key to interact with the calendar and sele…" at bounding box center [651, 225] width 1161 height 65
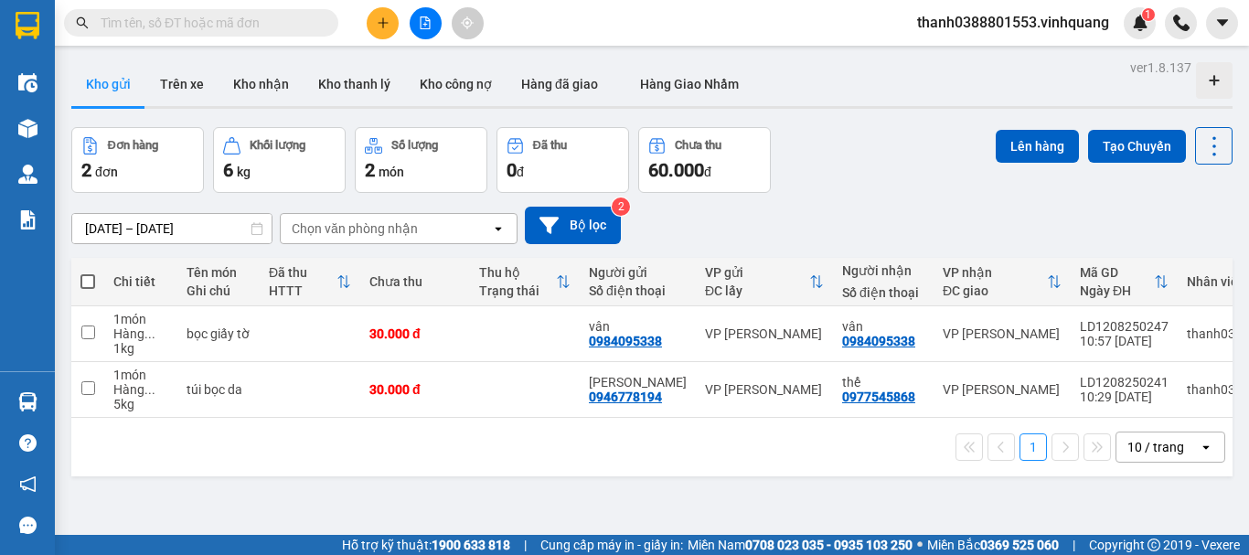
click at [218, 21] on input "text" at bounding box center [209, 23] width 216 height 20
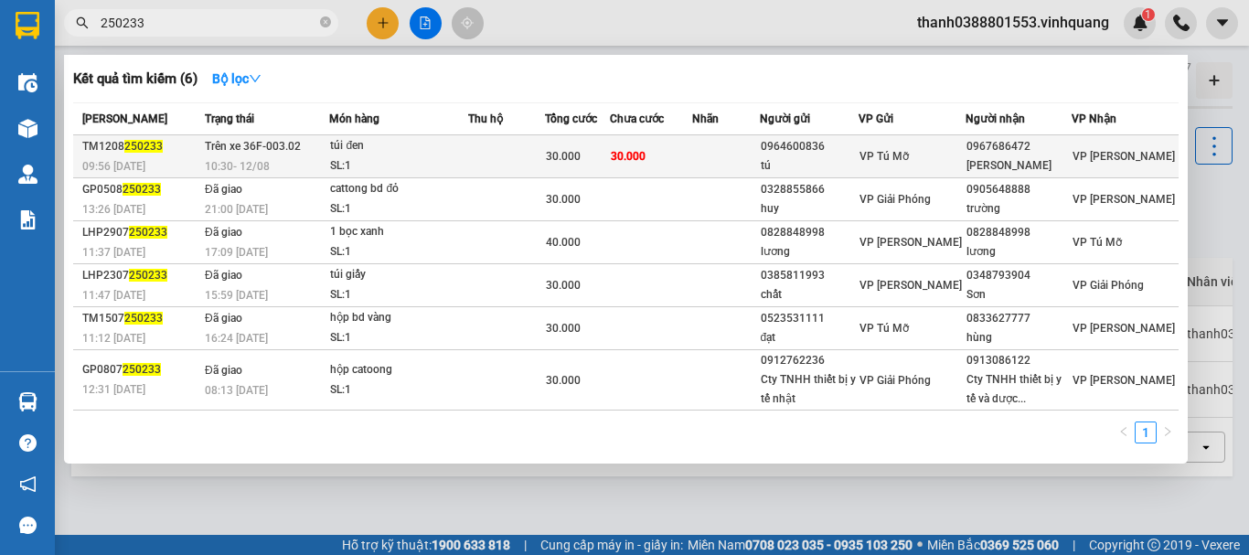
type input "250233"
click at [610, 166] on td "30.000" at bounding box center [577, 156] width 65 height 43
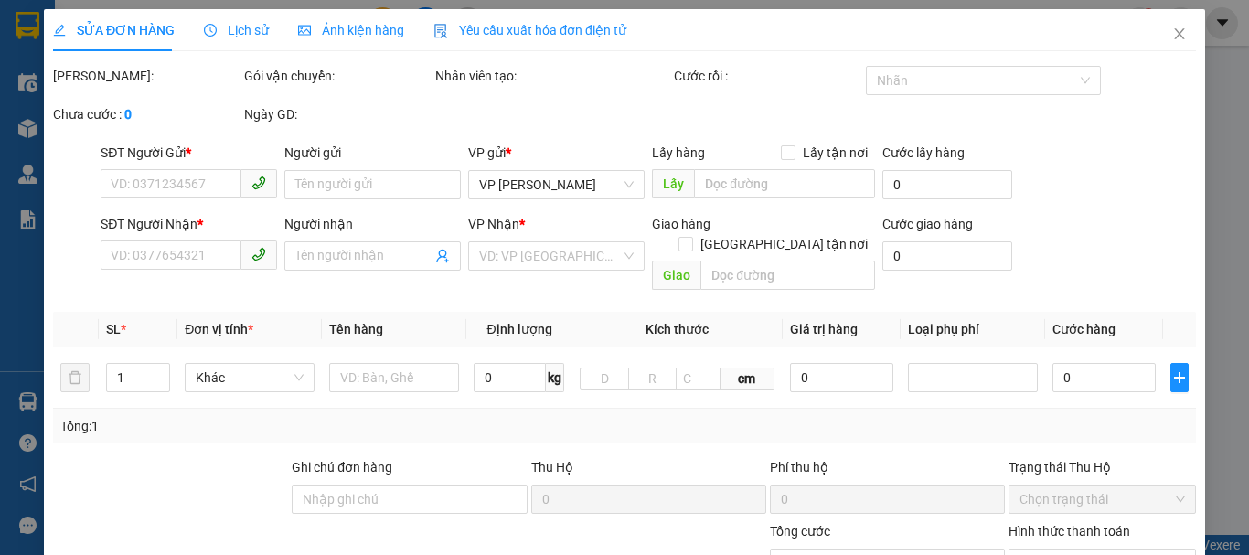
type input "0964600836"
type input "tú"
type input "0967686472"
type input "[PERSON_NAME]"
type input "30.000"
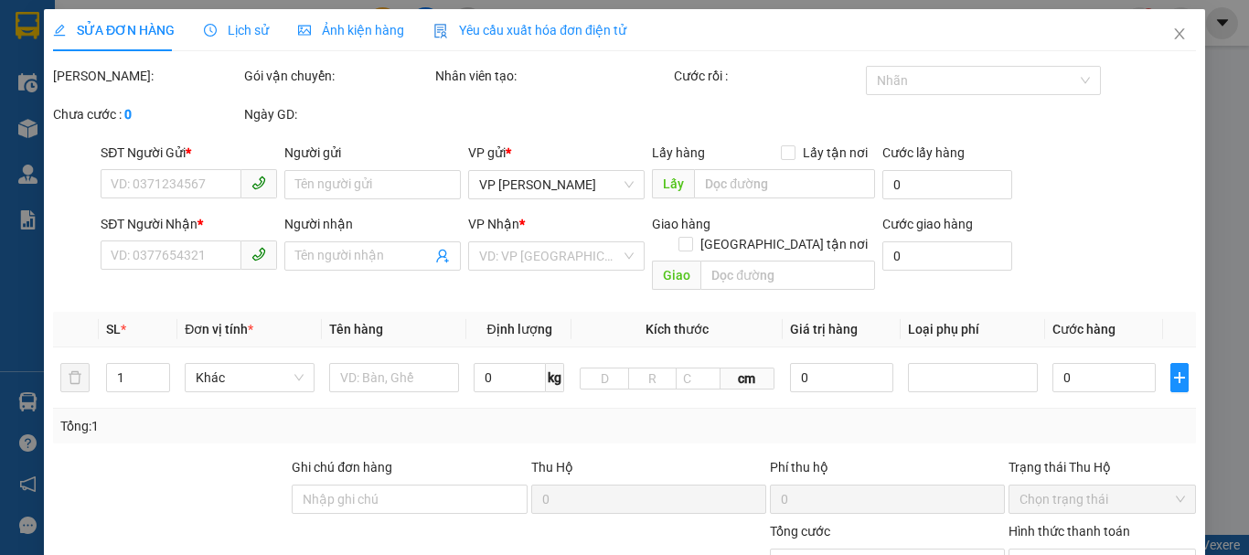
type input "30.000"
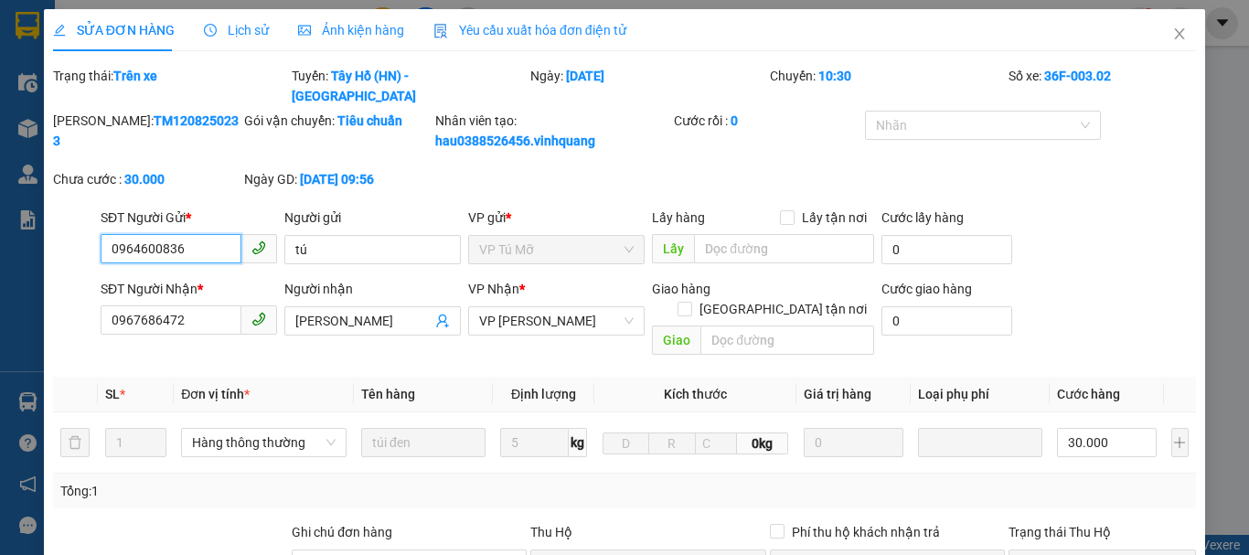
scroll to position [300, 0]
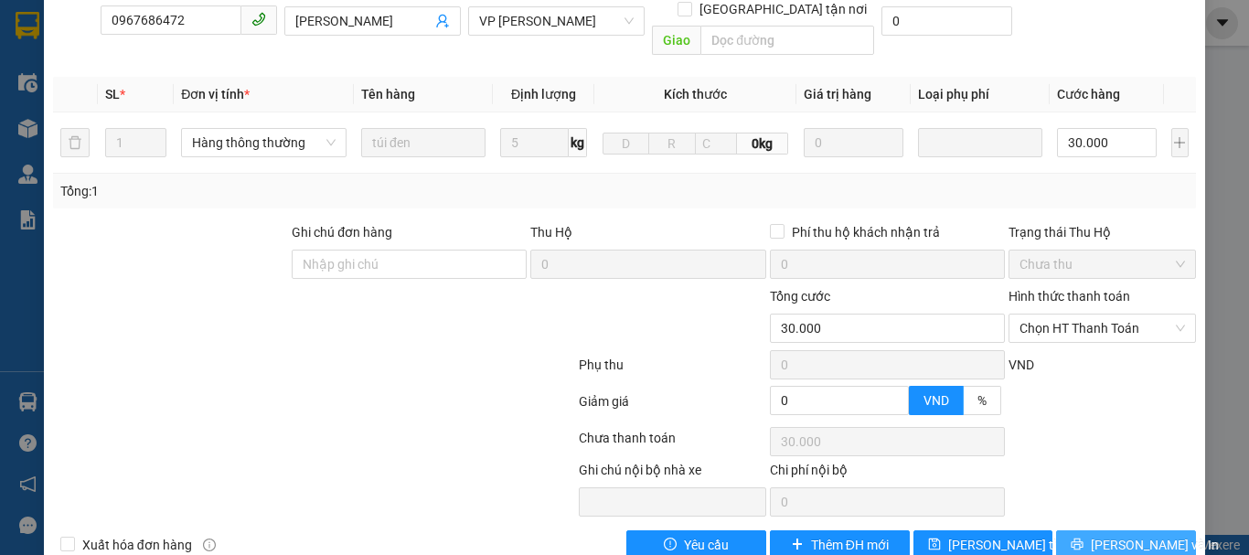
click at [1102, 535] on span "[PERSON_NAME] và In" at bounding box center [1154, 545] width 128 height 20
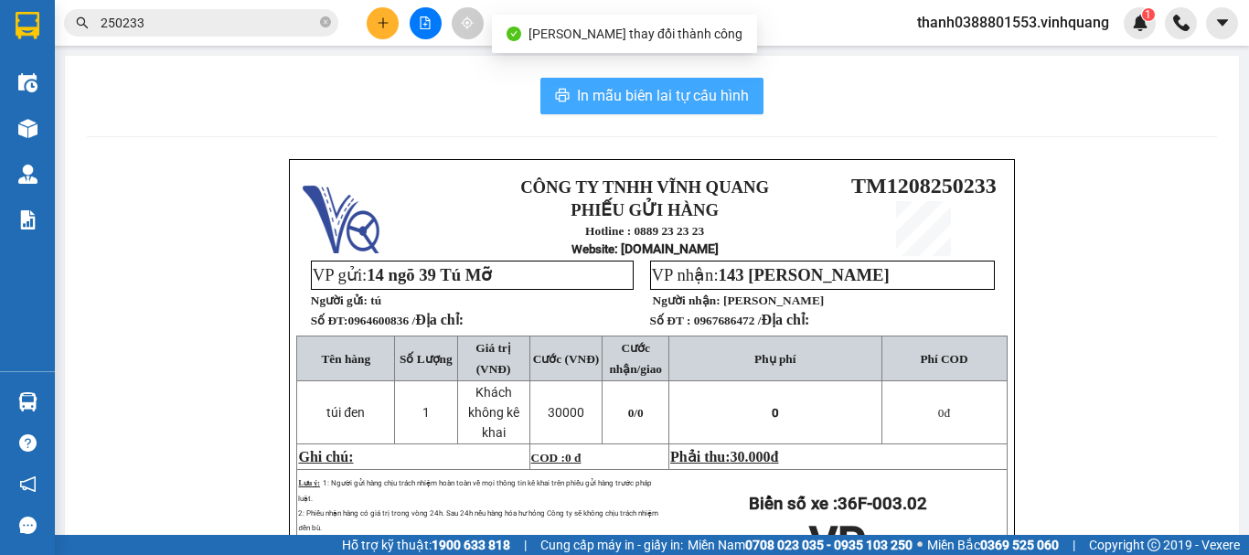
click at [634, 83] on button "In mẫu biên lai tự cấu hình" at bounding box center [651, 96] width 223 height 37
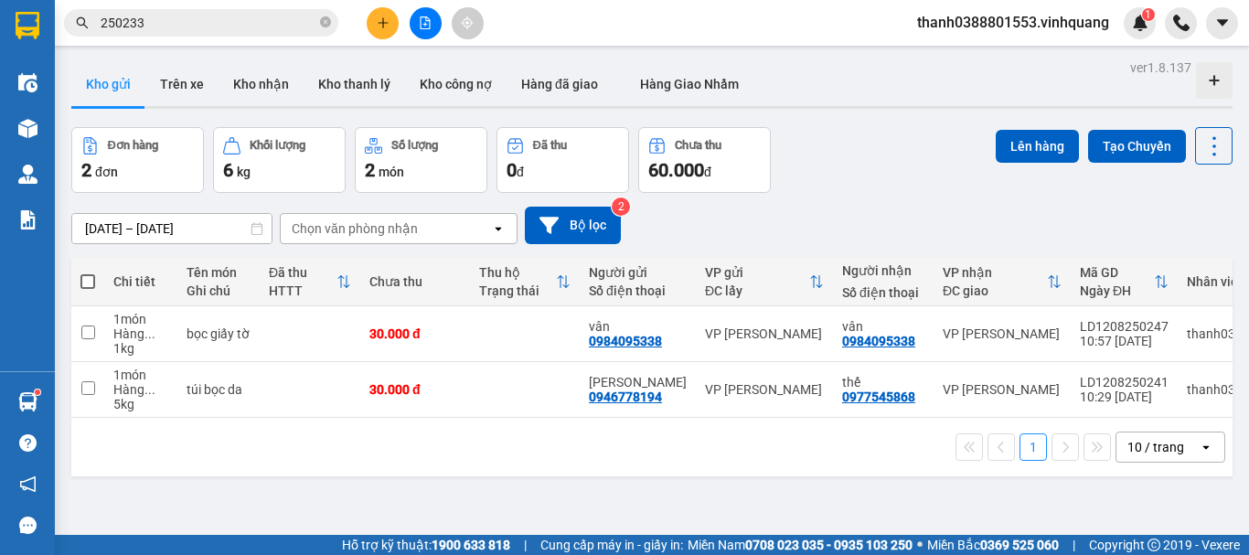
click at [93, 278] on span at bounding box center [87, 281] width 15 height 15
click at [88, 272] on input "checkbox" at bounding box center [88, 272] width 0 height 0
checkbox input "true"
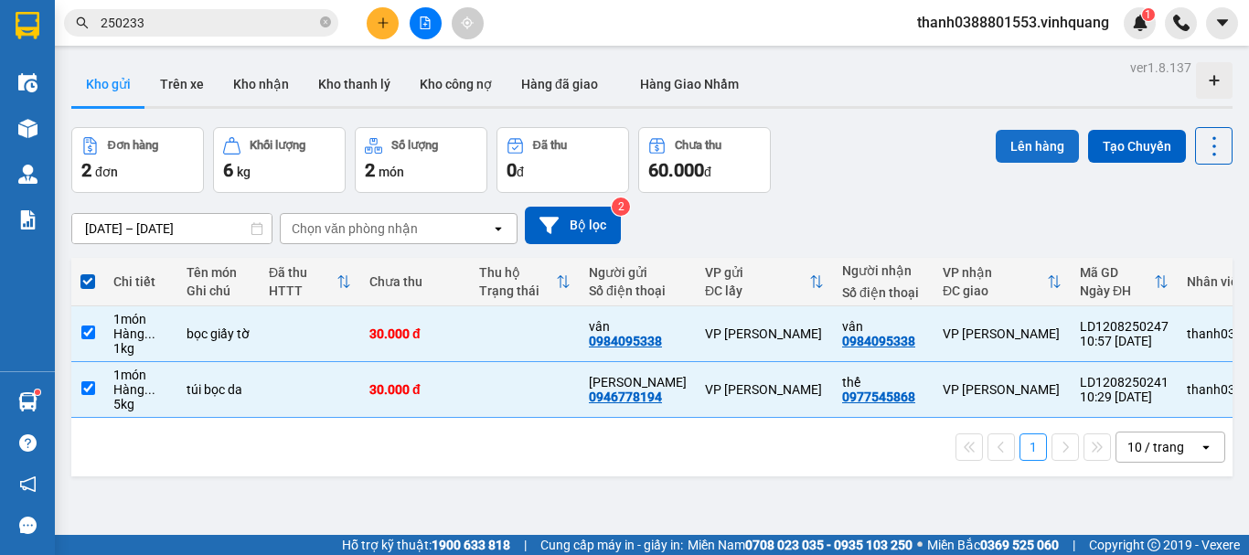
click at [1006, 156] on button "Lên hàng" at bounding box center [1036, 146] width 83 height 33
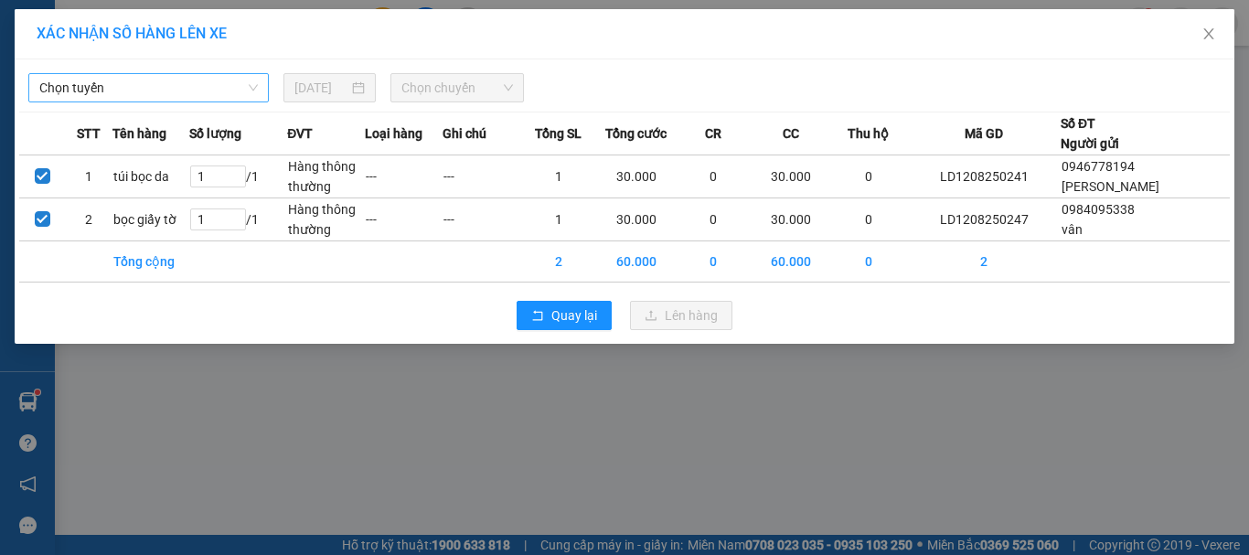
click at [218, 86] on span "Chọn tuyến" at bounding box center [148, 87] width 218 height 27
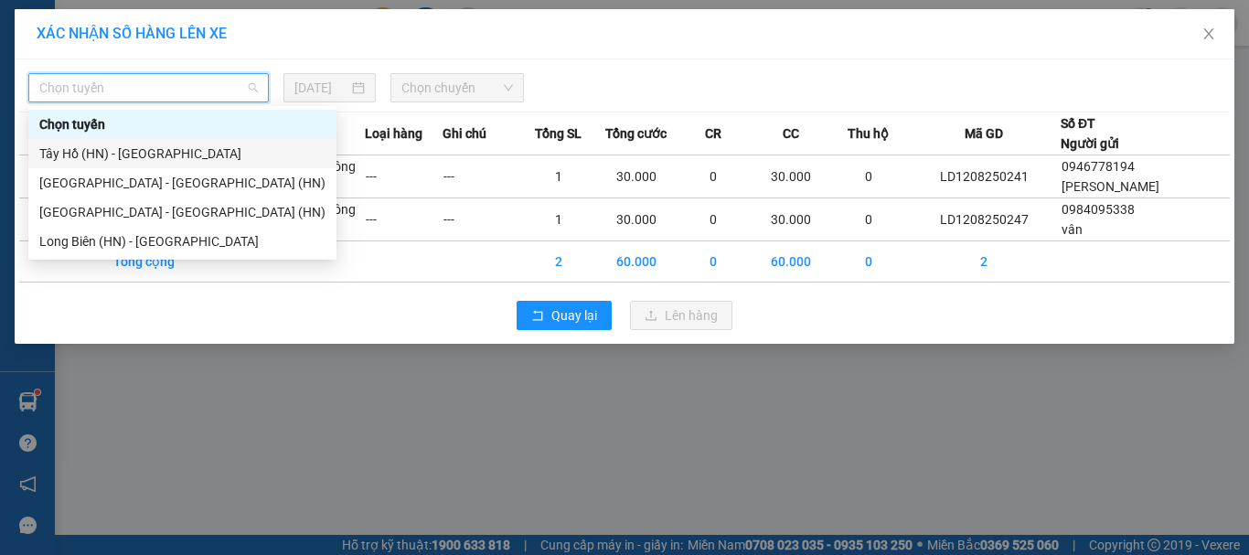
click at [202, 151] on div "Tây Hồ (HN) - [GEOGRAPHIC_DATA]" at bounding box center [182, 153] width 286 height 20
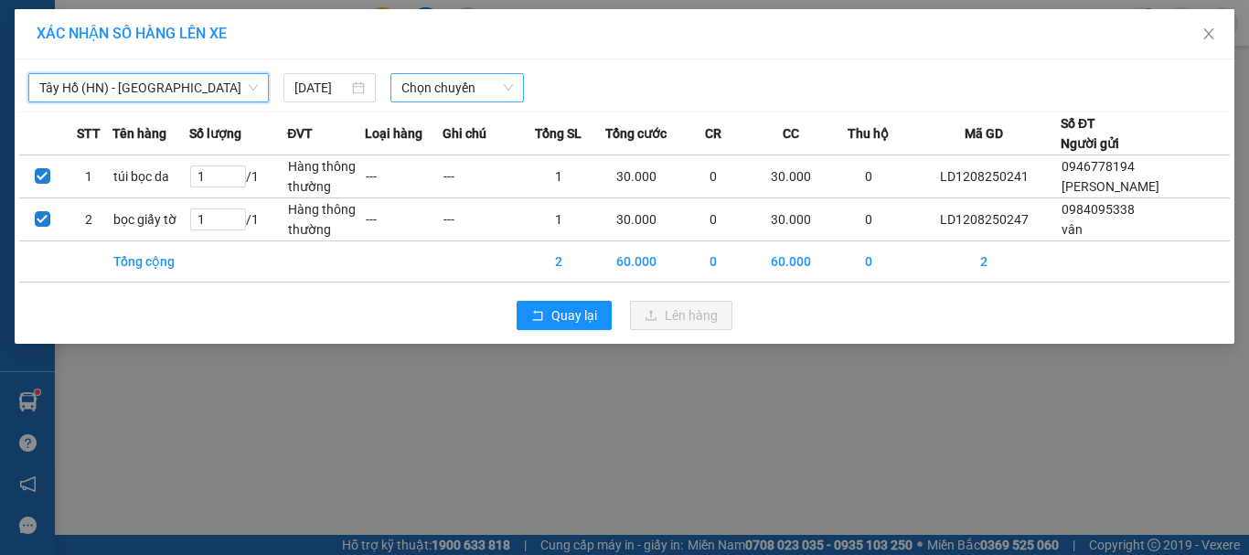
click at [473, 82] on span "Chọn chuyến" at bounding box center [457, 87] width 112 height 27
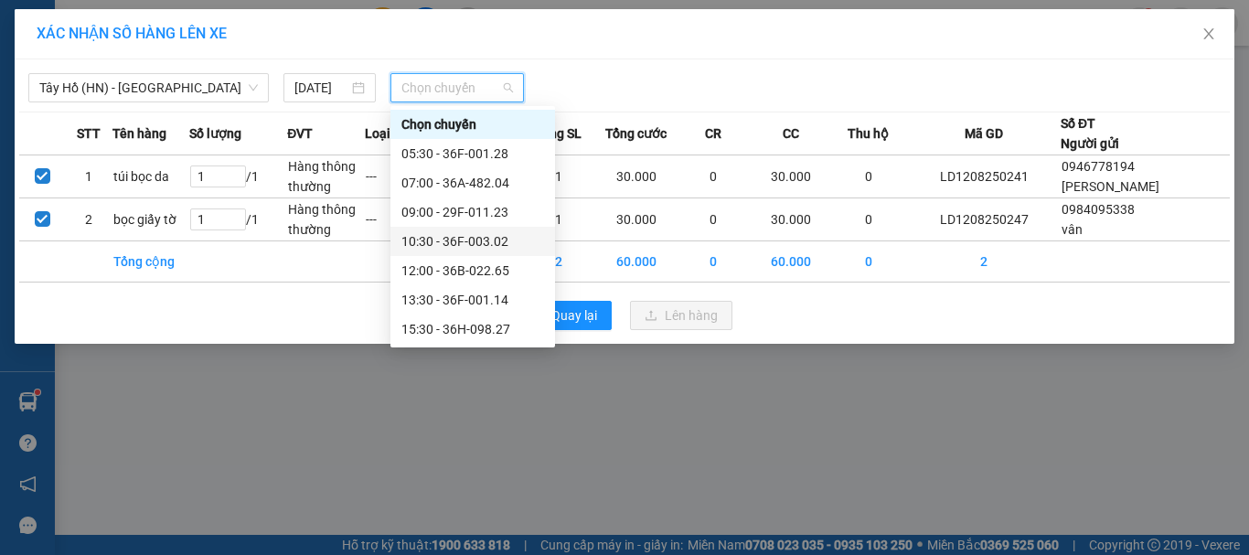
click at [446, 235] on div "10:30 - 36F-003.02" at bounding box center [472, 241] width 143 height 20
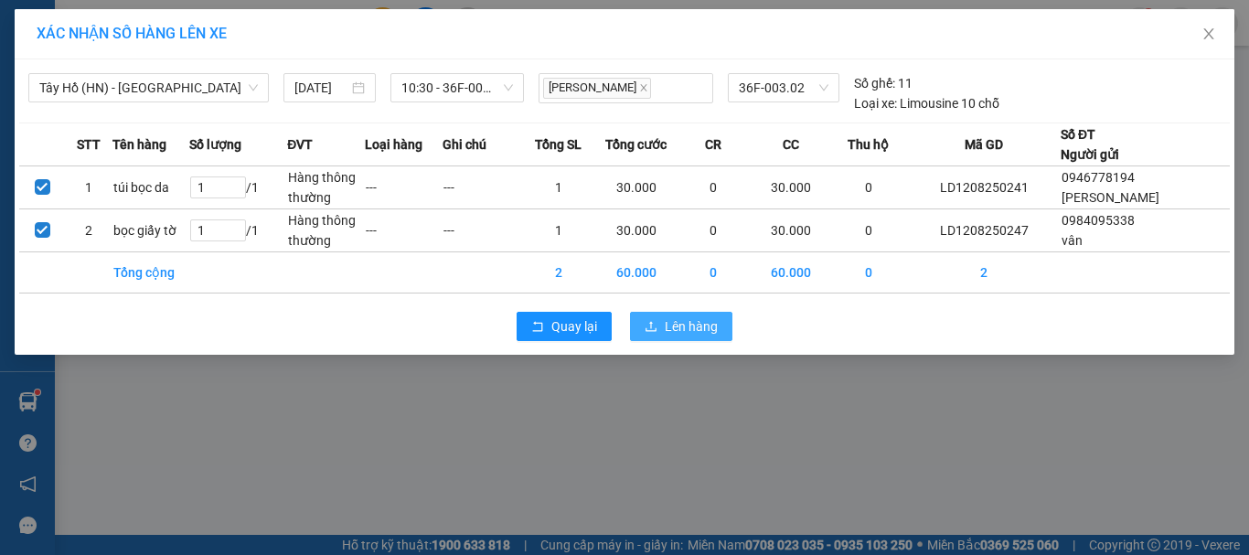
click at [701, 324] on span "Lên hàng" at bounding box center [690, 326] width 53 height 20
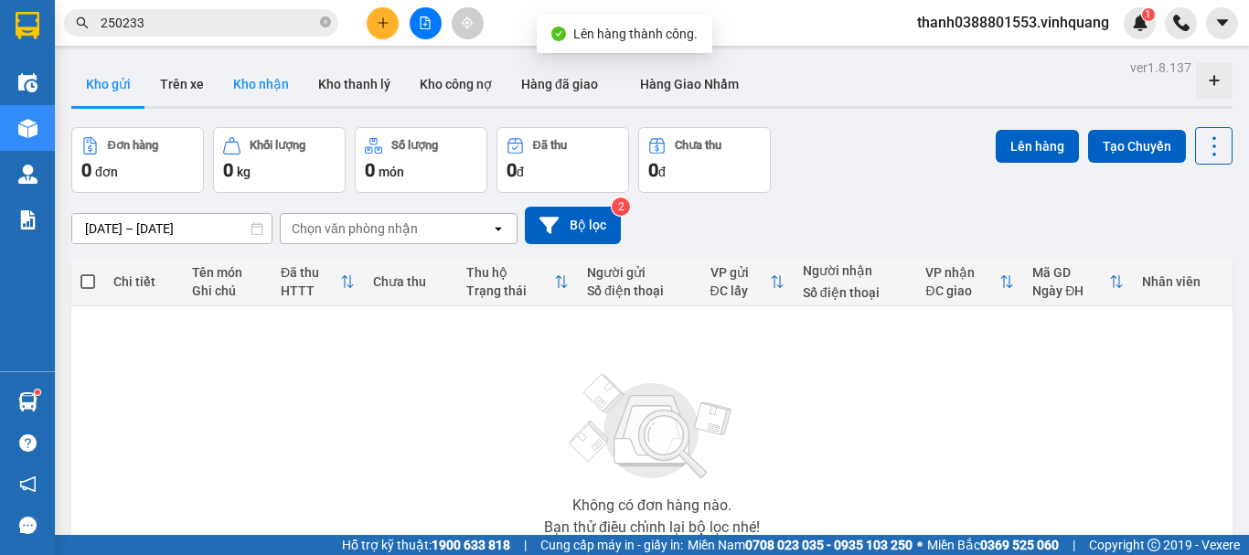
click at [255, 83] on button "Kho nhận" at bounding box center [260, 84] width 85 height 44
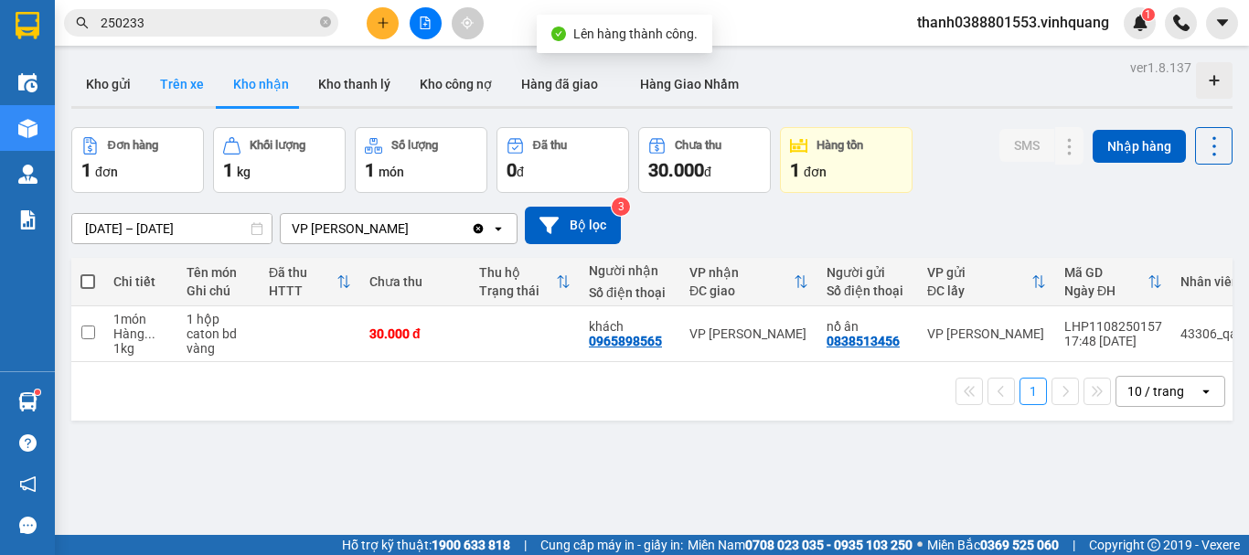
click at [181, 94] on button "Trên xe" at bounding box center [181, 84] width 73 height 44
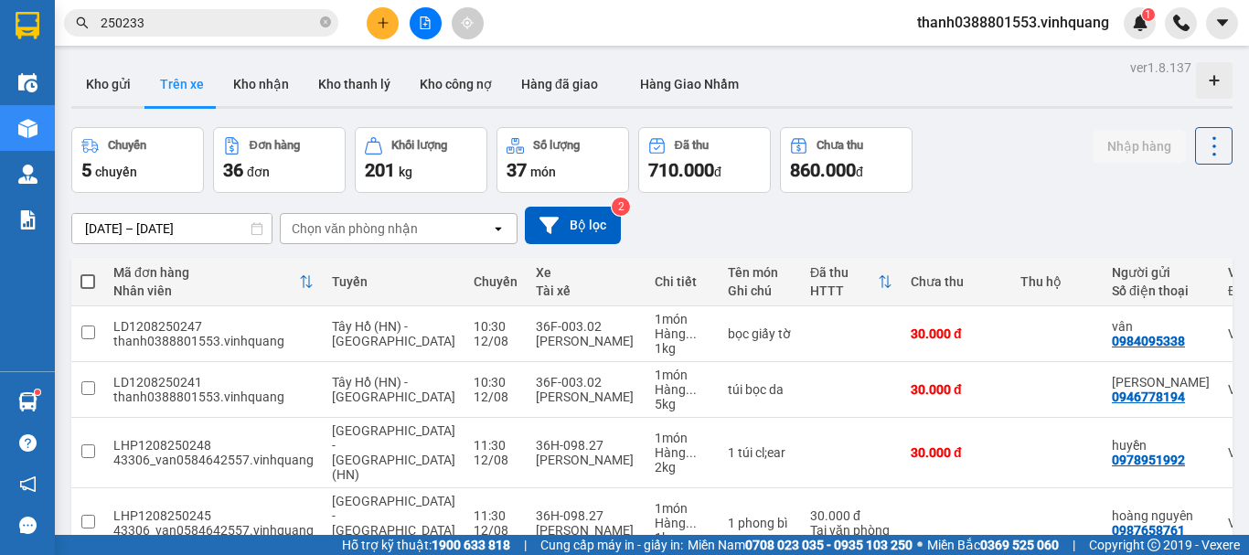
click at [408, 21] on div at bounding box center [424, 23] width 137 height 32
click at [412, 28] on button at bounding box center [425, 23] width 32 height 32
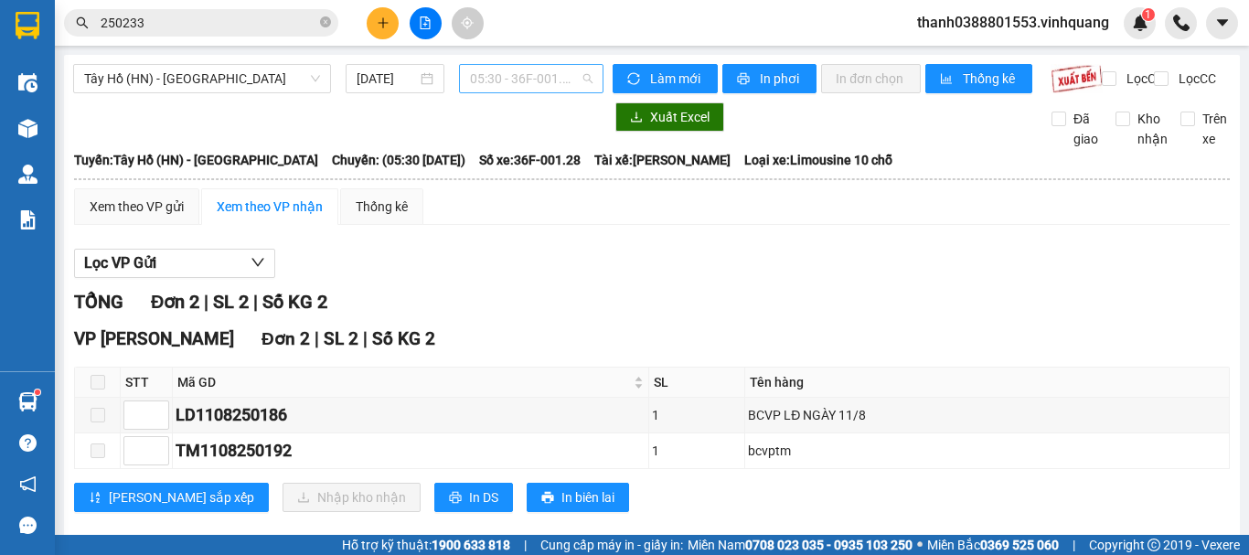
click at [495, 80] on span "05:30 - 36F-001.28" at bounding box center [531, 78] width 122 height 27
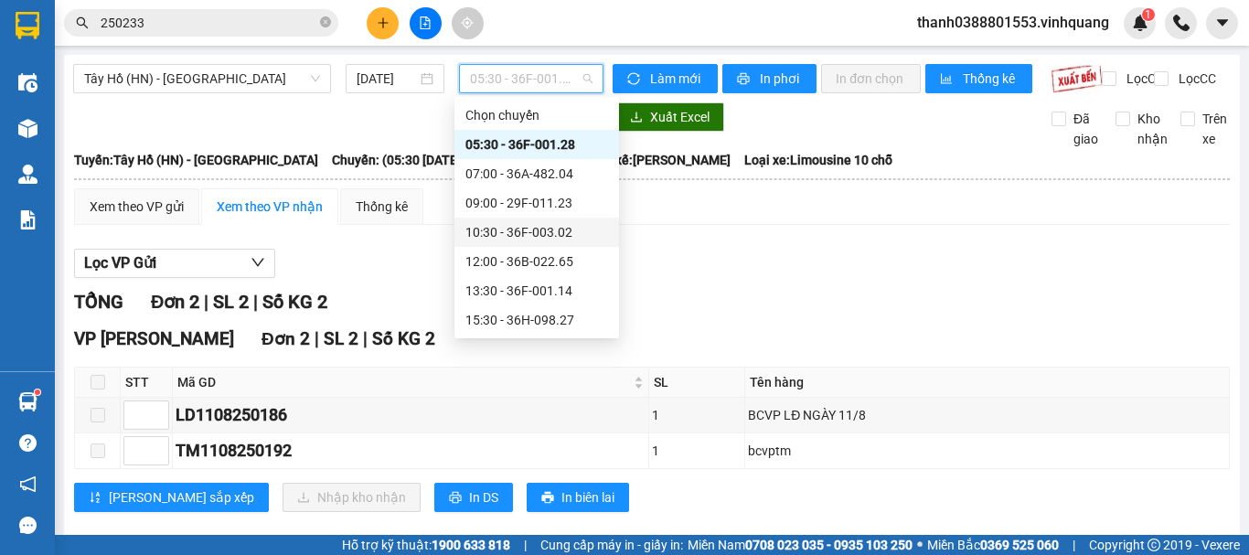
click at [506, 234] on div "10:30 - 36F-003.02" at bounding box center [536, 232] width 143 height 20
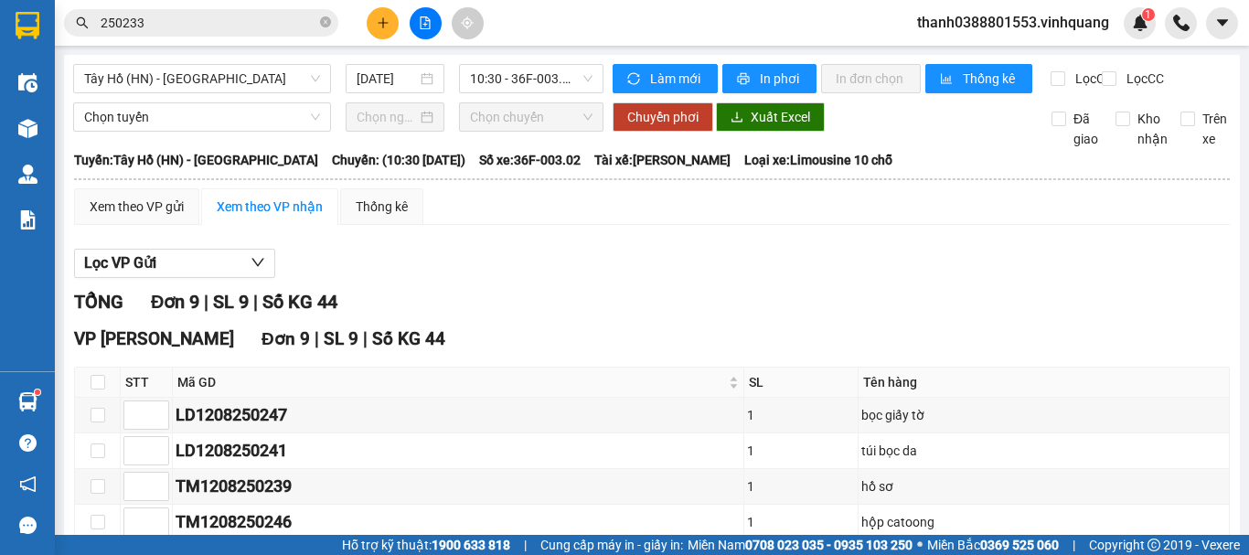
click at [153, 187] on th at bounding box center [651, 179] width 1157 height 16
click at [155, 217] on div "Xem theo VP gửi" at bounding box center [137, 207] width 94 height 20
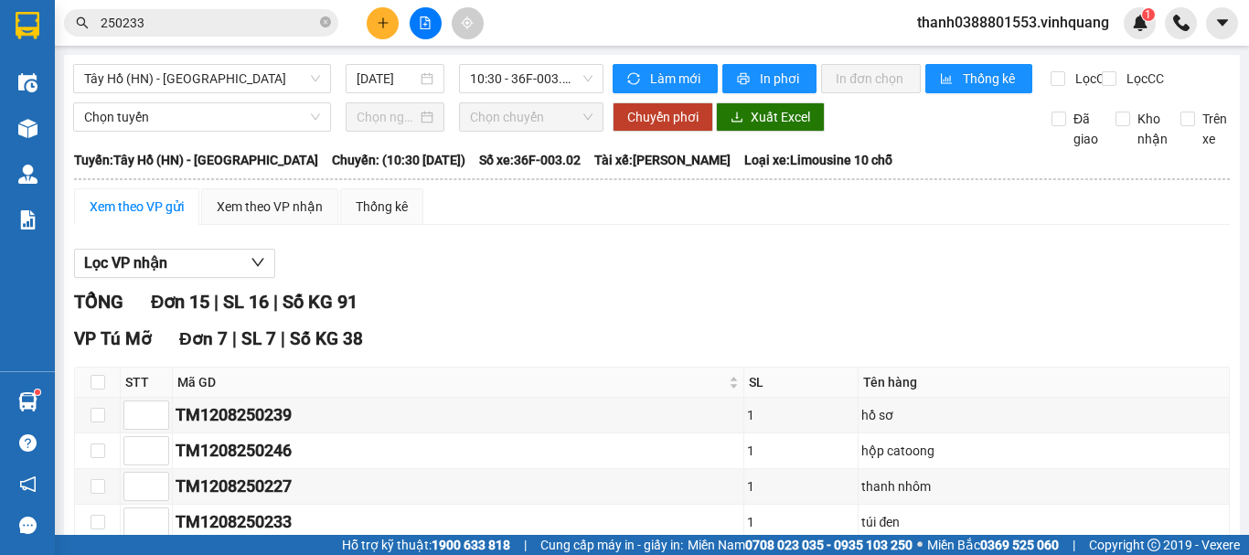
scroll to position [783, 0]
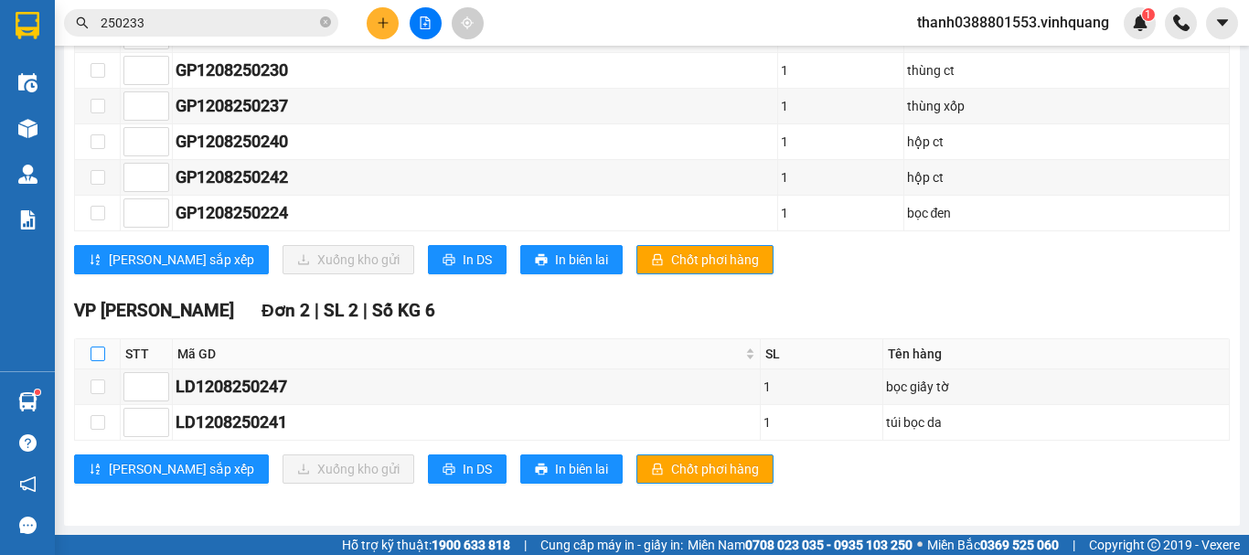
click at [95, 359] on input "checkbox" at bounding box center [97, 353] width 15 height 15
checkbox input "true"
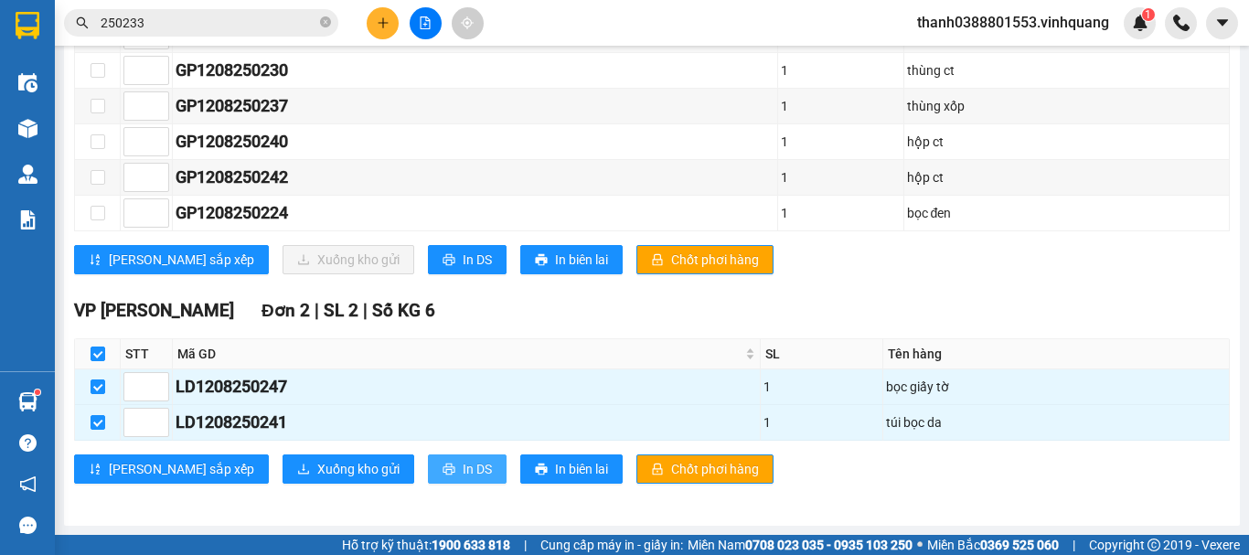
click at [462, 459] on span "In DS" at bounding box center [476, 469] width 29 height 20
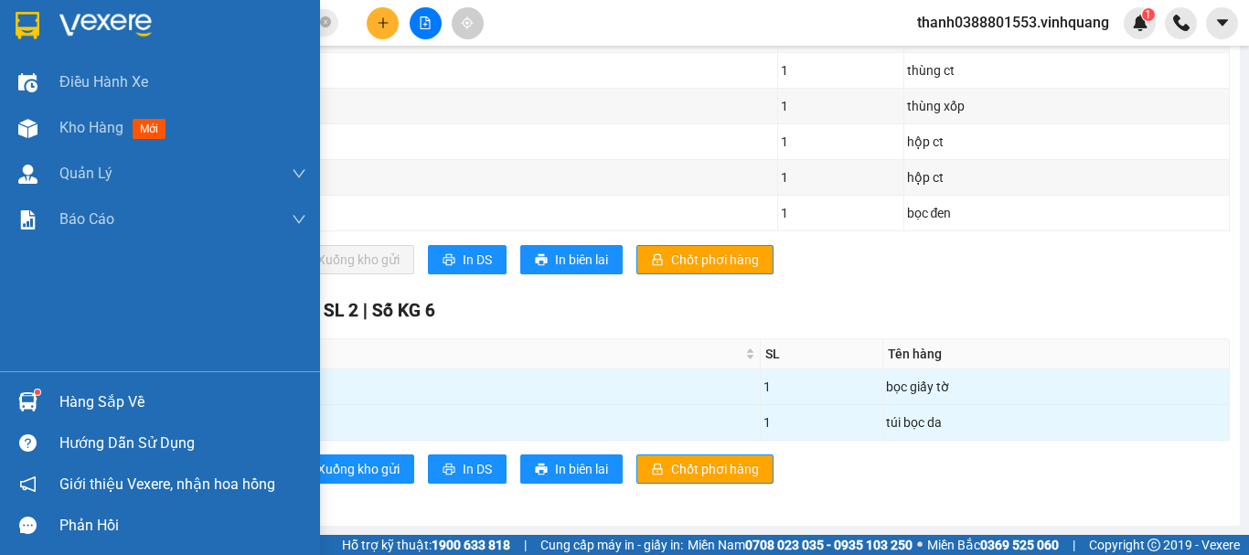
click at [58, 404] on div "Hàng sắp về" at bounding box center [160, 401] width 320 height 41
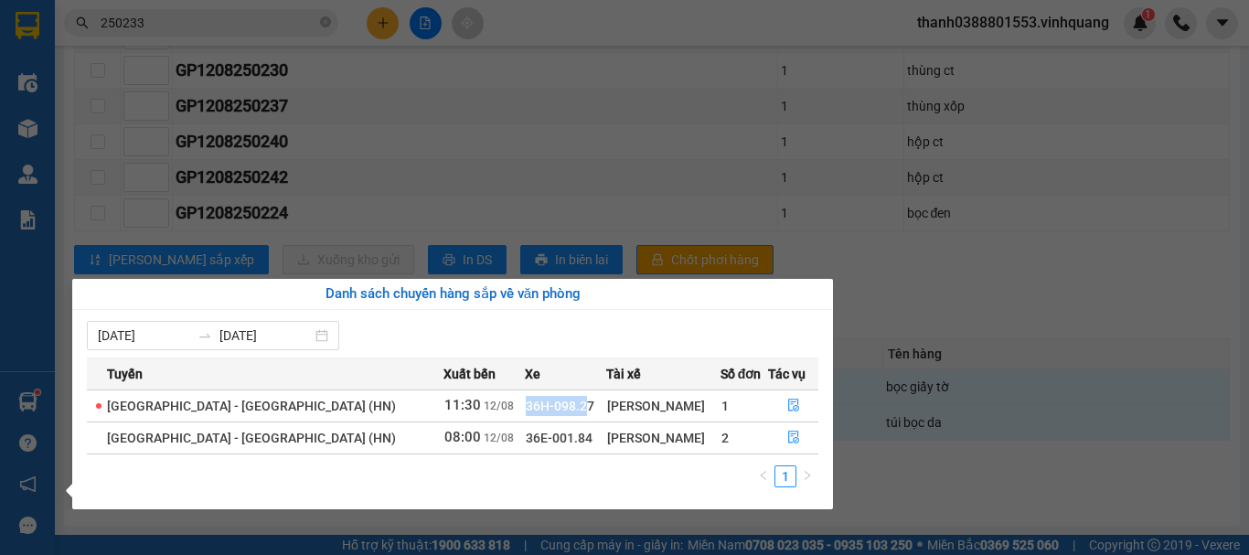
drag, startPoint x: 460, startPoint y: 407, endPoint x: 520, endPoint y: 407, distance: 60.3
click at [520, 407] on tr "Thanh Hóa - [GEOGRAPHIC_DATA] (HN) 11:30 [DATE] 36H-098.27 [PERSON_NAME] 1" at bounding box center [452, 405] width 731 height 32
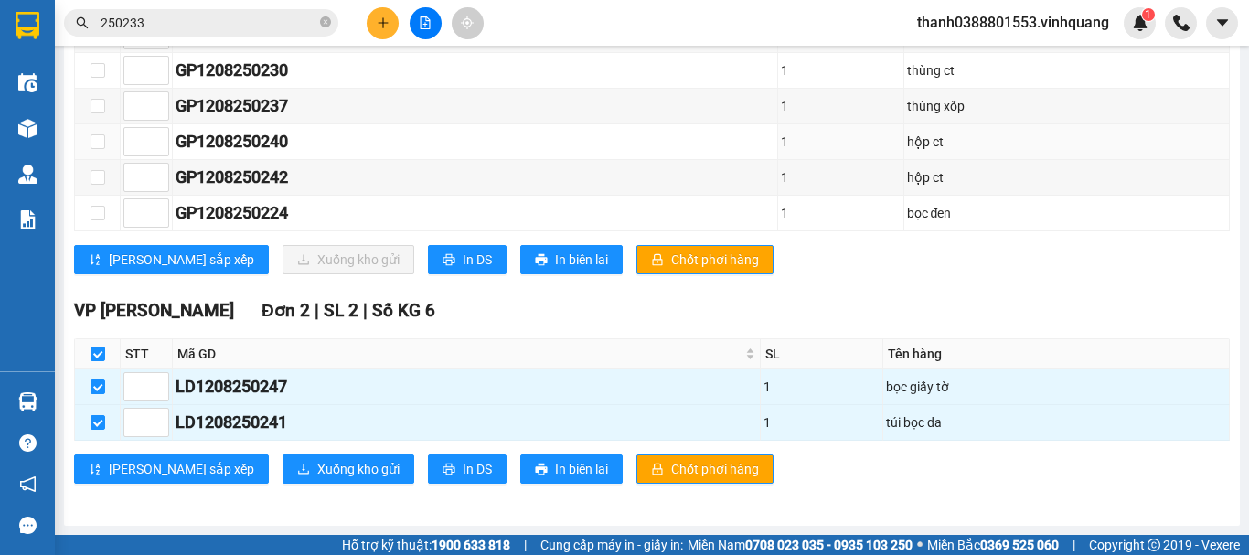
click at [522, 143] on section "Kết quả tìm kiếm ( 6 ) Bộ lọc Mã ĐH Trạng thái Món hàng Thu hộ Tổng cước Chưa c…" at bounding box center [624, 277] width 1249 height 555
click at [370, 30] on button at bounding box center [383, 23] width 32 height 32
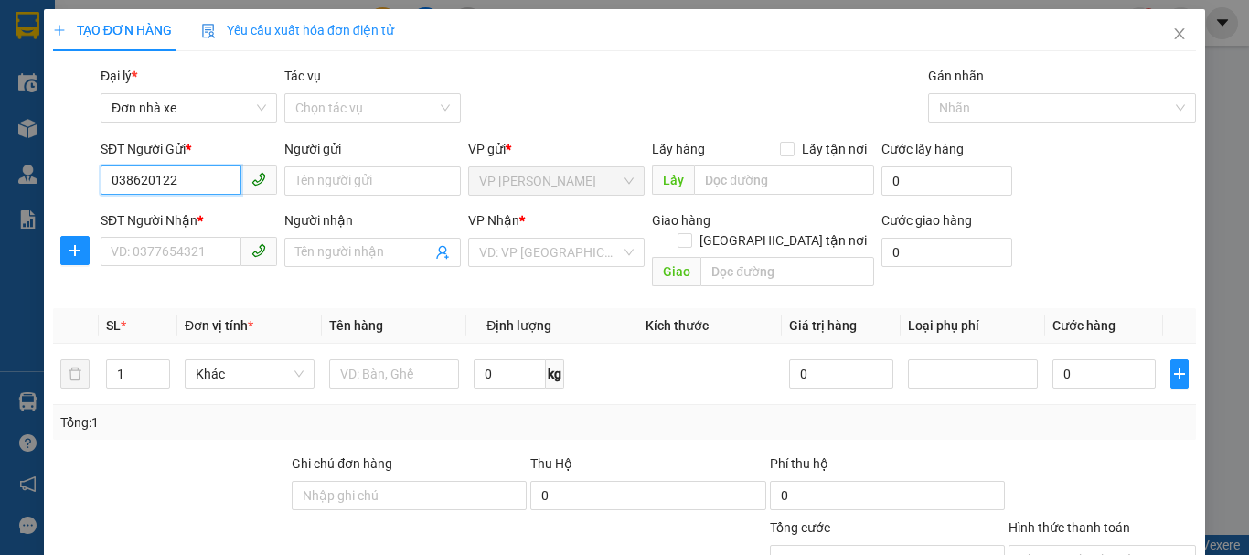
type input "0386201222"
click at [165, 217] on div "0386201222 - huân" at bounding box center [187, 217] width 153 height 20
type input "huân"
type input "0814362222"
type input "quân"
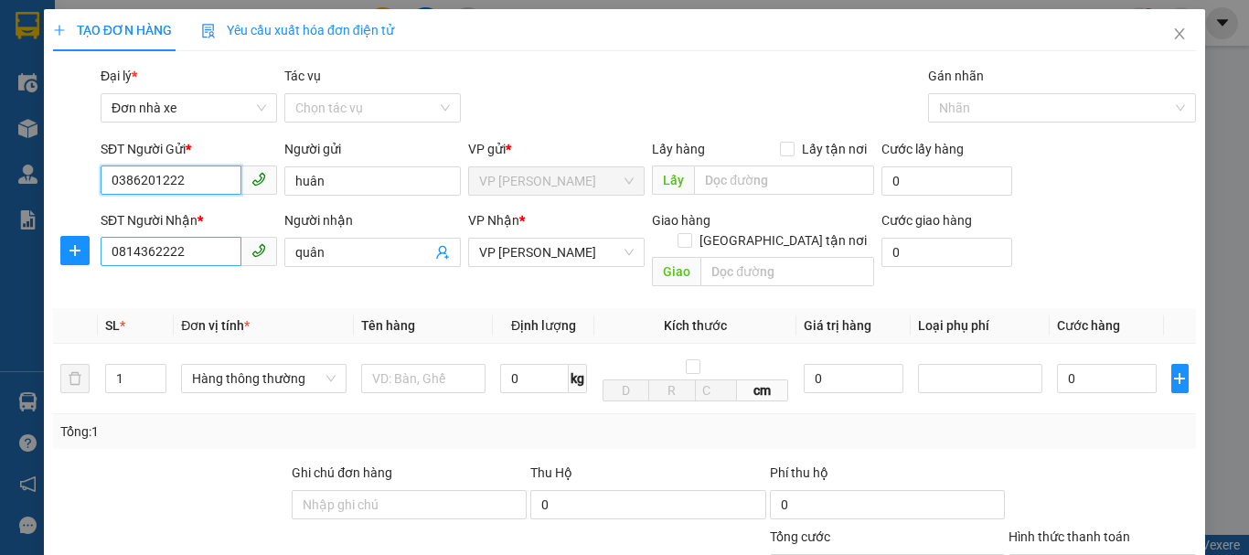
type input "0386201222"
drag, startPoint x: 203, startPoint y: 247, endPoint x: 30, endPoint y: 218, distance: 175.2
click at [30, 218] on div "TẠO ĐƠN HÀNG Yêu cầu xuất hóa đơn điện tử Transit Pickup Surcharge Ids Transit …" at bounding box center [624, 277] width 1249 height 555
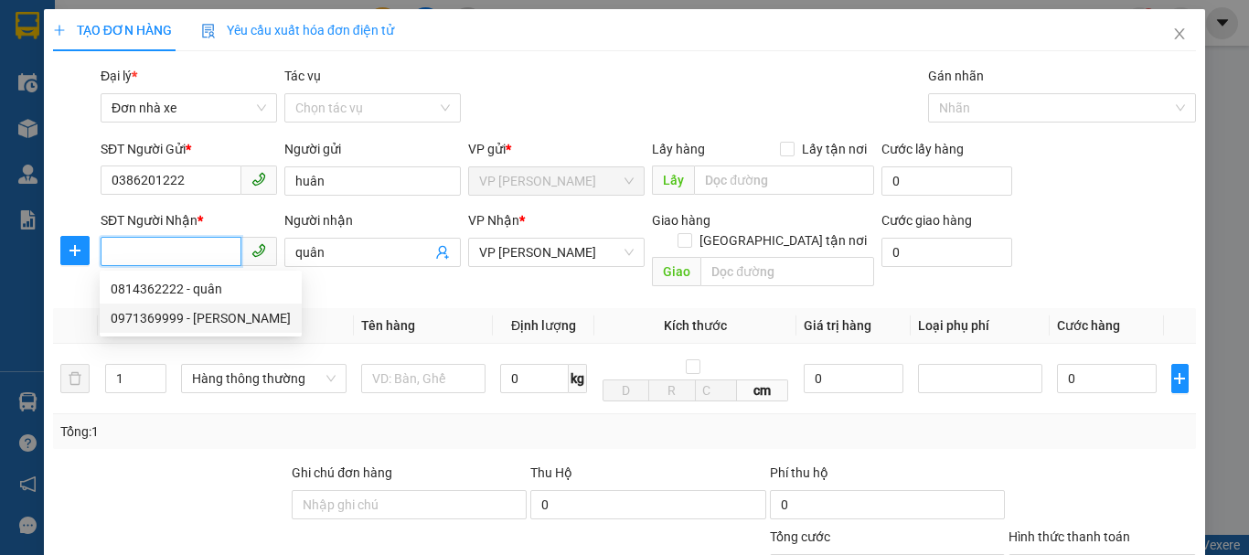
click at [223, 313] on div "0971369999 - [PERSON_NAME]" at bounding box center [201, 318] width 180 height 20
type input "0971369999"
type input "tuấn anh"
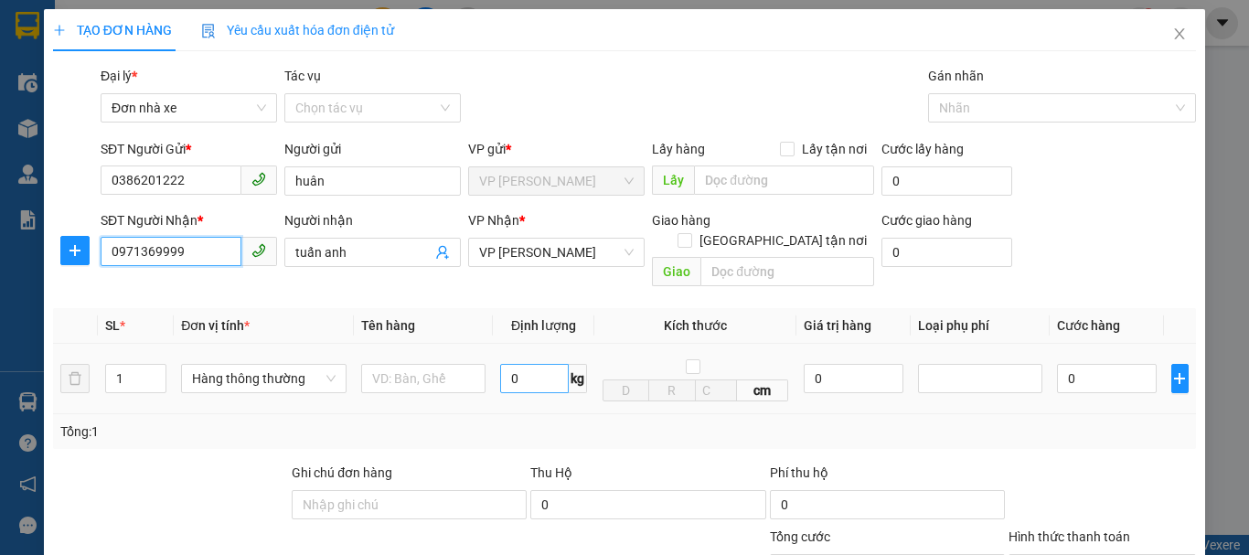
type input "0971369999"
click at [537, 368] on input "0" at bounding box center [534, 378] width 69 height 29
type input "1"
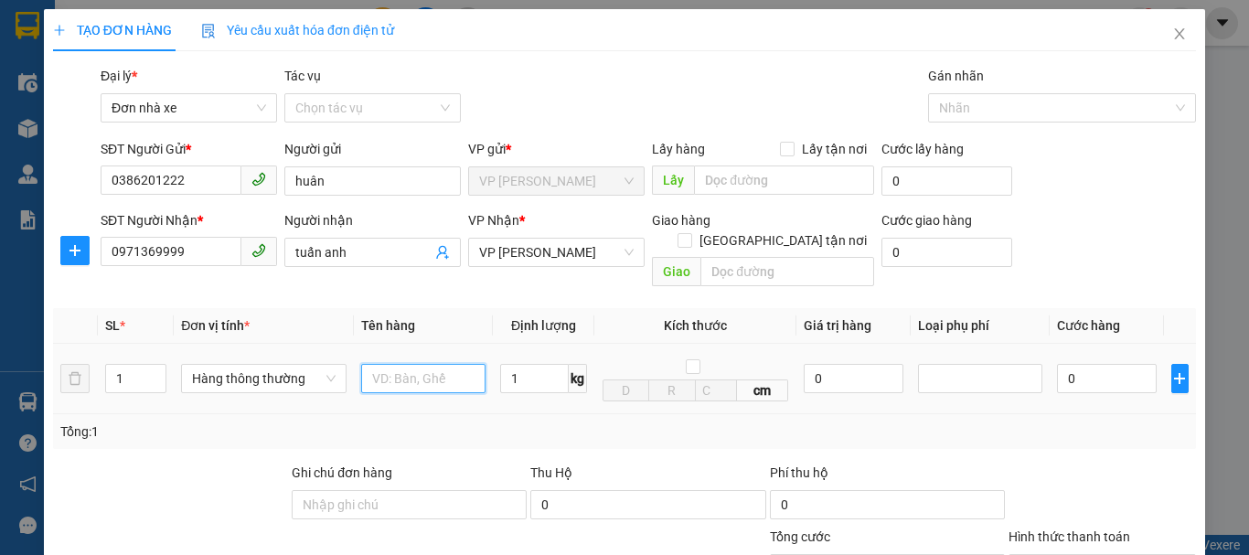
click at [425, 370] on input "text" at bounding box center [423, 378] width 124 height 29
type input "30.000"
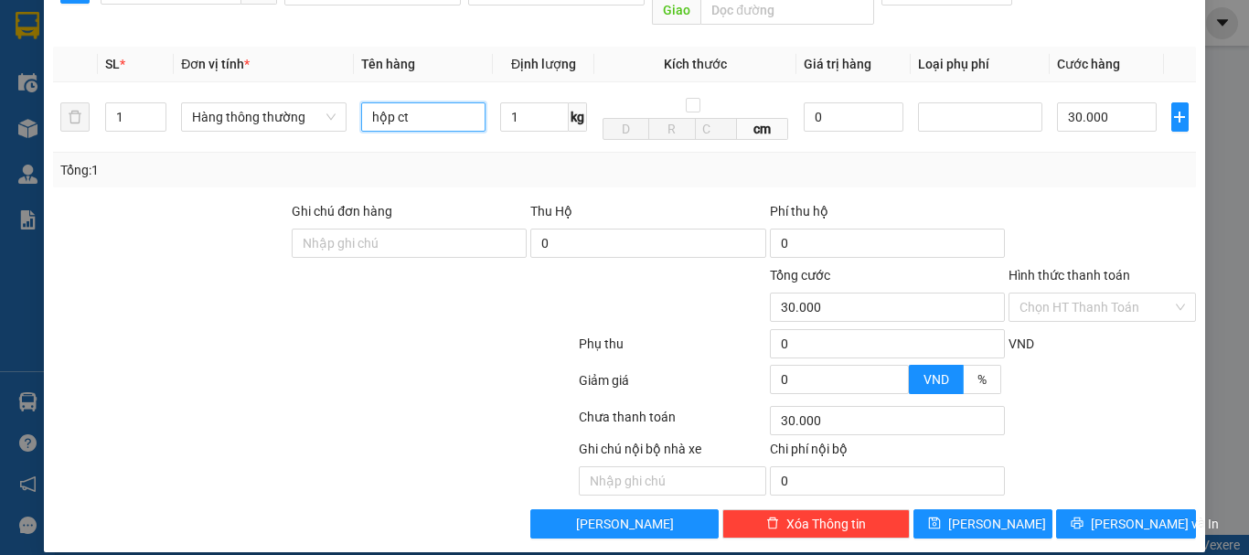
type input "hộp ct"
click at [1231, 485] on div "TẠO ĐƠN HÀNG Yêu cầu xuất hóa đơn điện tử Transit Pickup Surcharge Ids Transit …" at bounding box center [624, 277] width 1249 height 555
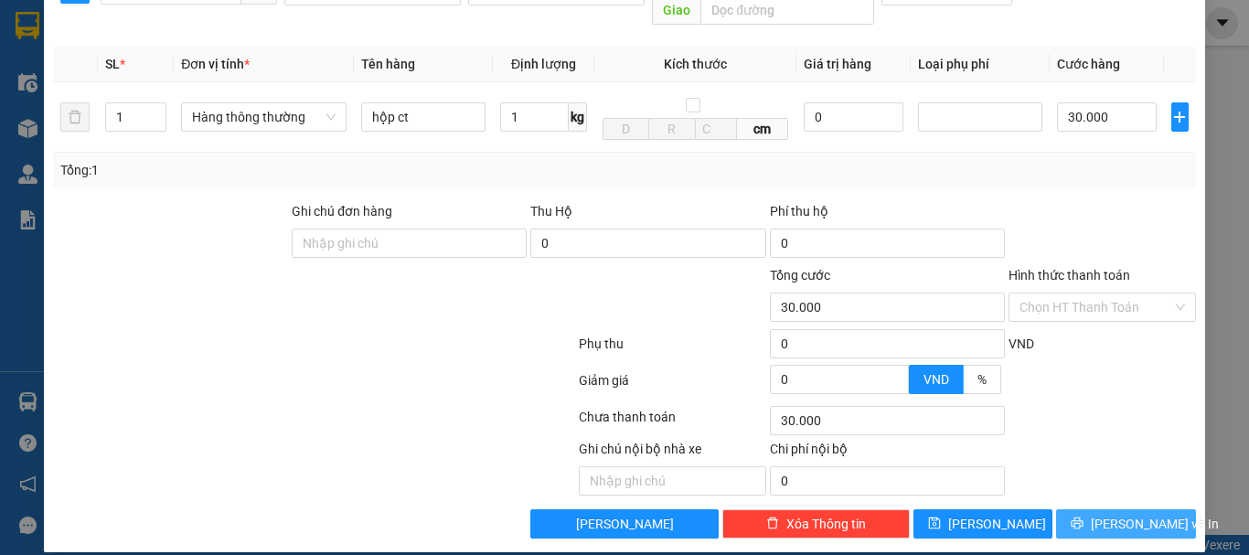
click at [1128, 514] on span "[PERSON_NAME] và In" at bounding box center [1154, 524] width 128 height 20
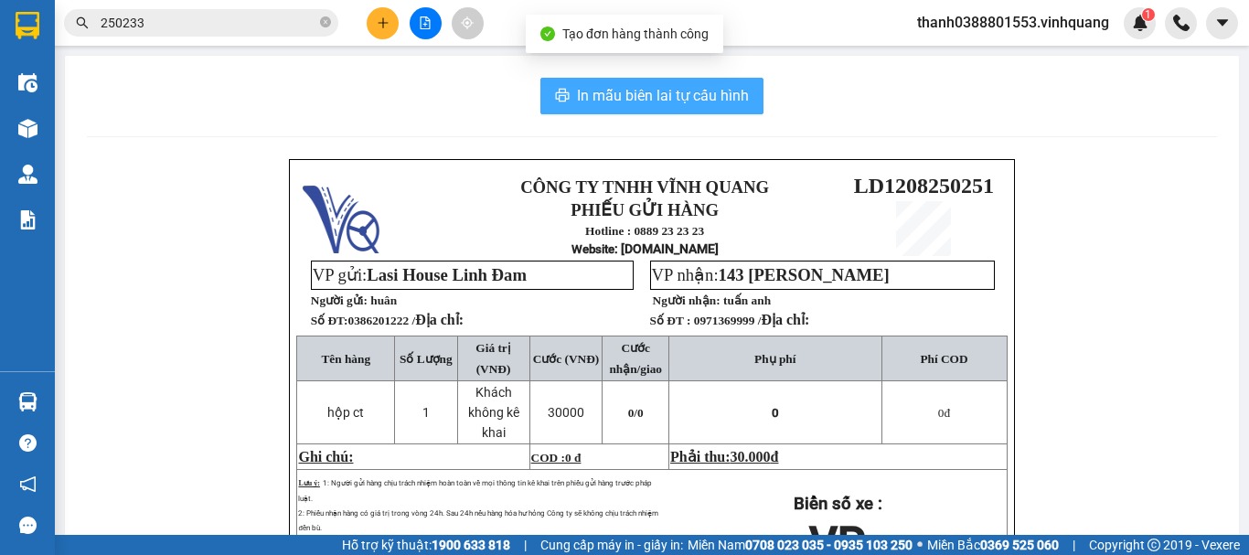
click at [675, 102] on span "In mẫu biên lai tự cấu hình" at bounding box center [663, 95] width 172 height 23
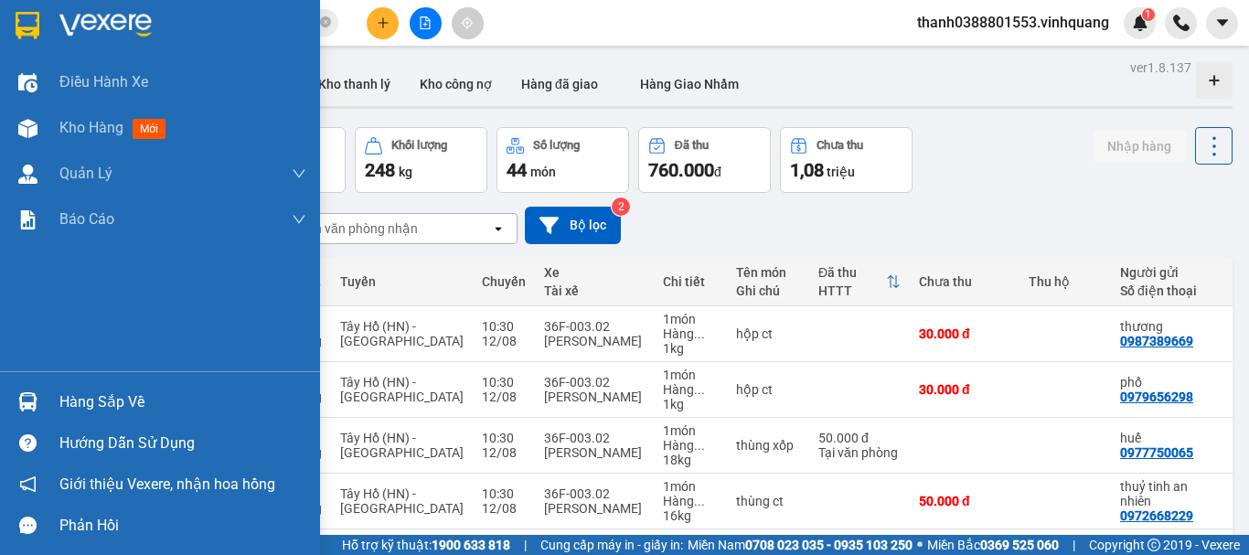
click at [39, 403] on div at bounding box center [28, 402] width 32 height 32
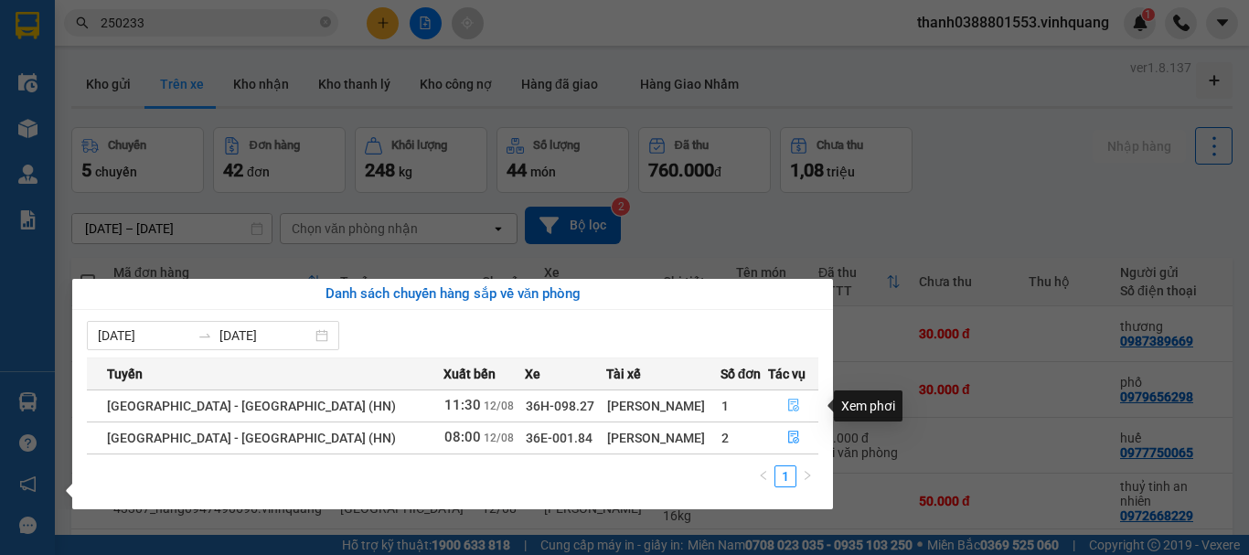
click at [773, 401] on button "button" at bounding box center [793, 405] width 48 height 29
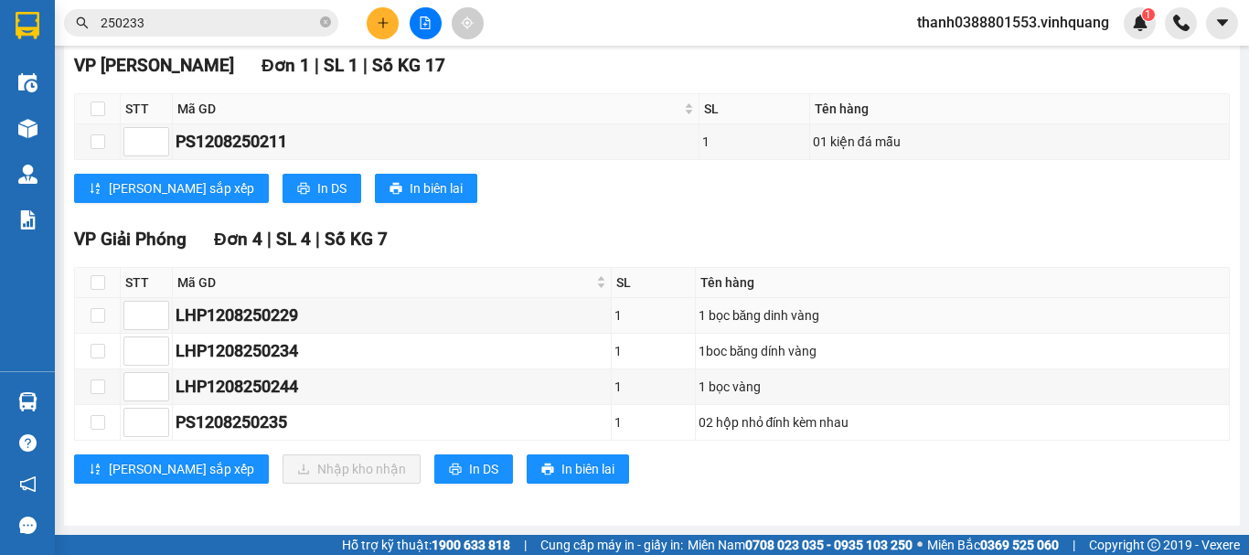
scroll to position [53, 0]
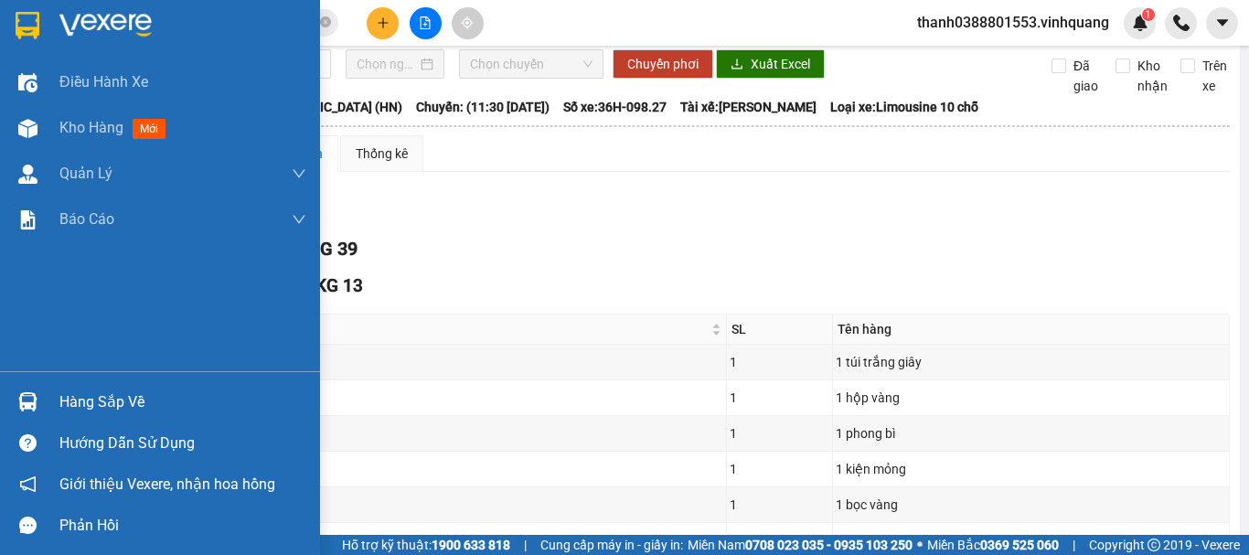
click at [91, 409] on div "Hàng sắp về" at bounding box center [182, 401] width 247 height 27
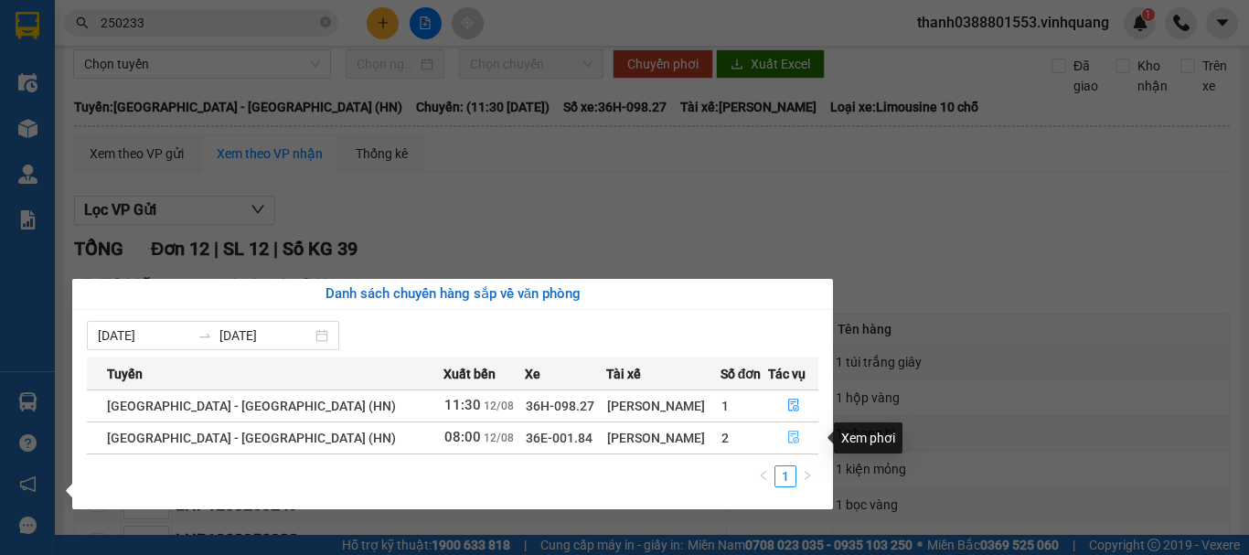
click at [775, 441] on button "button" at bounding box center [793, 437] width 48 height 29
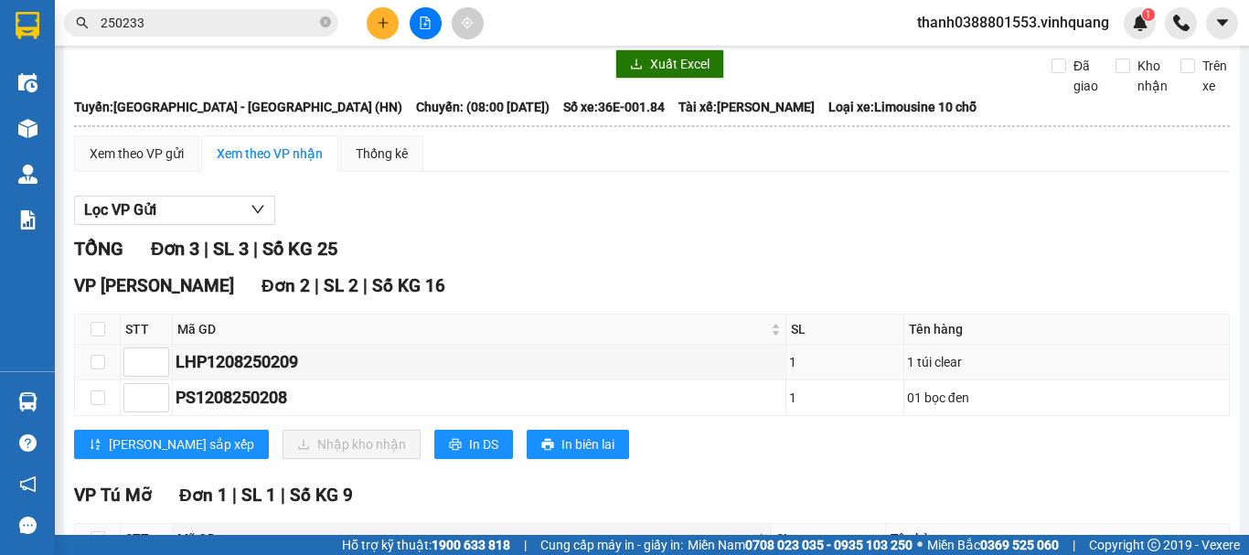
scroll to position [218, 0]
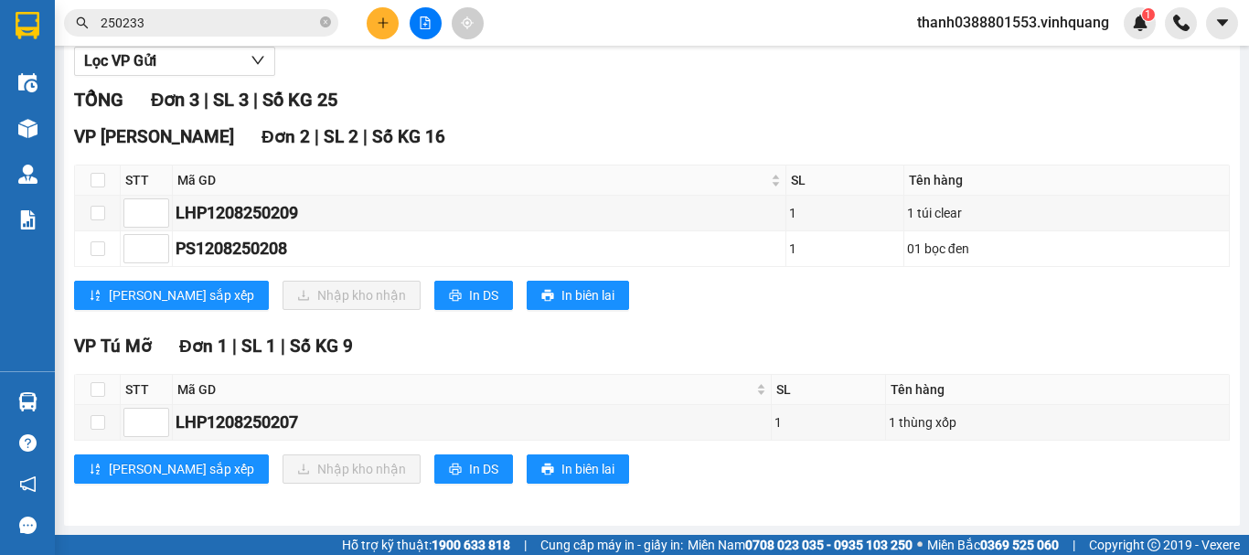
click at [178, 16] on input "250233" at bounding box center [209, 23] width 216 height 20
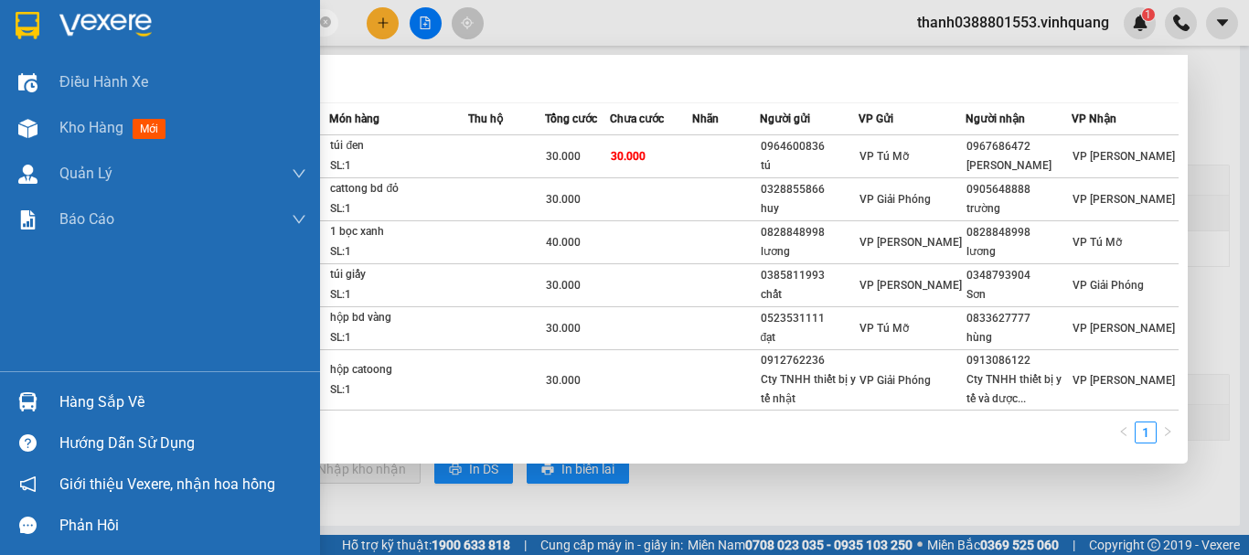
drag, startPoint x: 177, startPoint y: 23, endPoint x: 173, endPoint y: 41, distance: 18.8
click at [53, 16] on section "Kết quả tìm kiếm ( 6 ) Bộ lọc Mã ĐH Trạng thái Món hàng Thu hộ Tổng cước Chưa c…" at bounding box center [624, 277] width 1249 height 555
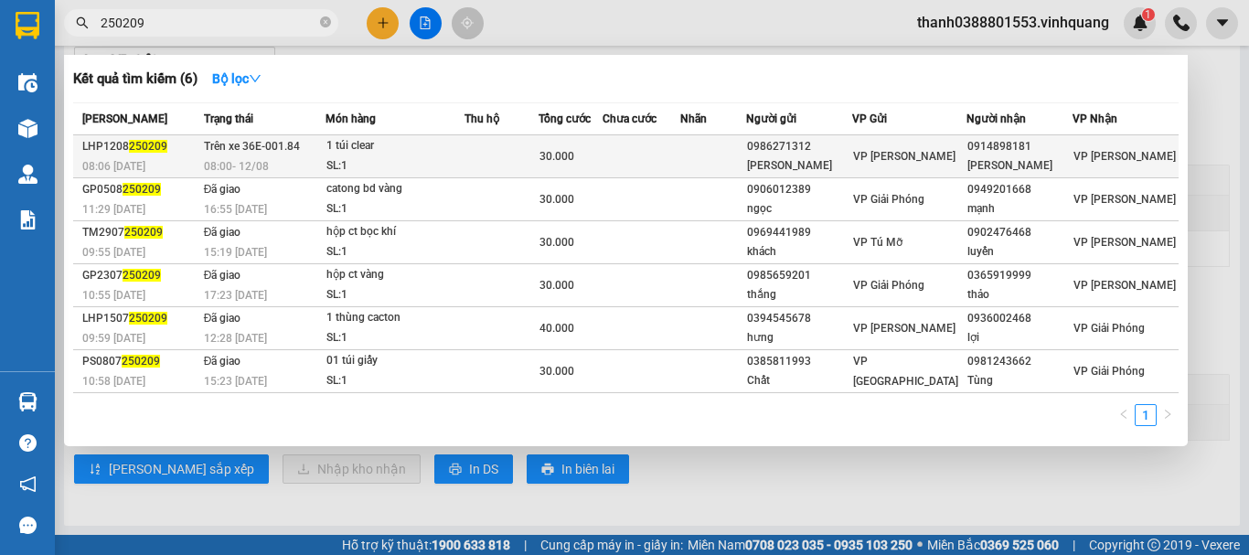
type input "250209"
click at [793, 157] on div "[PERSON_NAME]" at bounding box center [799, 165] width 104 height 19
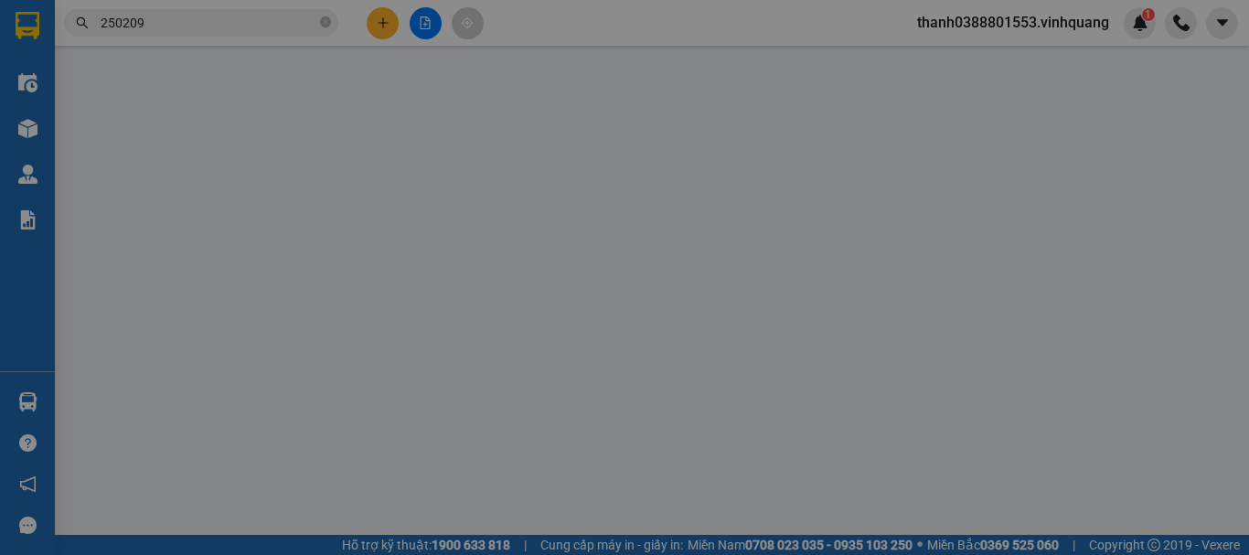
type input "0986271312"
type input "[PERSON_NAME]"
type input "0914898181"
type input "[PERSON_NAME]"
type input "30.000"
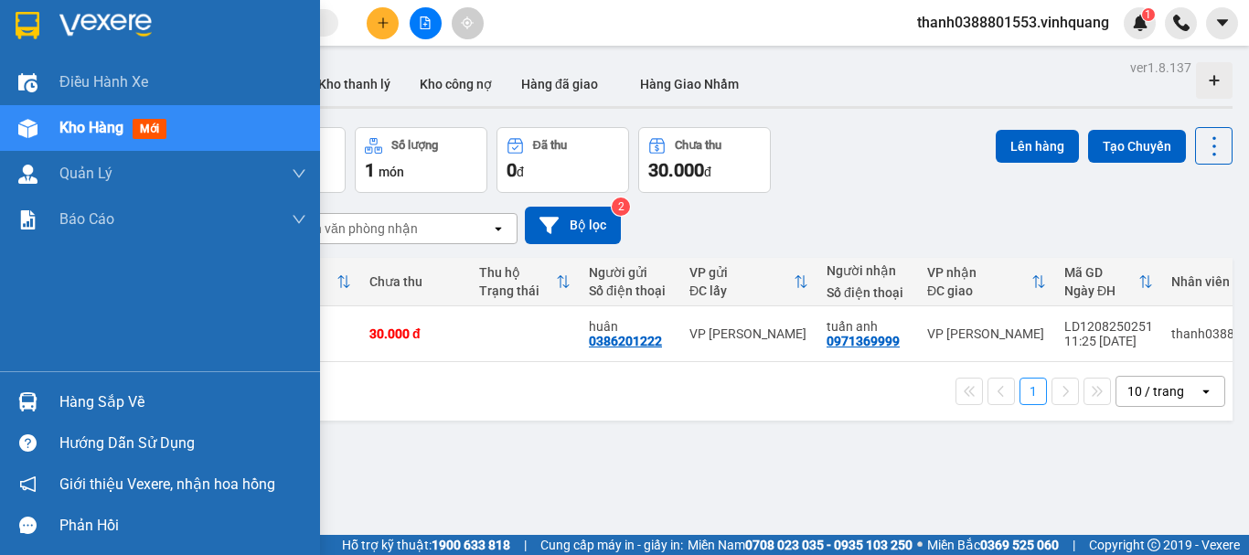
drag, startPoint x: 43, startPoint y: 395, endPoint x: 96, endPoint y: 395, distance: 53.0
click at [43, 397] on div at bounding box center [28, 402] width 32 height 32
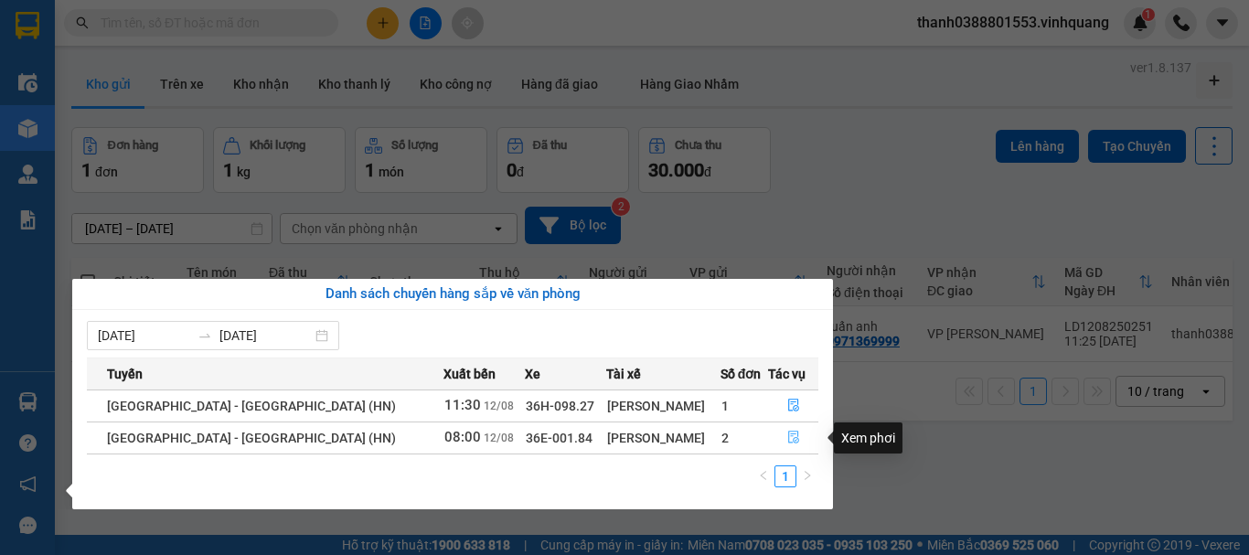
click at [778, 432] on button "button" at bounding box center [793, 437] width 48 height 29
